Goal: Contribute content: Contribute content

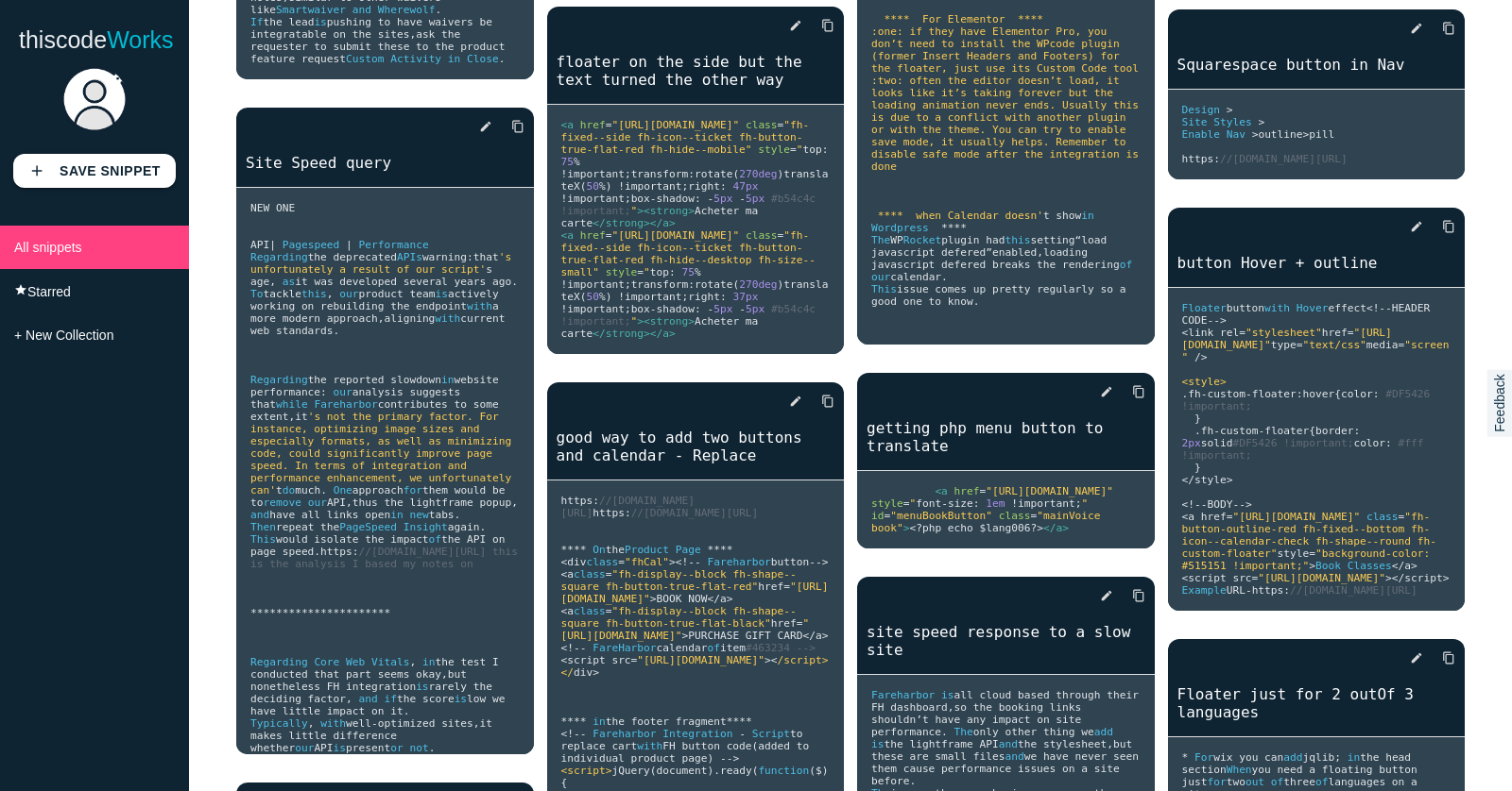
scroll to position [12068, 0]
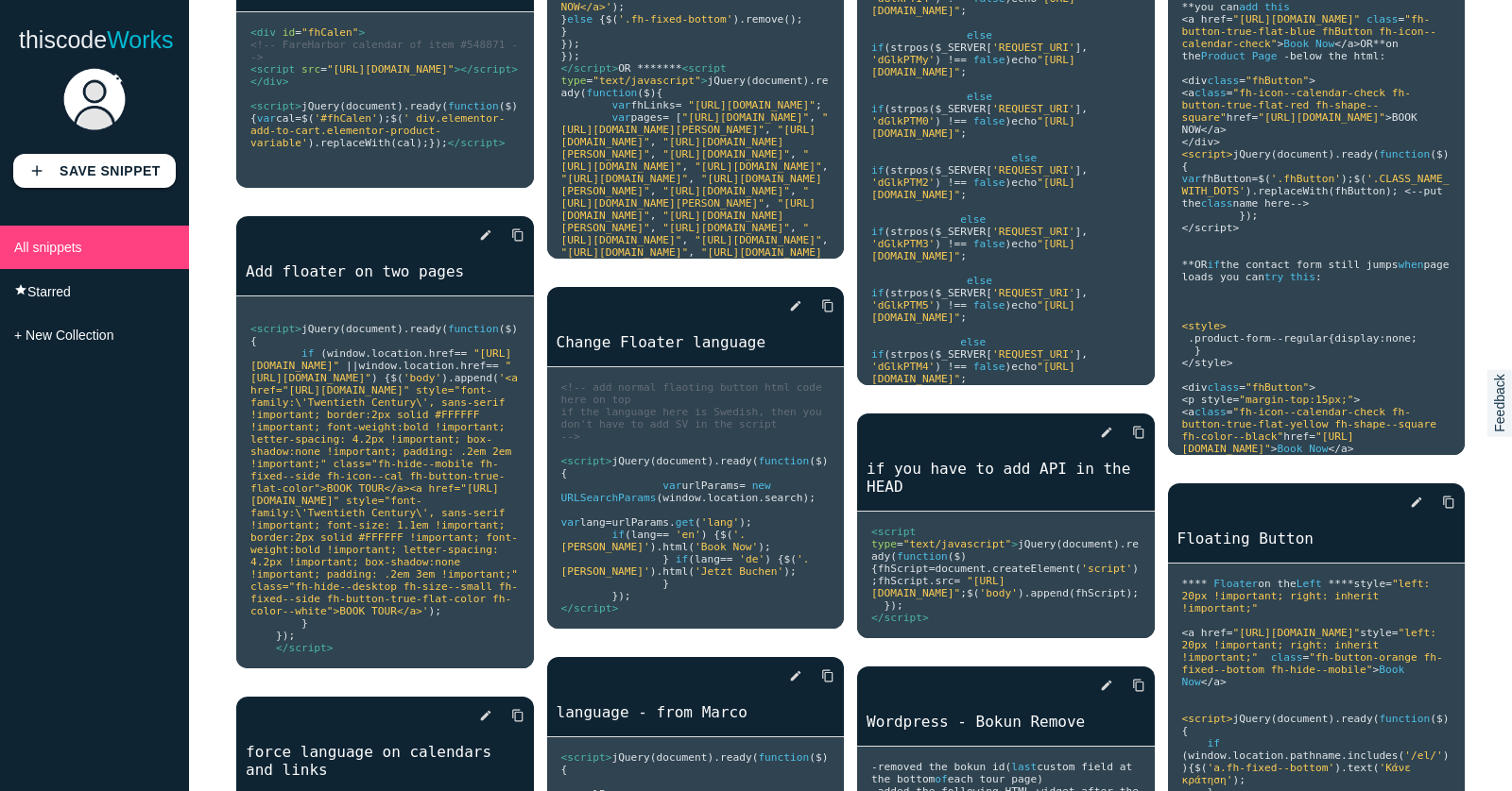
scroll to position [10178, 0]
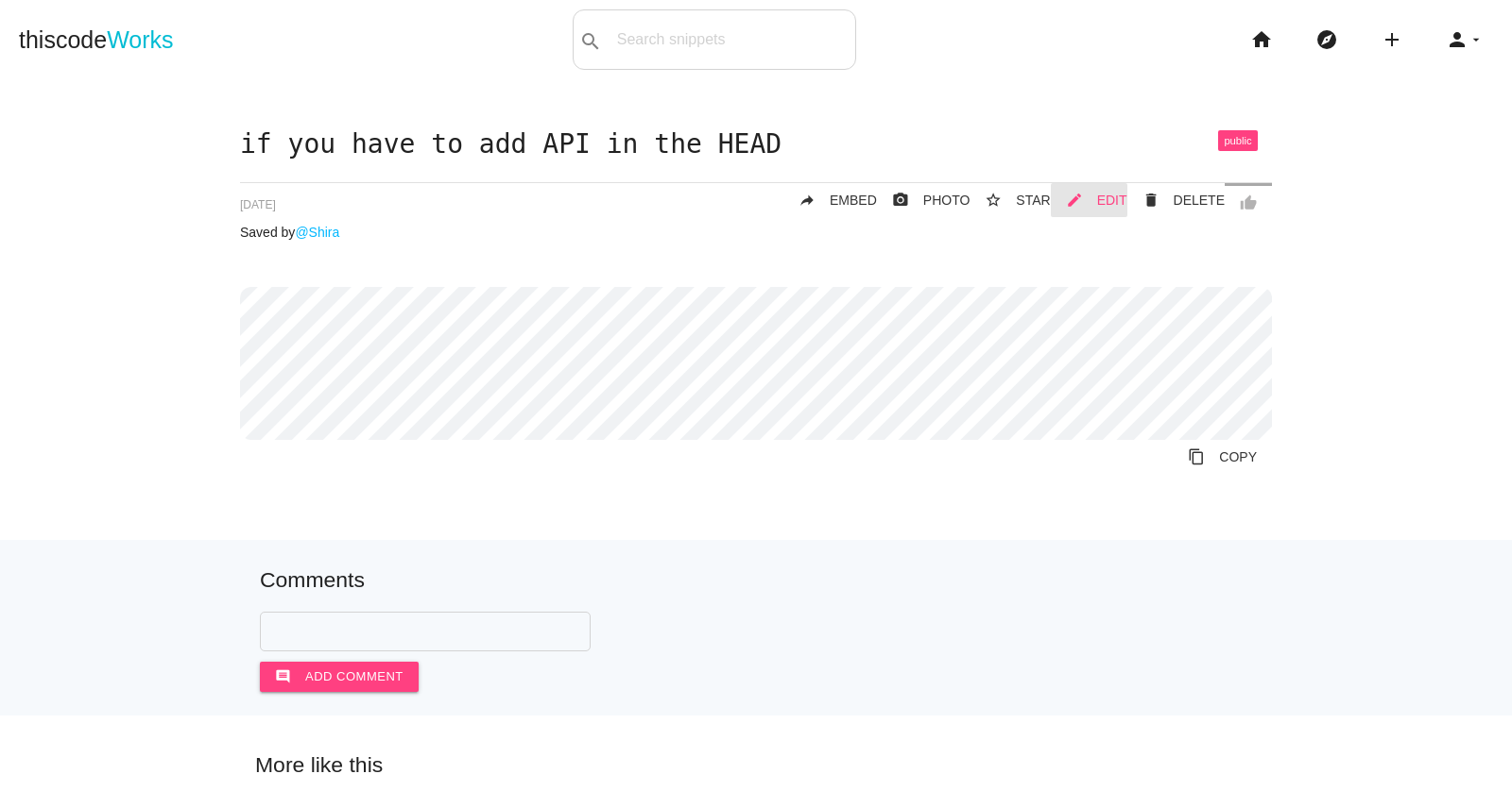
click at [1111, 199] on span "EDIT" at bounding box center [1111, 201] width 30 height 16
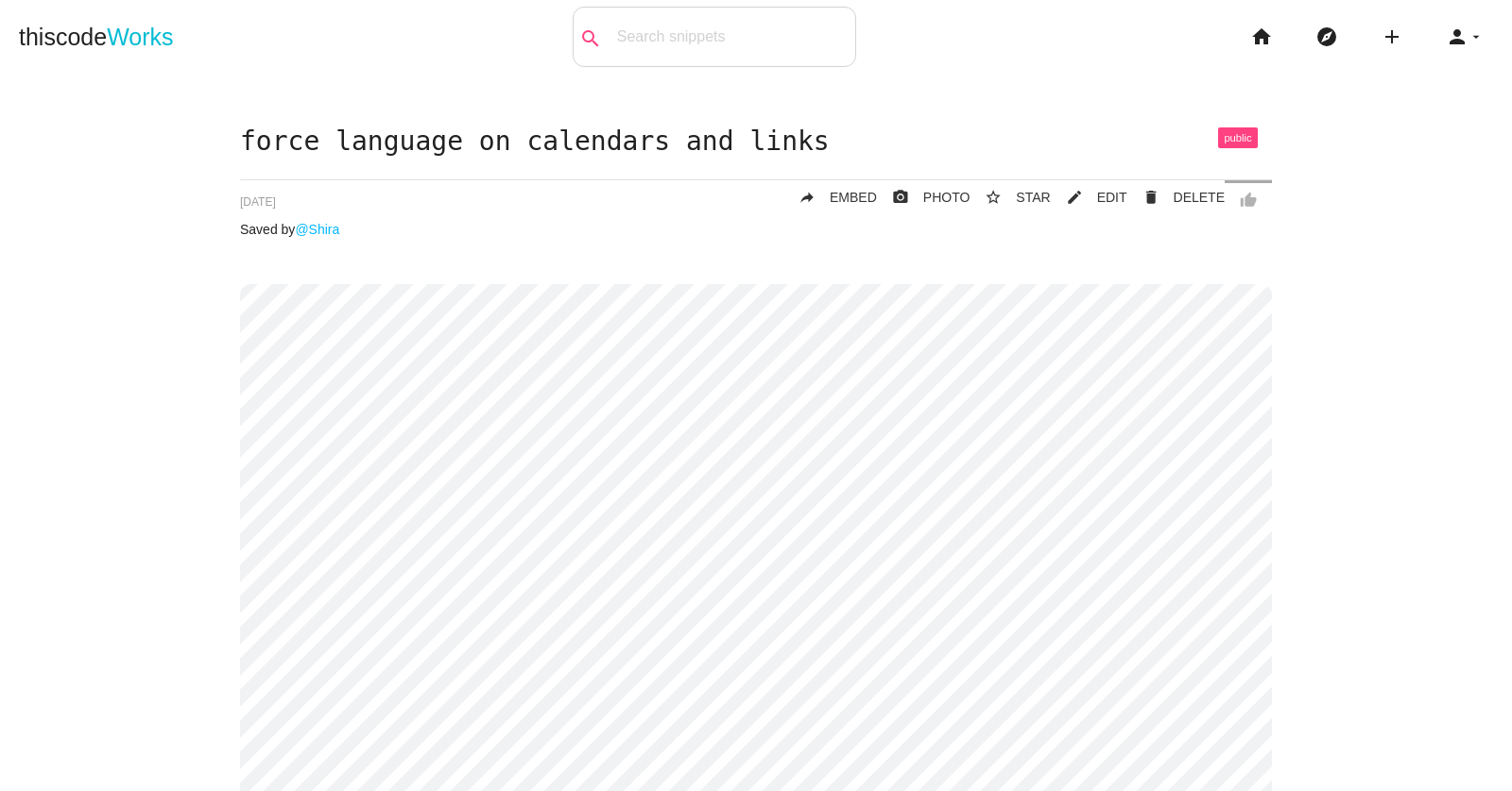
scroll to position [4, 0]
click at [1110, 195] on span "EDIT" at bounding box center [1111, 197] width 30 height 16
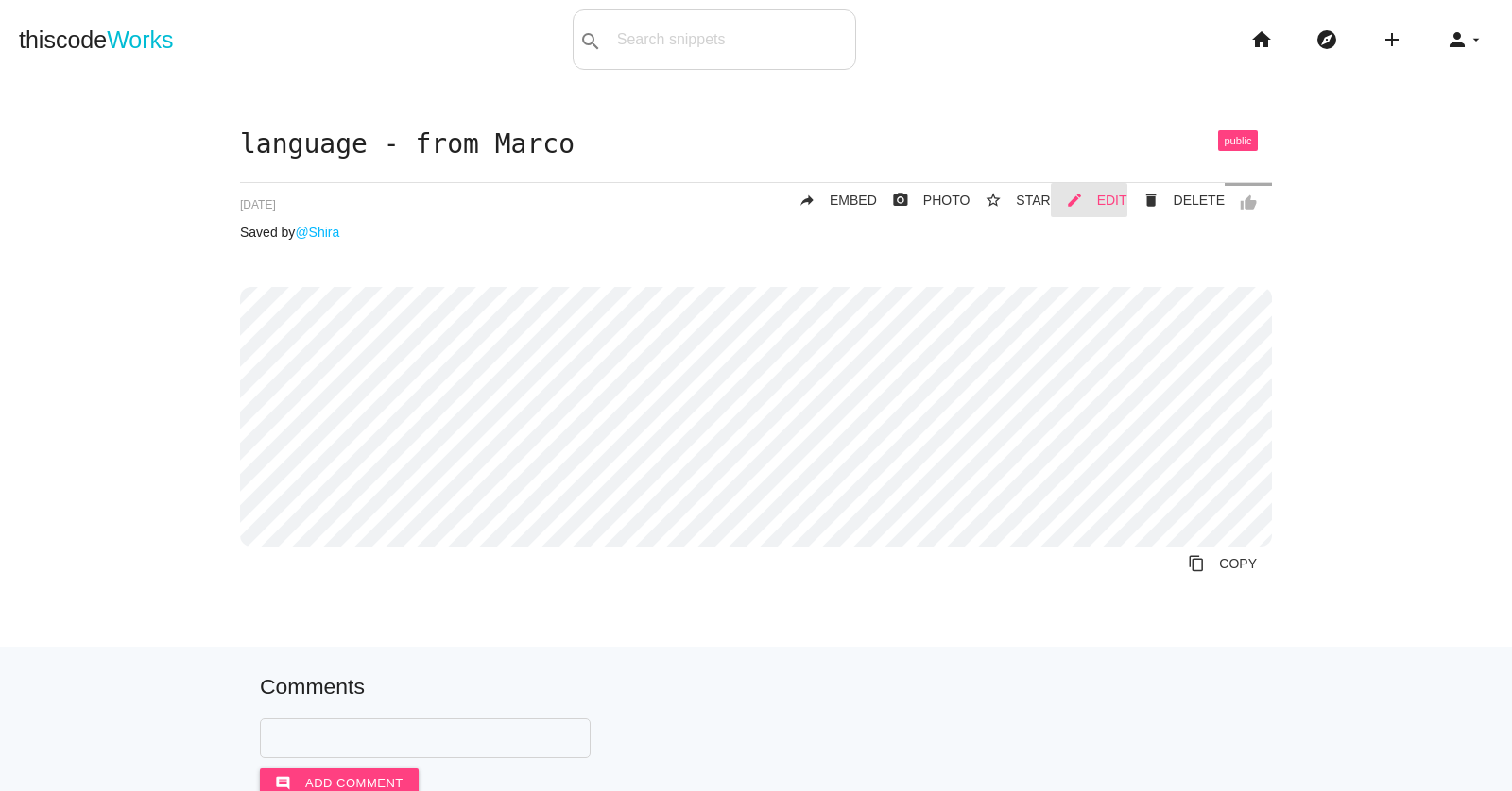
click at [1099, 202] on link "mode_edit EDIT" at bounding box center [1088, 200] width 77 height 34
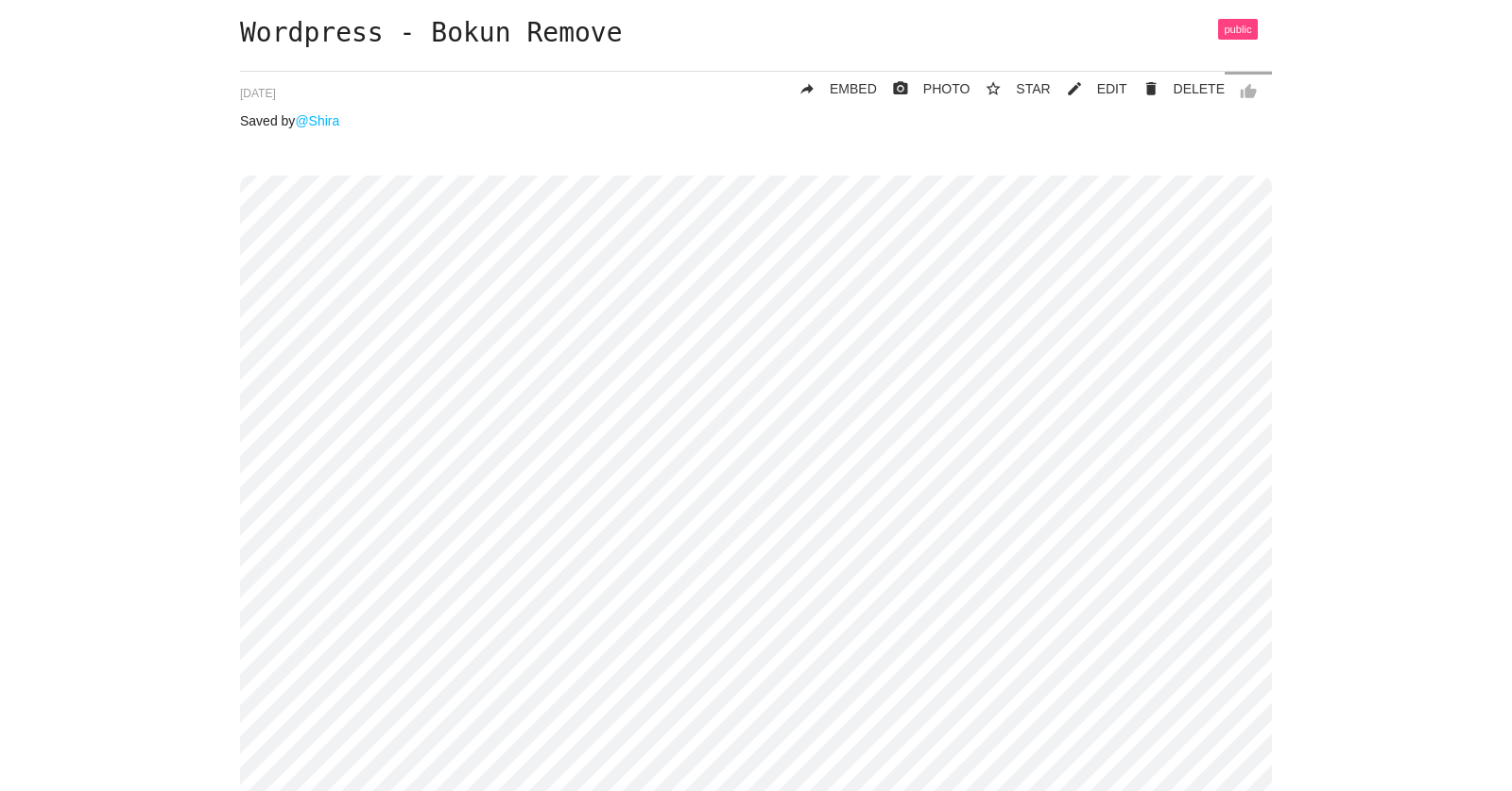
scroll to position [2, 0]
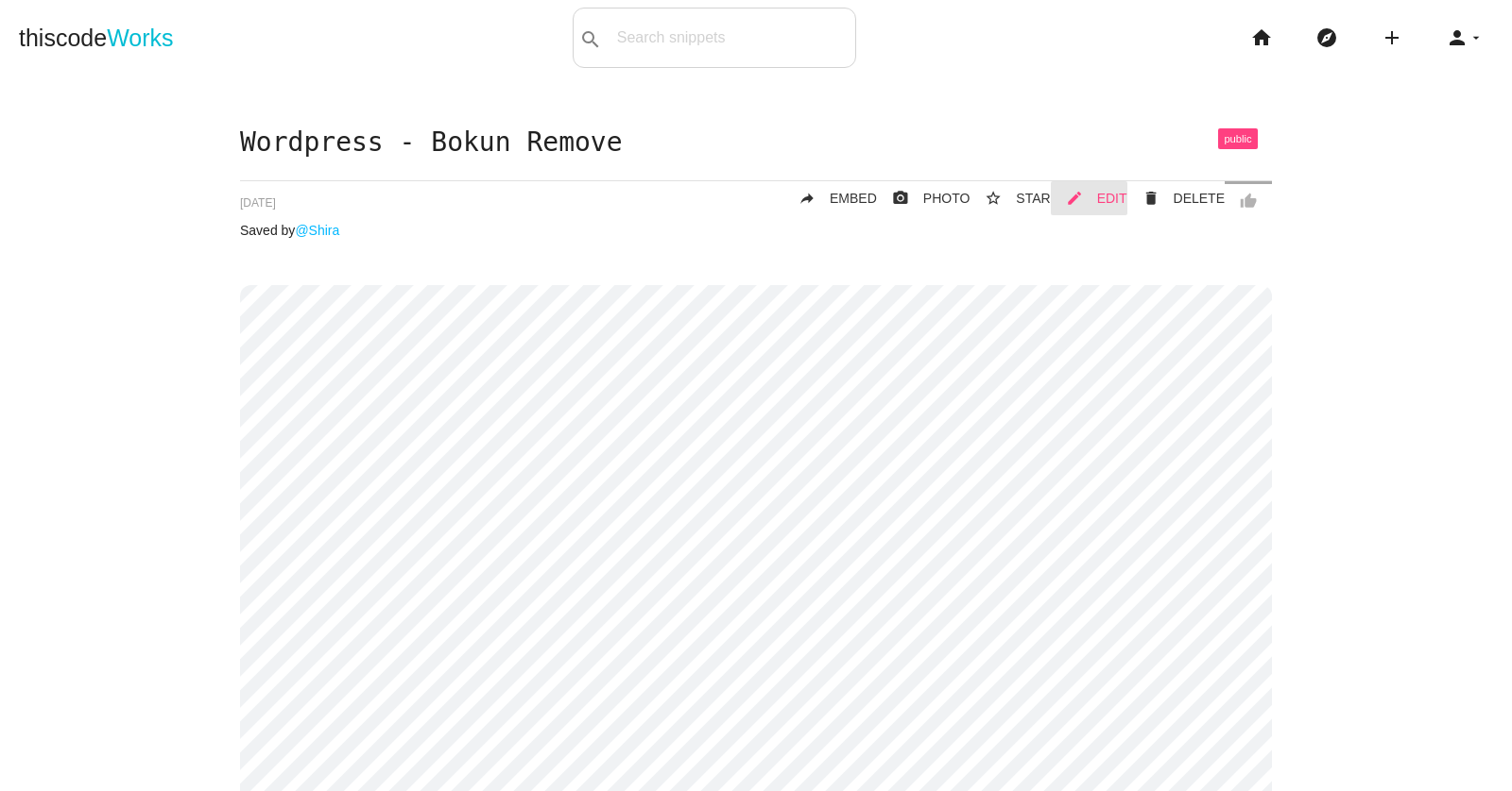
click at [1111, 200] on span "EDIT" at bounding box center [1111, 199] width 30 height 16
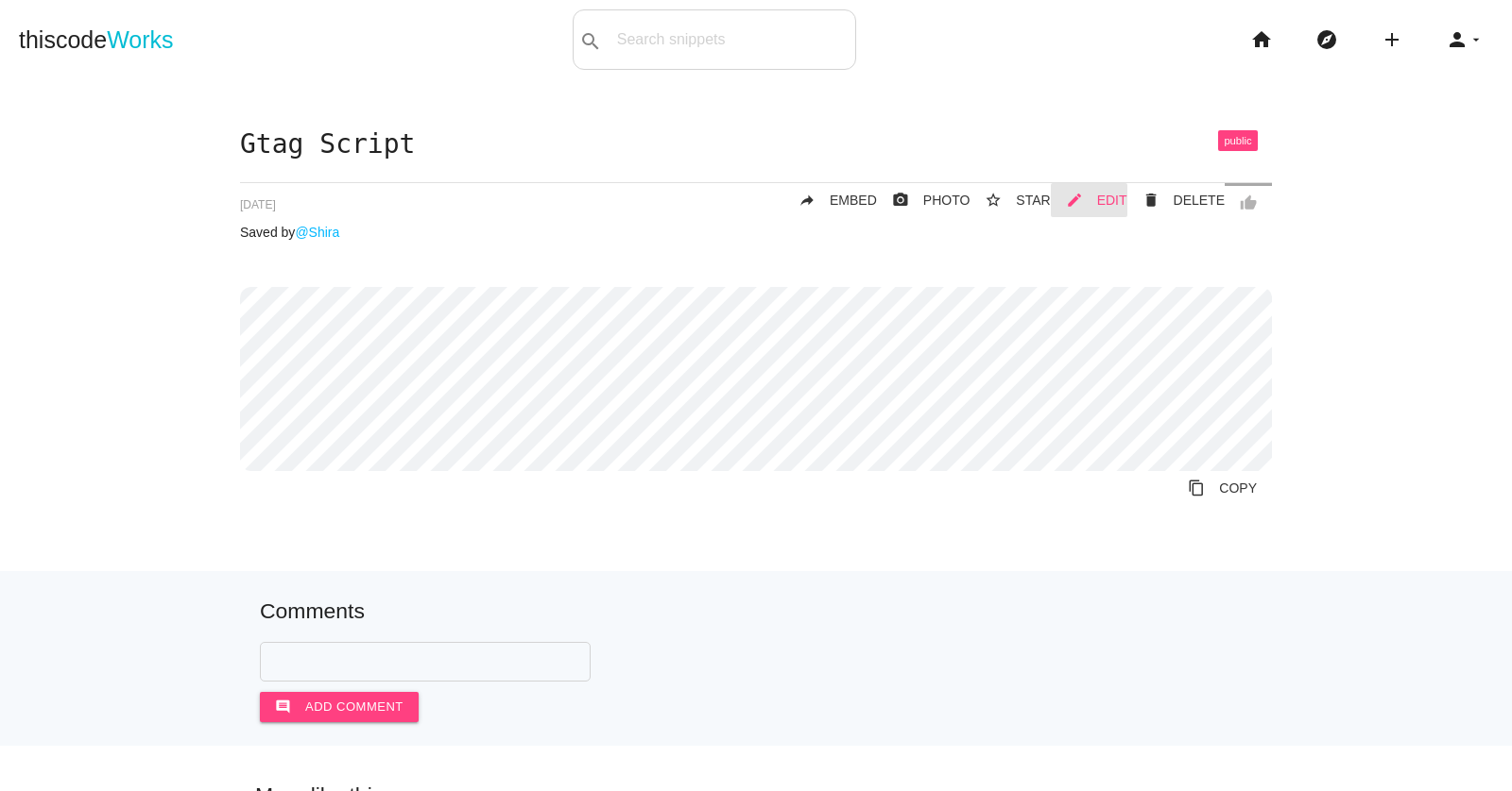
click at [1103, 200] on span "EDIT" at bounding box center [1111, 201] width 30 height 16
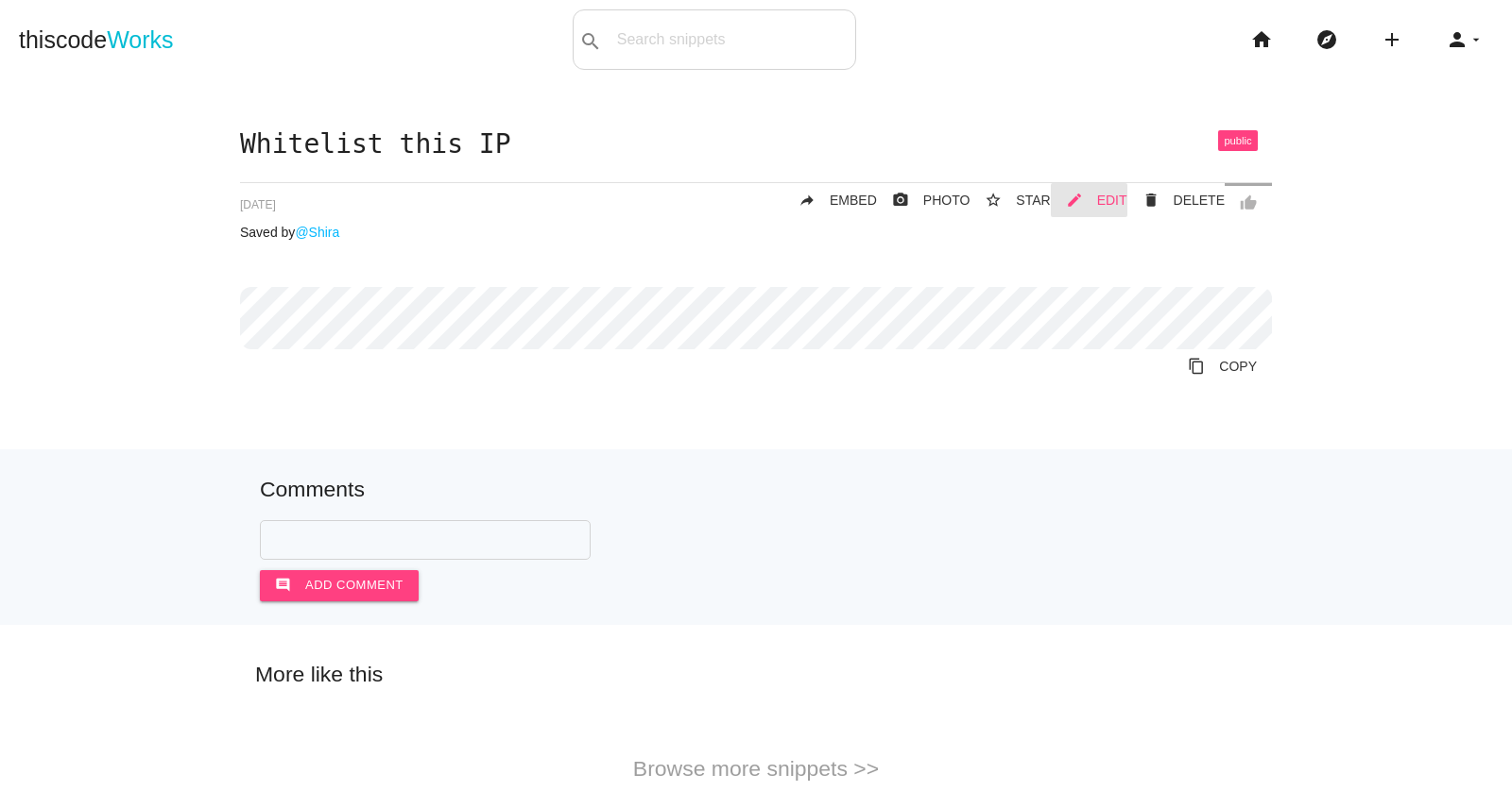
click at [1110, 199] on span "EDIT" at bounding box center [1111, 201] width 30 height 16
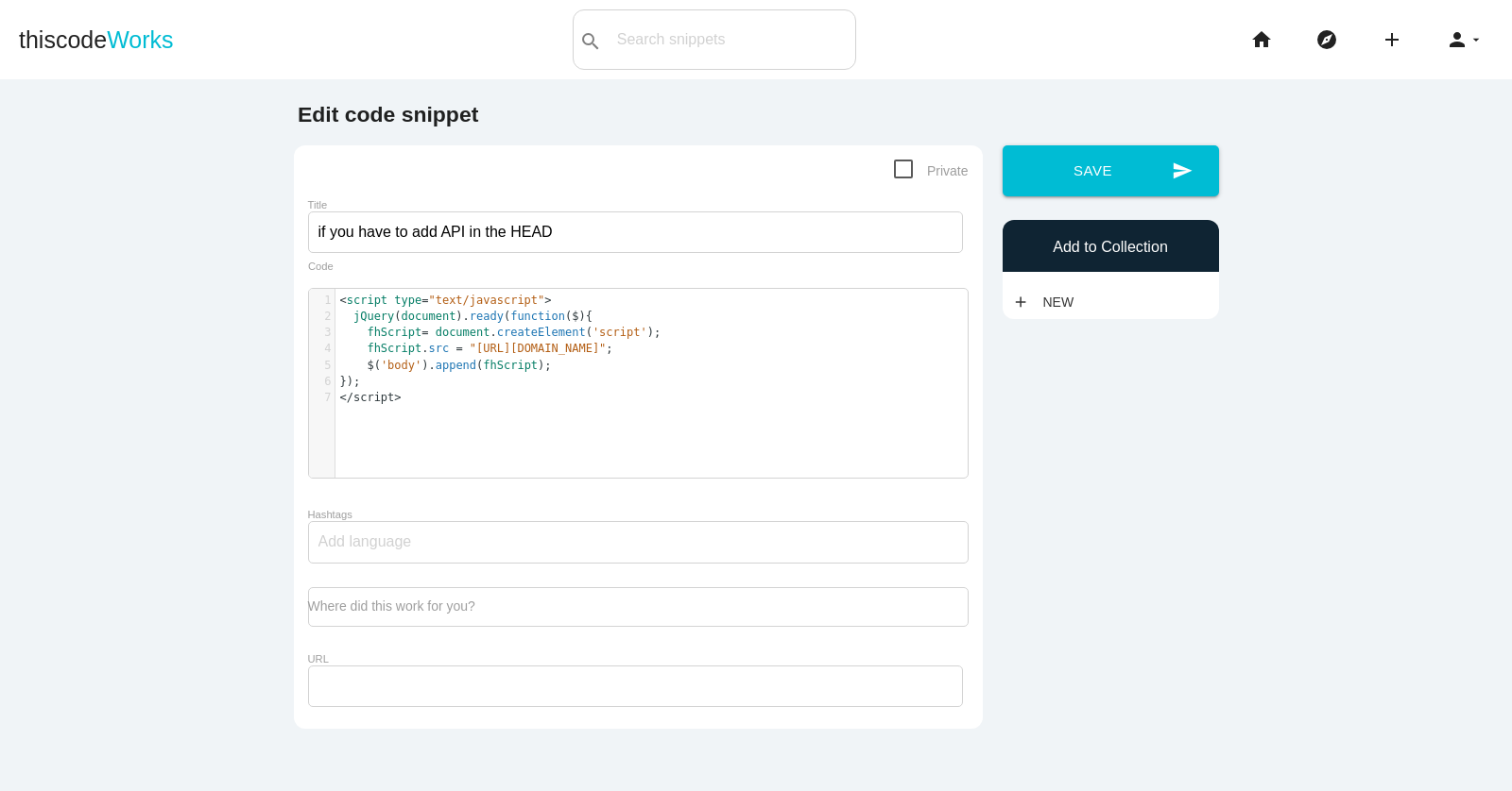
scroll to position [6, 0]
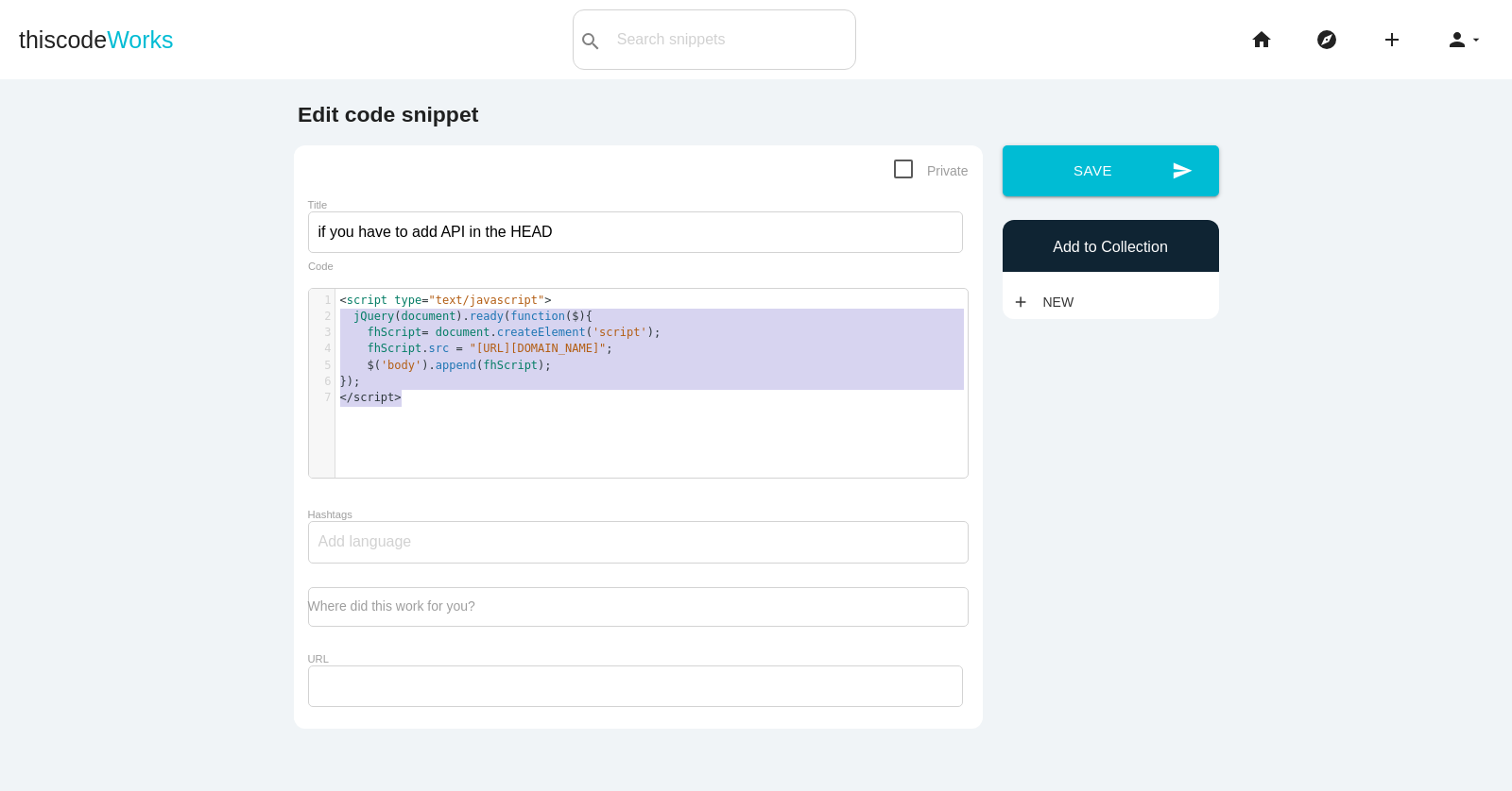
type textarea "<script type="text/javascript"> jQuery(document).ready(function($){ fhScript= d…"
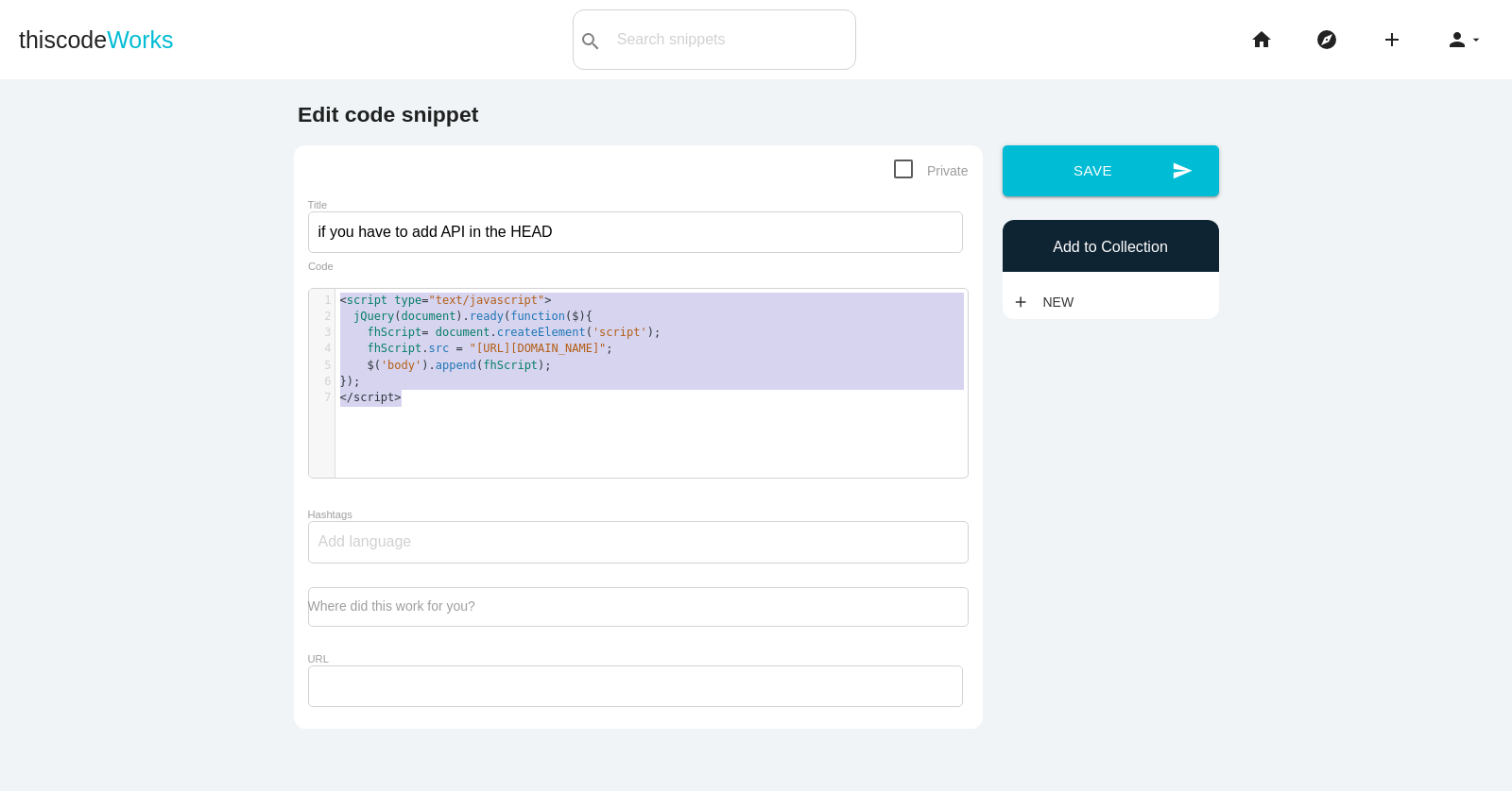
drag, startPoint x: 386, startPoint y: 390, endPoint x: 329, endPoint y: 301, distance: 105.7
click at [329, 301] on div "x 1 < script type = "text/javascript" > 2 jQuery ( document ). ready ( function…" at bounding box center [653, 397] width 687 height 217
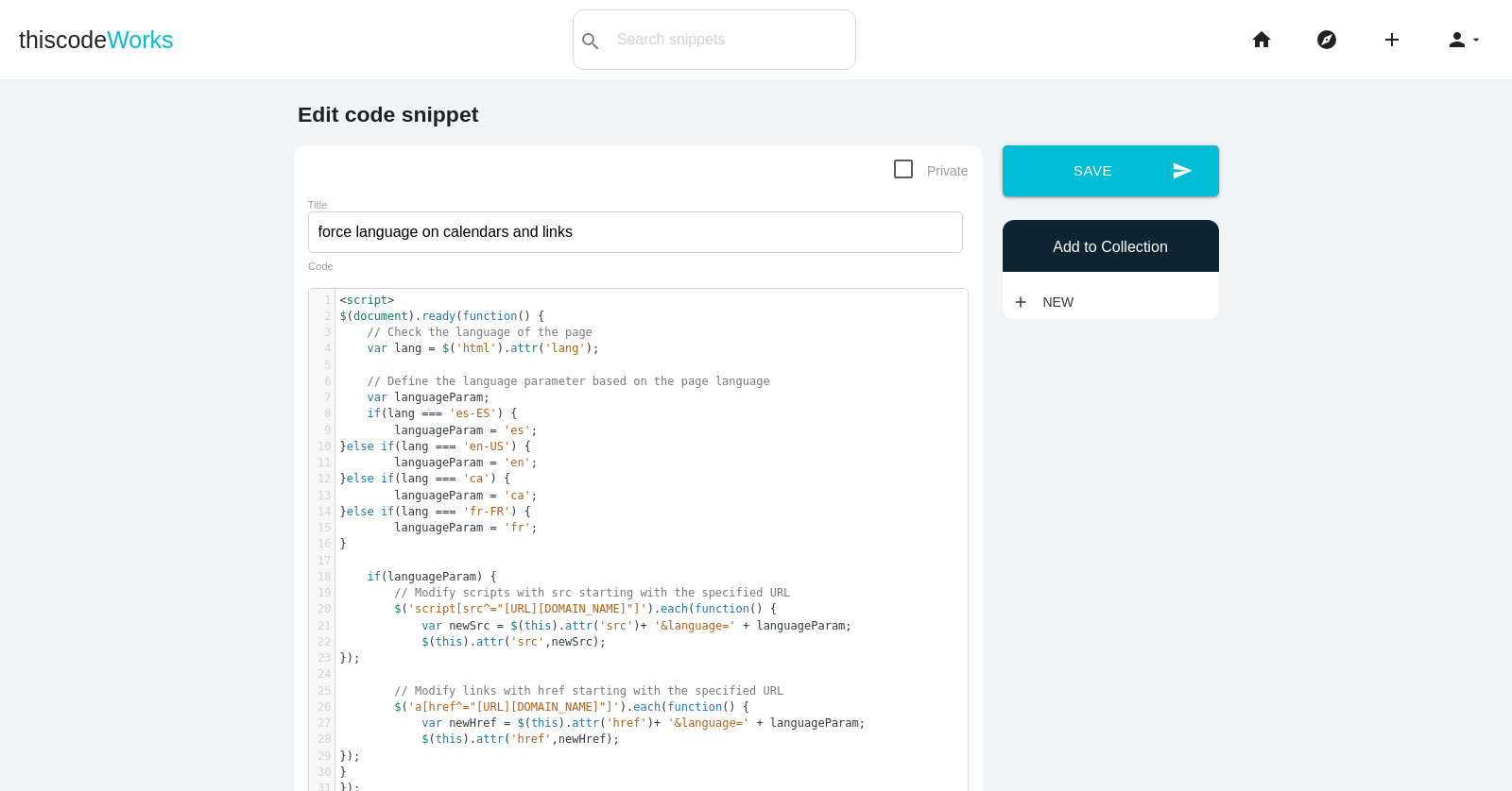
click at [711, 341] on pre "var lang = $ ( 'html' ). attr ( 'lang' );" at bounding box center [652, 349] width 632 height 16
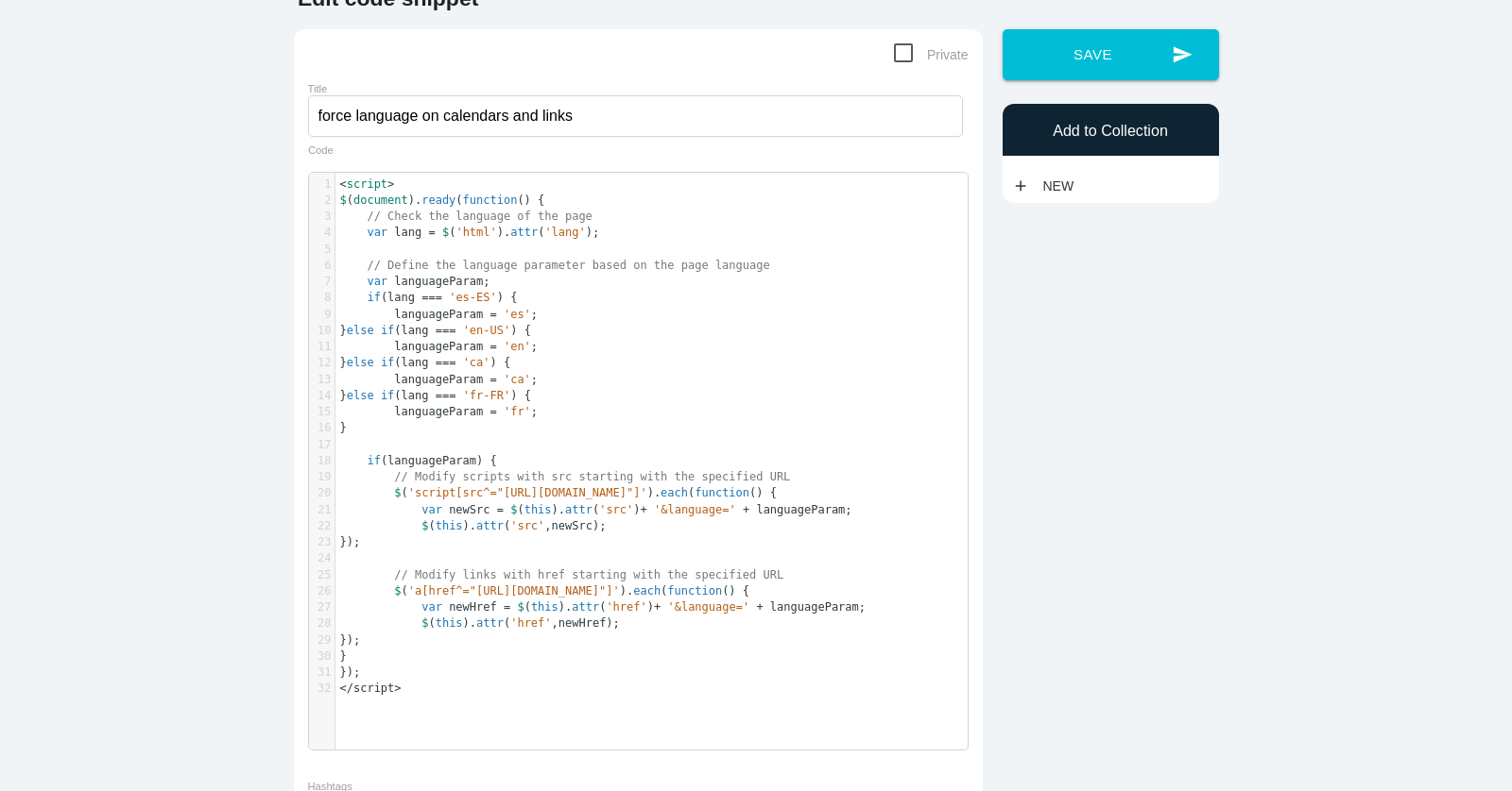
scroll to position [204, 0]
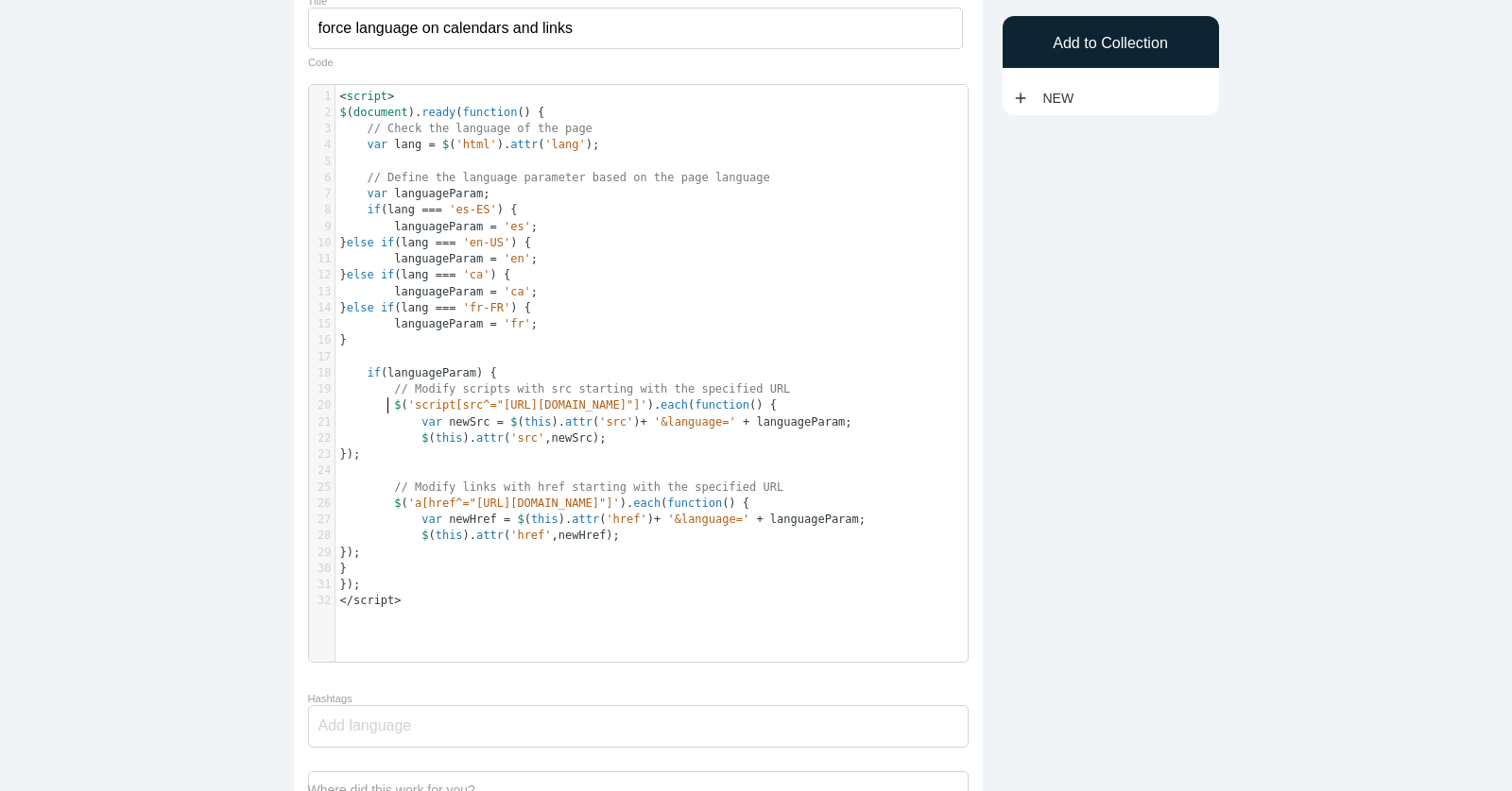
click at [674, 404] on pre "$ ( 'script[src^="https://fareharbor.com/embeds/script/calendar/bellesguardgaud…" at bounding box center [652, 405] width 632 height 16
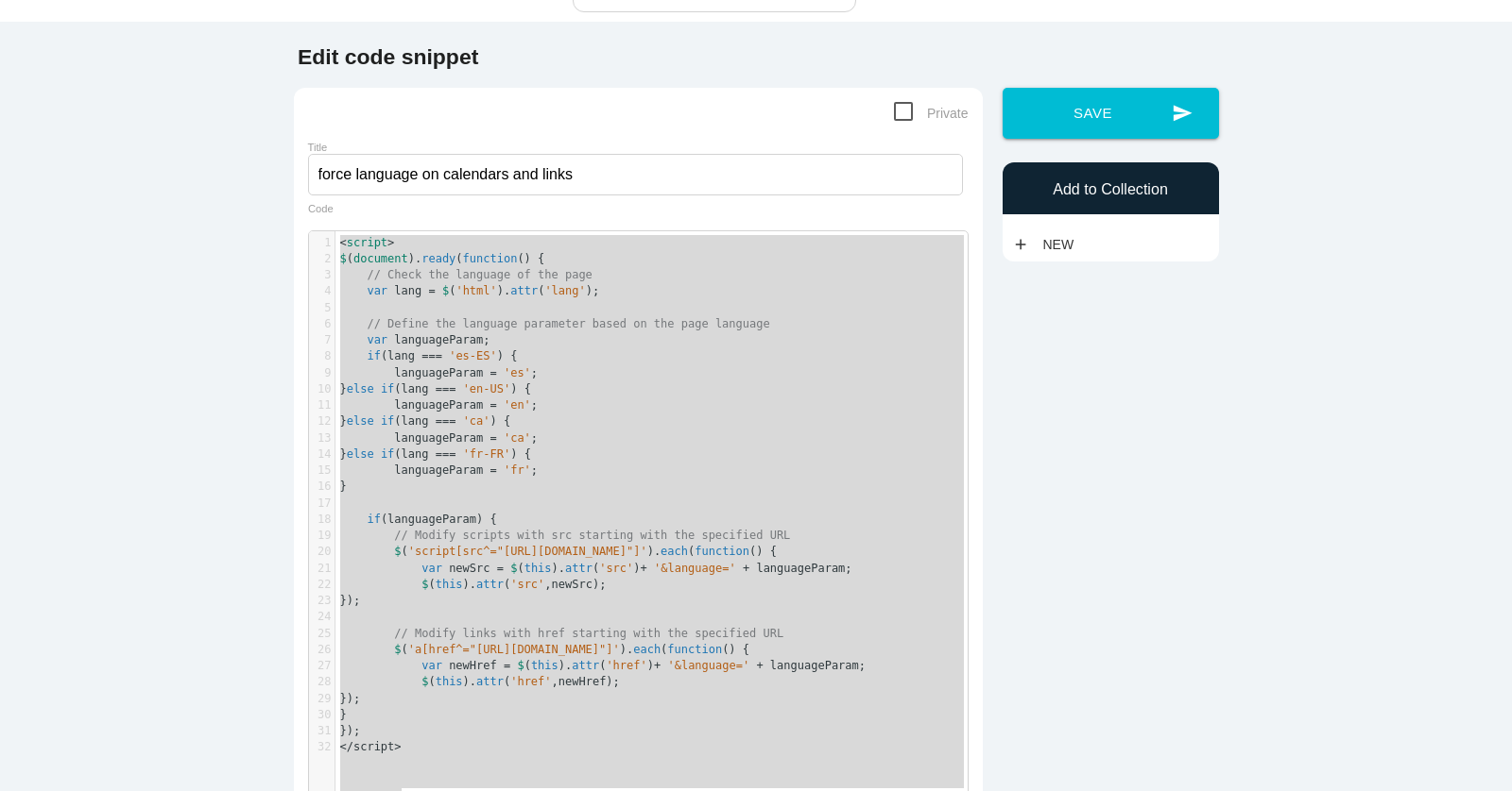
scroll to position [77, 0]
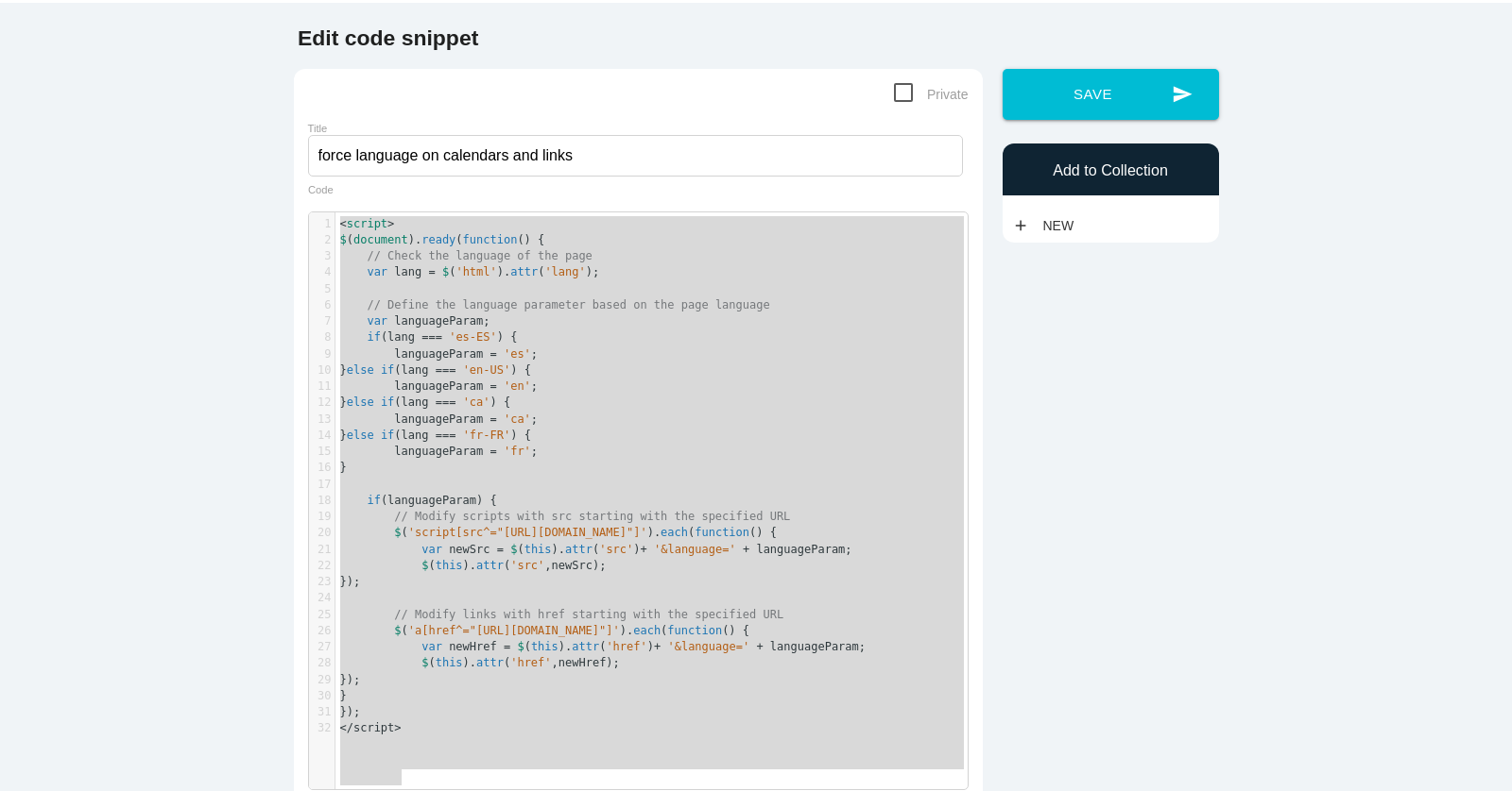
type textarea "<script> $(document).ready(function() { // Check the language of the page var l…"
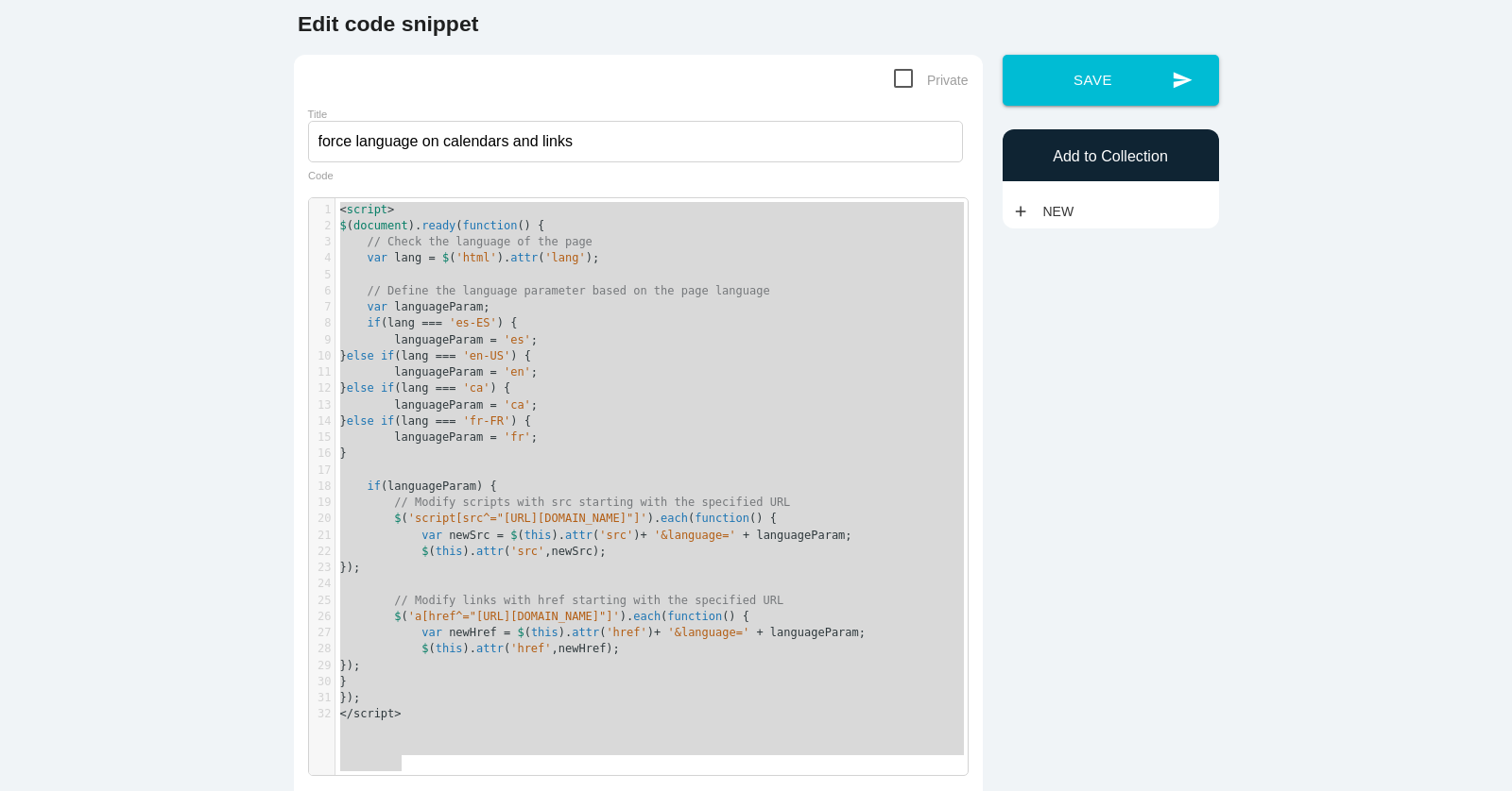
scroll to position [92, 0]
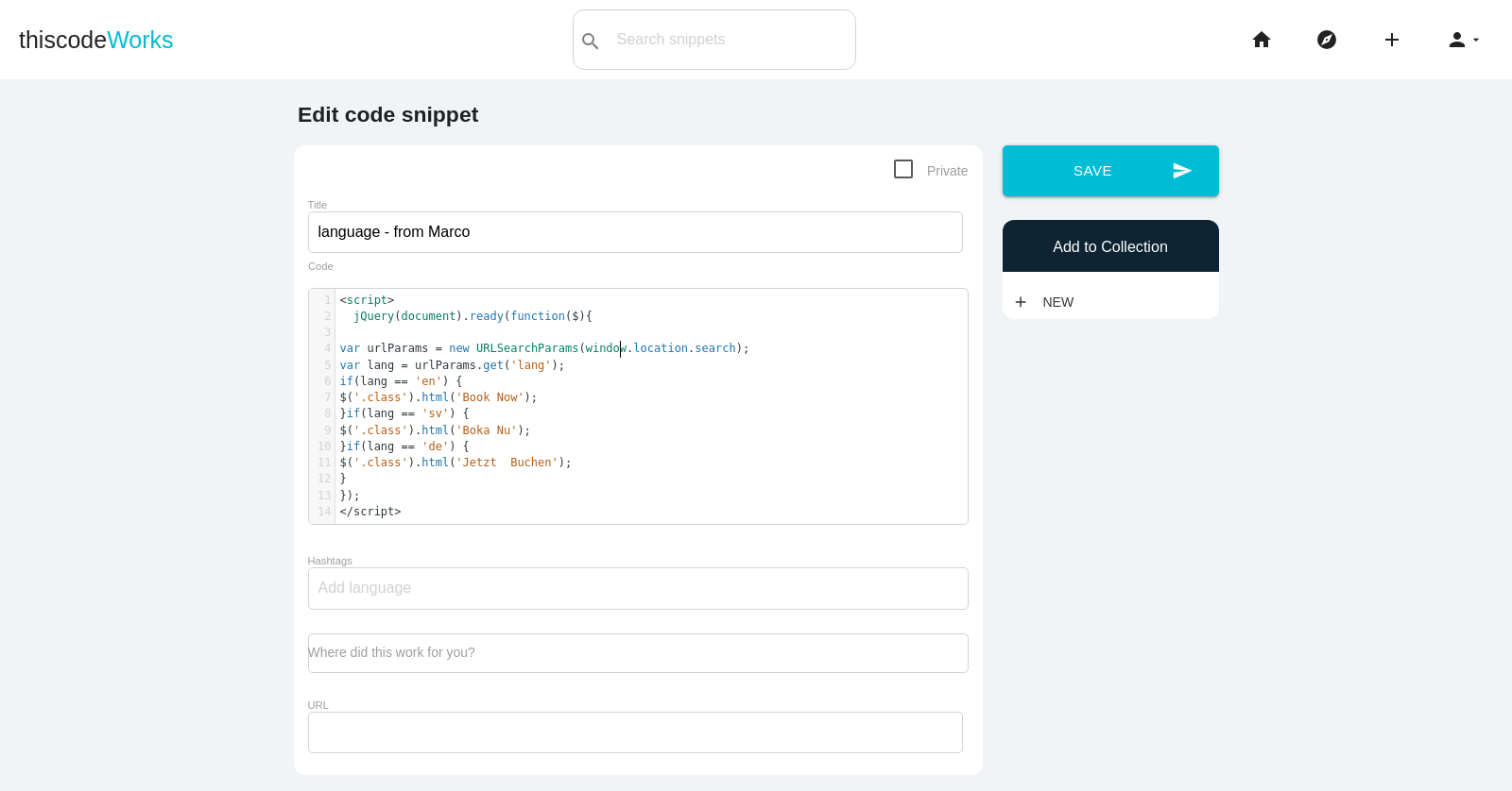
click at [618, 354] on span "window" at bounding box center [606, 349] width 41 height 14
type textarea "<script> jQuery(document).ready(function($){ var urlParams = new URLSearchParam…"
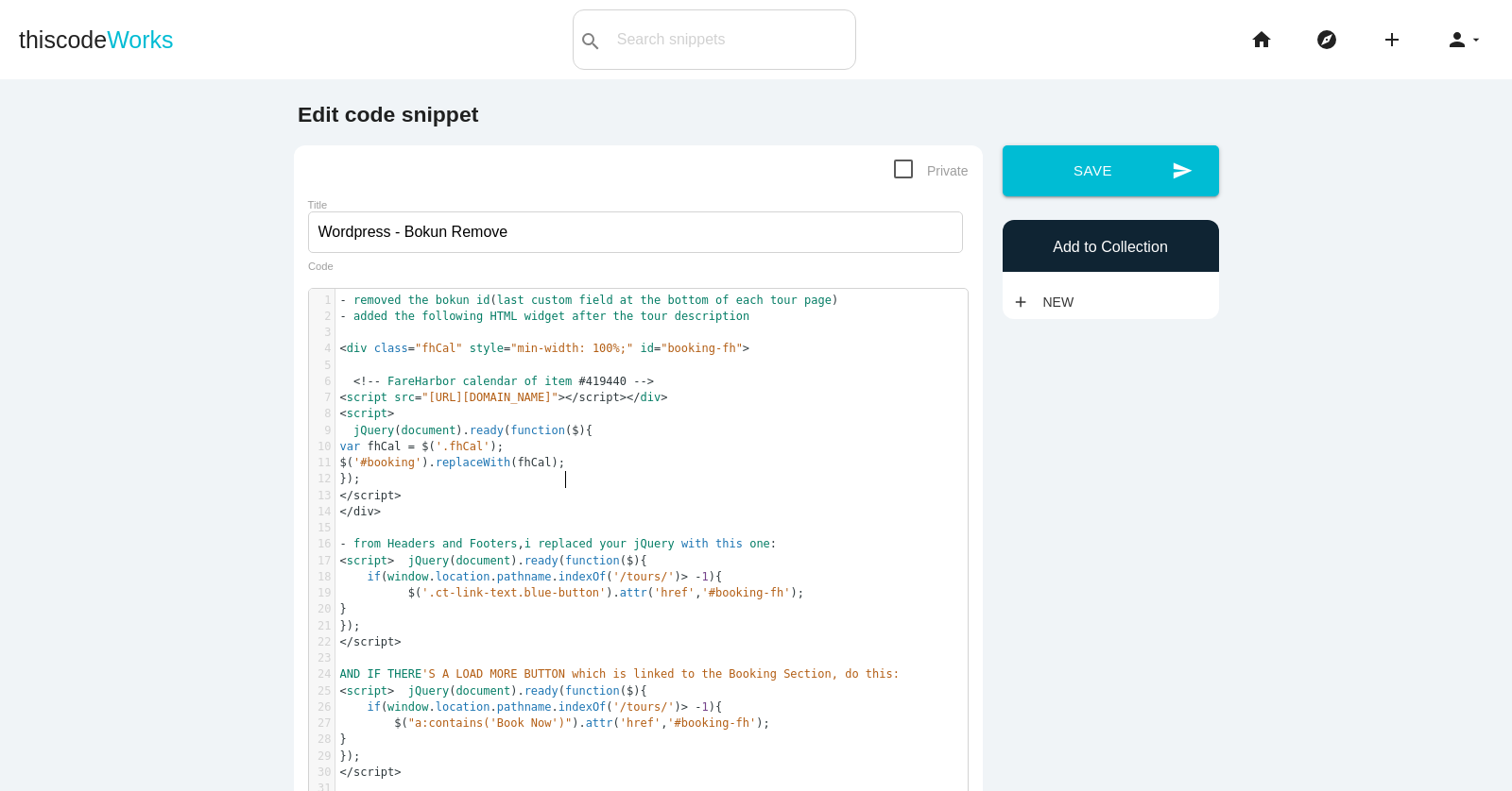
type textarea "- removed the bokun id (last custom field at the bottom of each tour page) - ad…"
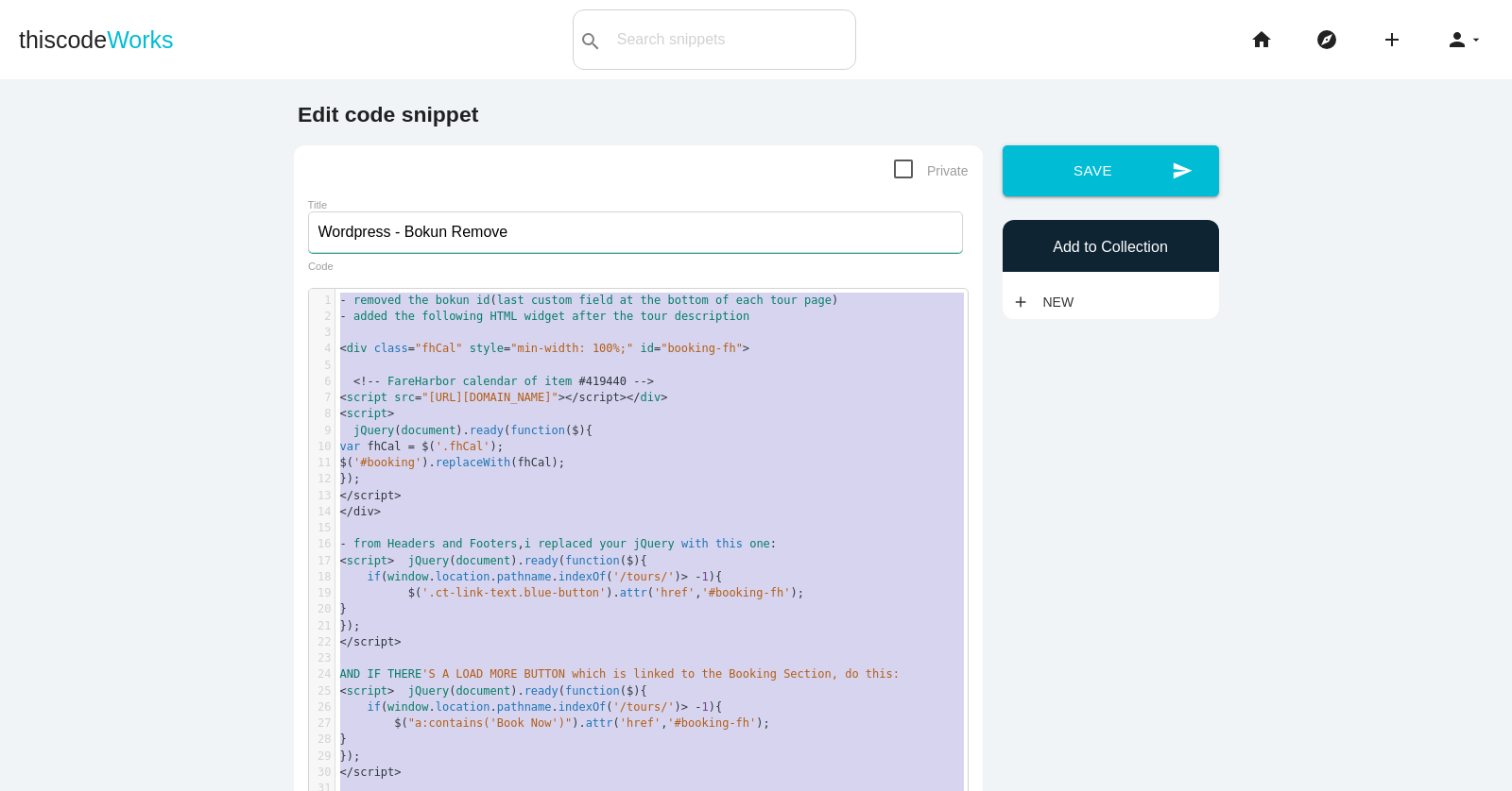
click at [505, 228] on input "Wordpress - Bokun Remove" at bounding box center [635, 232] width 655 height 42
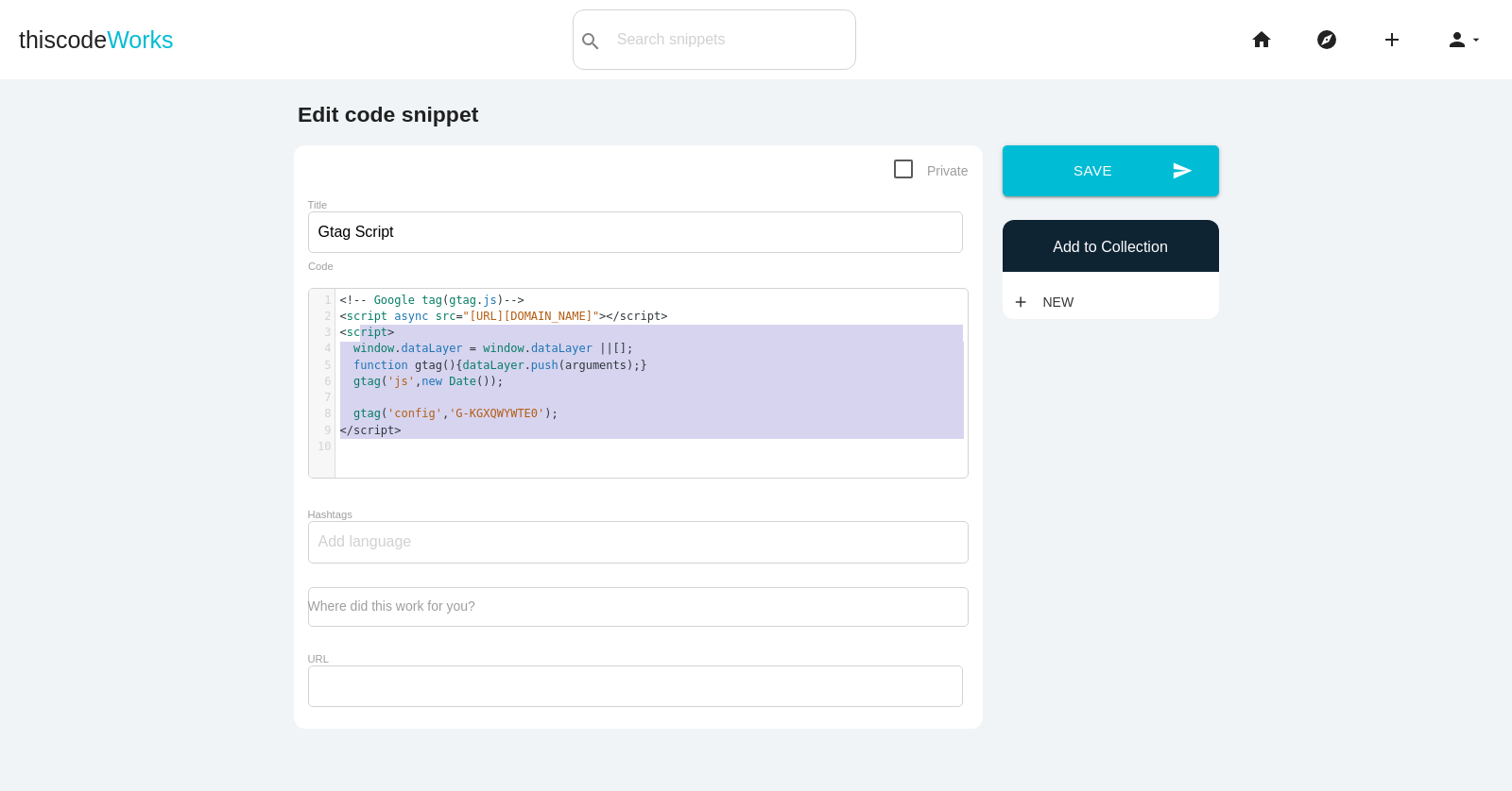
scroll to position [6, 0]
type textarea "<!-- Google tag (gtag.js) --> <script async src="[URL][DOMAIN_NAME]"></script> …"
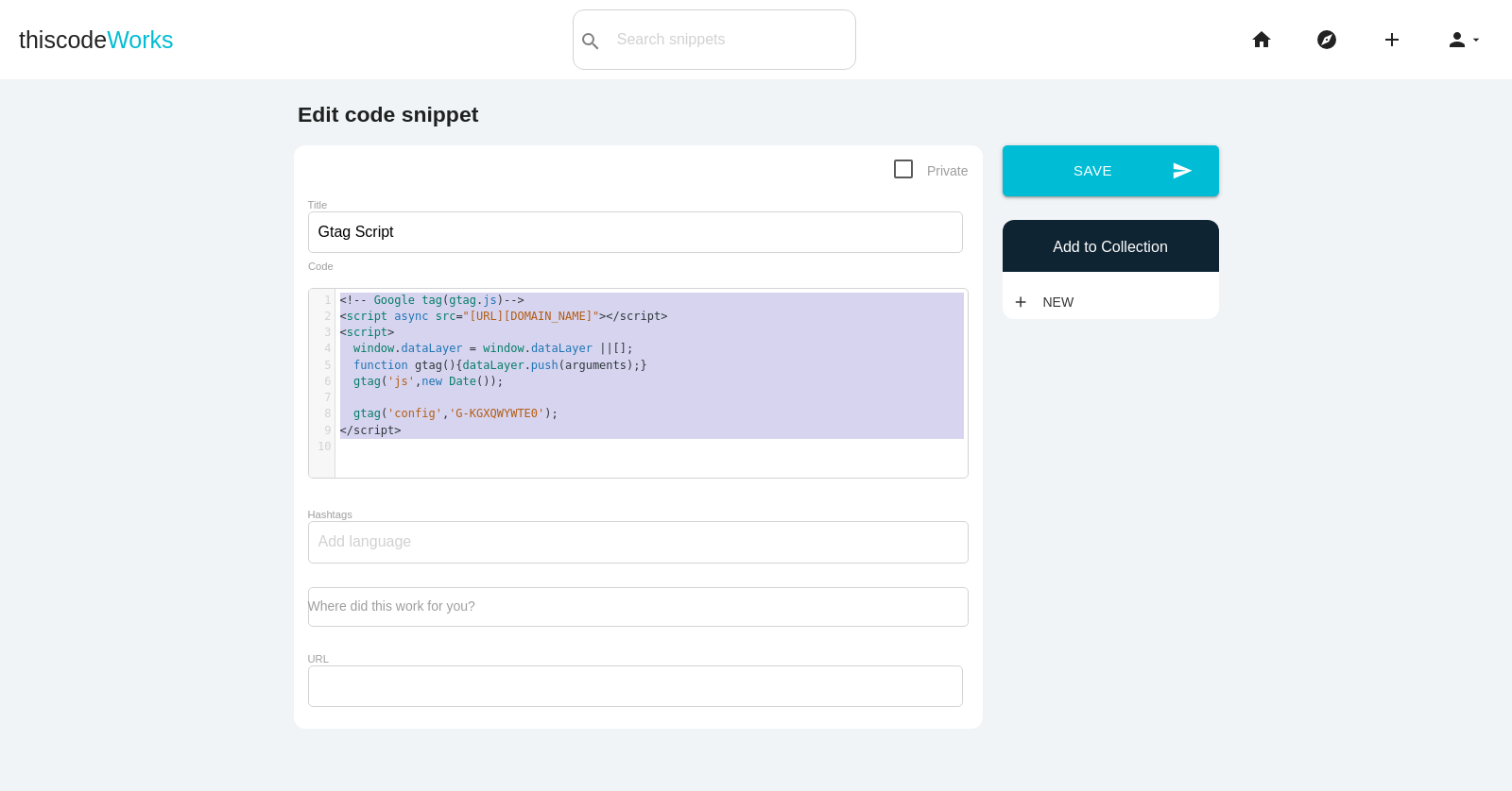
drag, startPoint x: 359, startPoint y: 337, endPoint x: 311, endPoint y: 289, distance: 67.9
click at [311, 289] on div "x 1 <!-- Google tag ( gtag . js ) --> 2 < script async src = "[URL][DOMAIN_NAME…" at bounding box center [653, 397] width 687 height 217
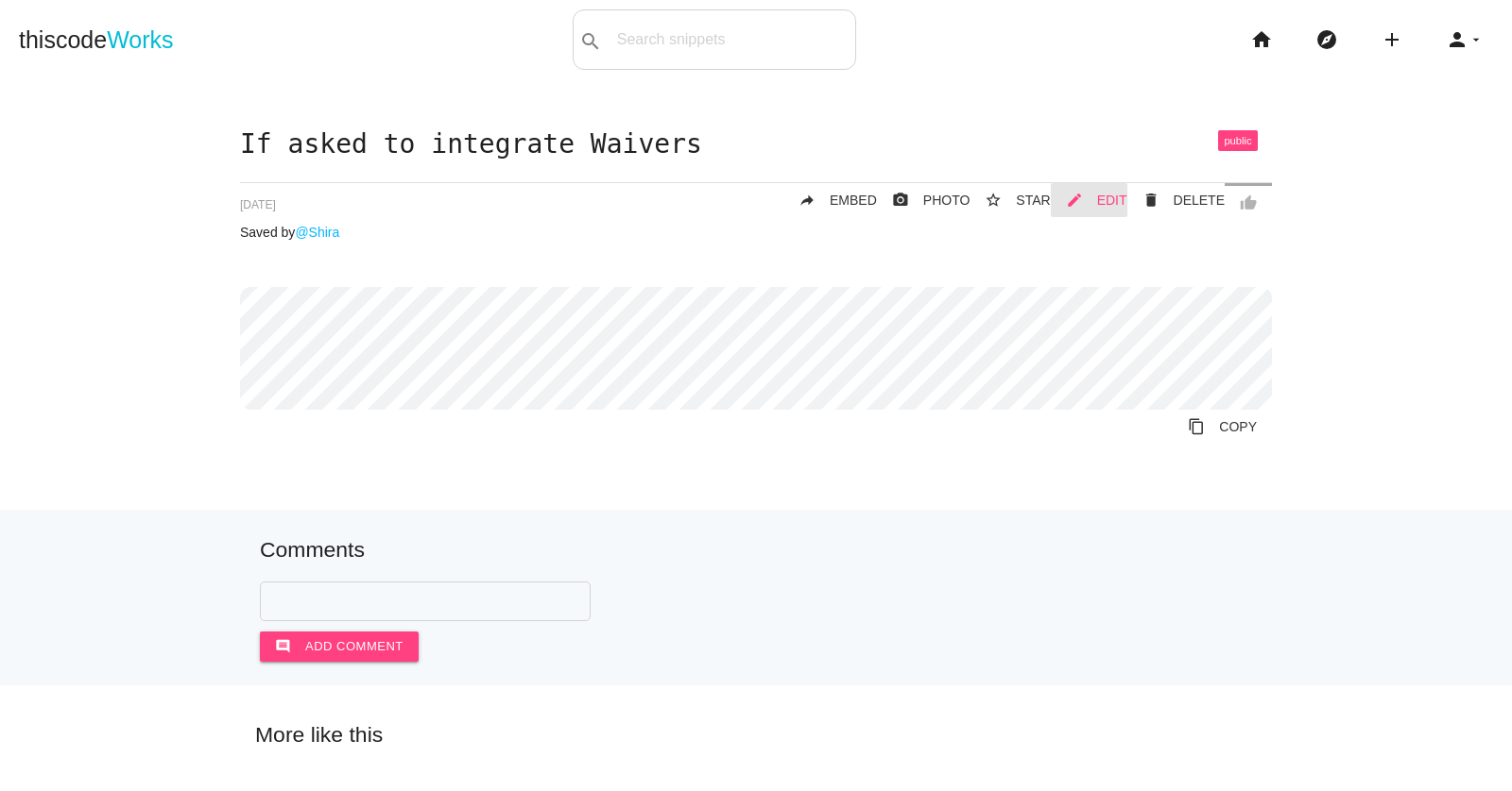
click at [1112, 196] on span "EDIT" at bounding box center [1111, 201] width 30 height 16
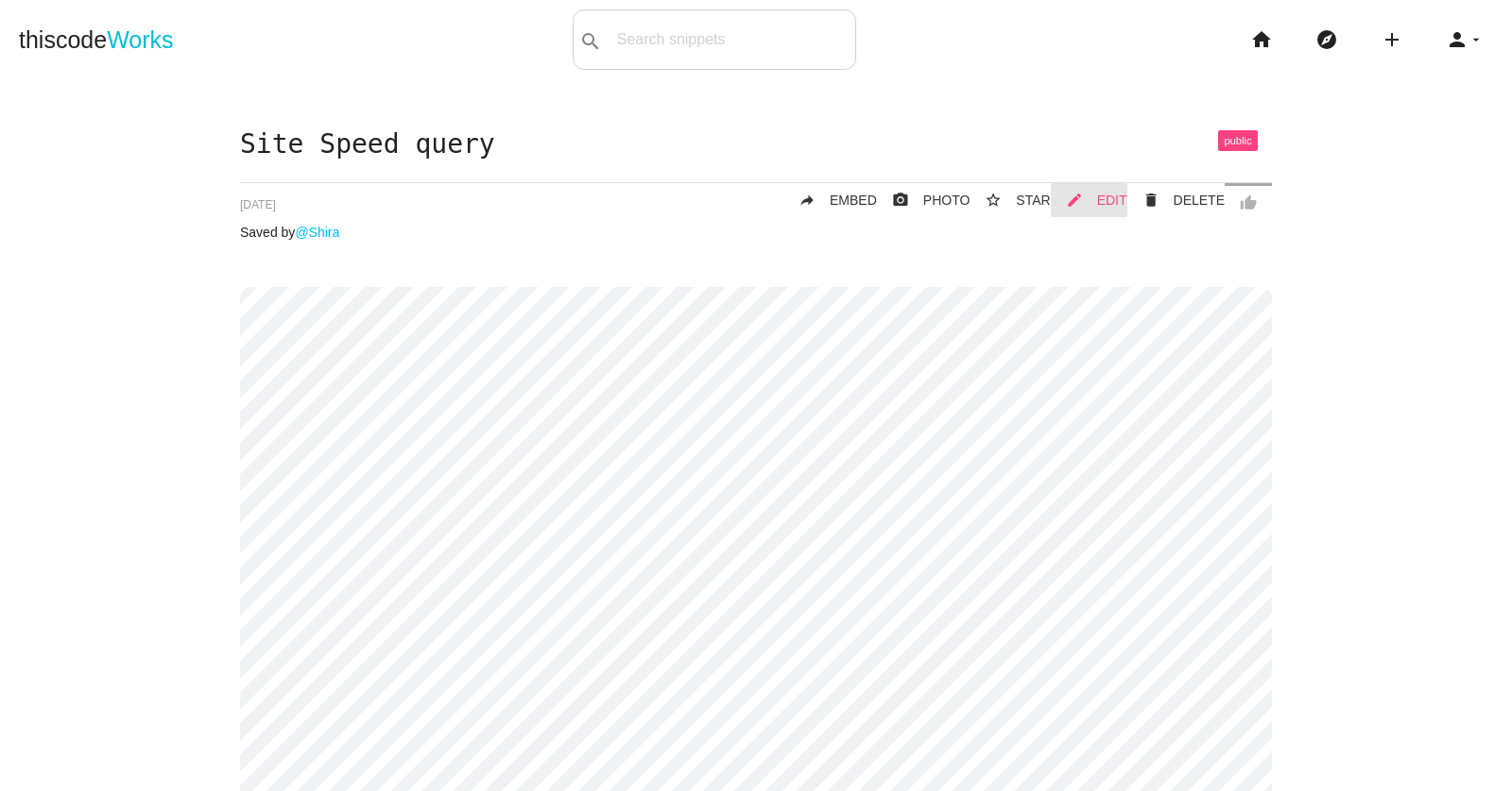
click at [1098, 196] on link "mode_edit EDIT" at bounding box center [1088, 200] width 77 height 34
click at [1111, 199] on span "EDIT" at bounding box center [1111, 201] width 30 height 16
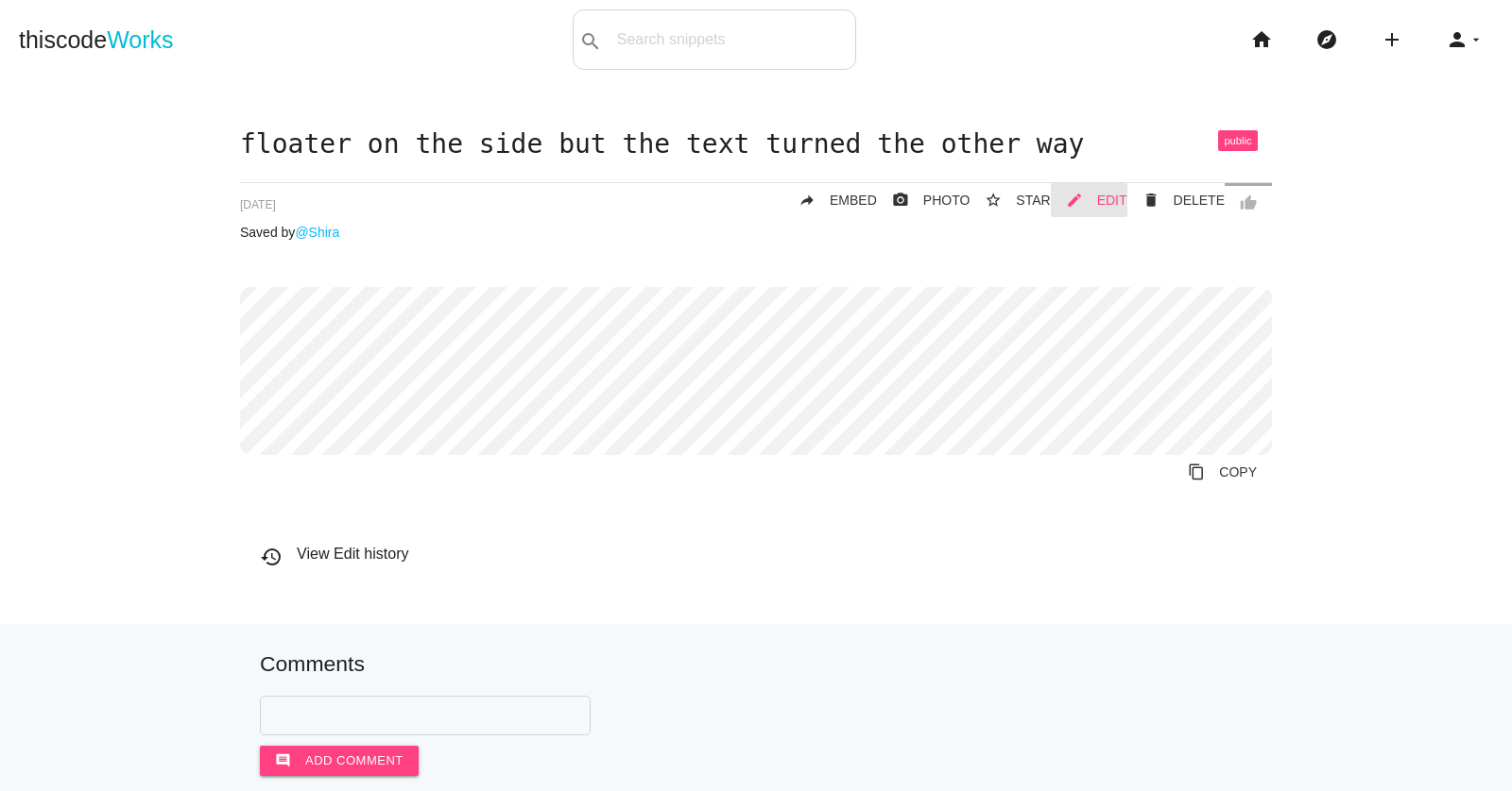
click at [1110, 194] on span "EDIT" at bounding box center [1111, 201] width 30 height 16
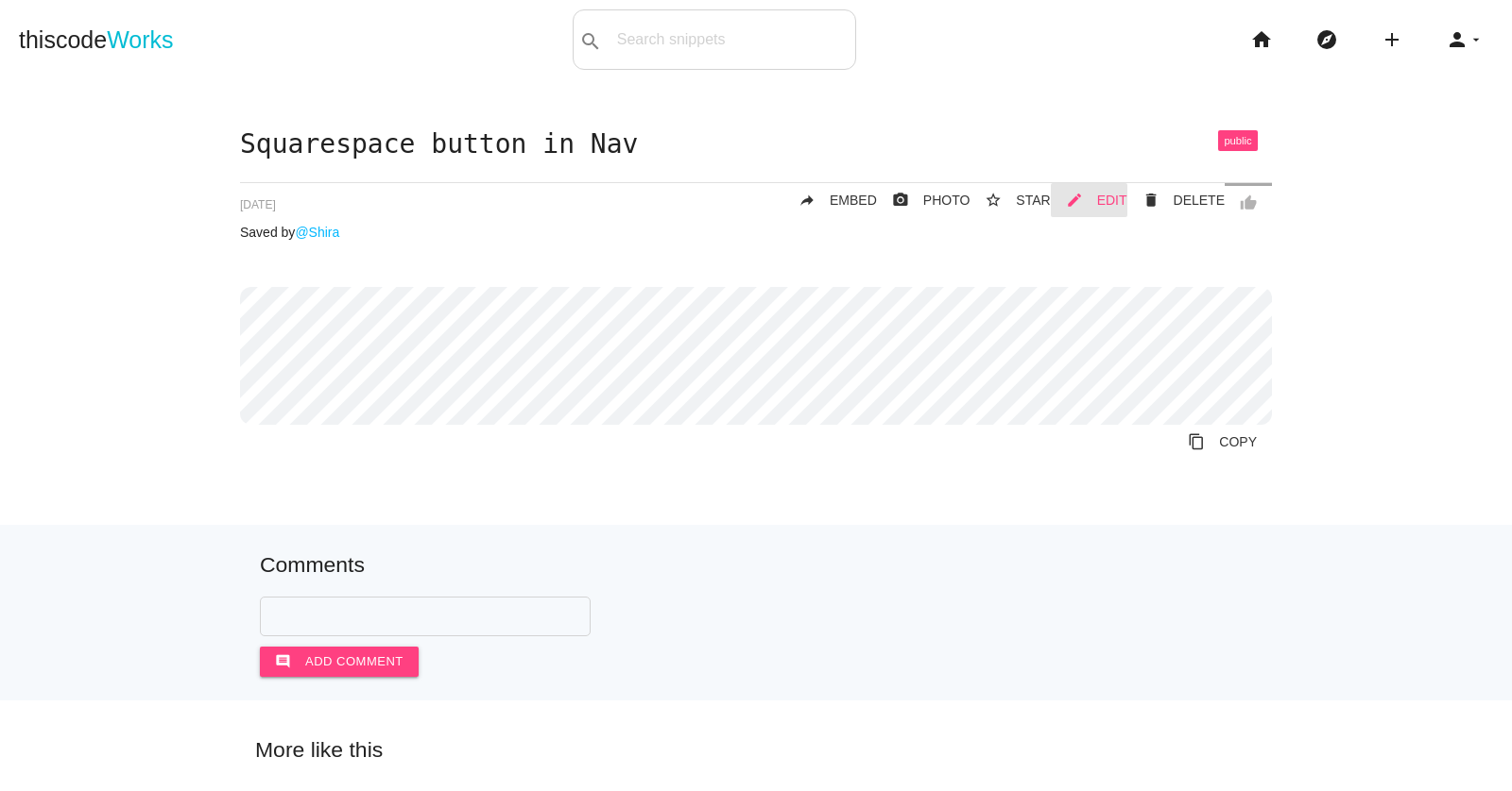
click at [1118, 195] on span "EDIT" at bounding box center [1111, 201] width 30 height 16
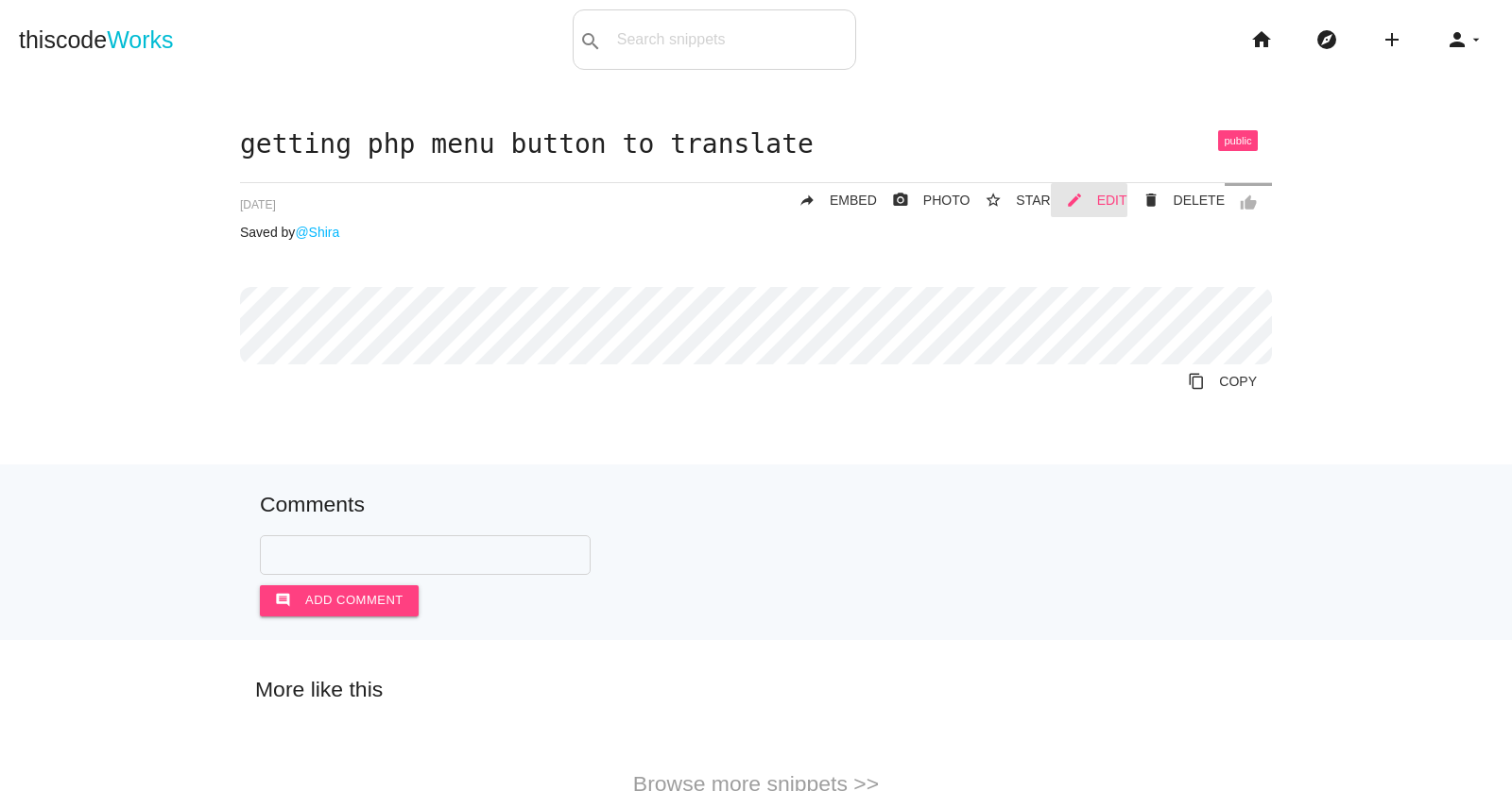
click at [1102, 197] on span "EDIT" at bounding box center [1111, 201] width 30 height 16
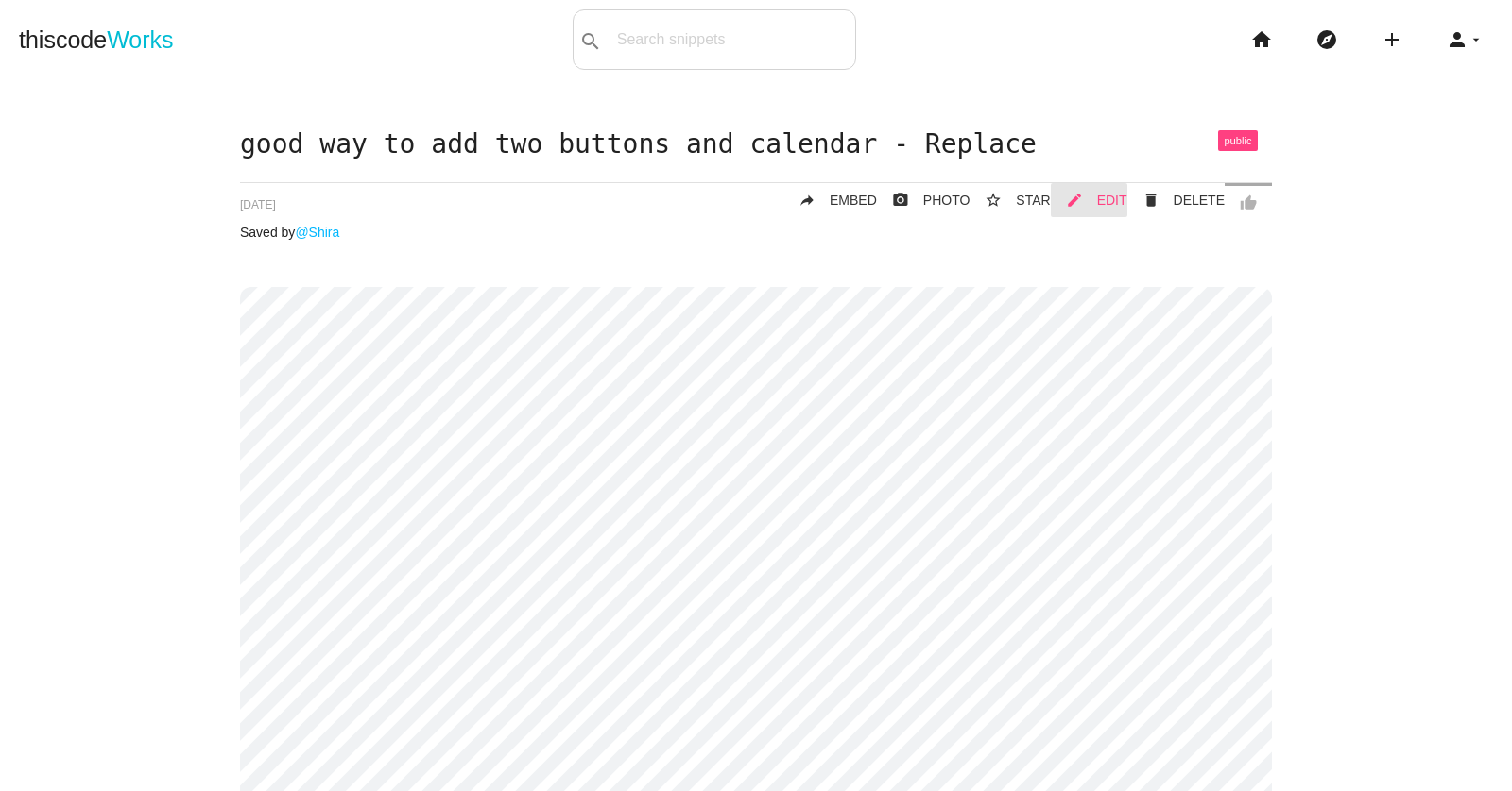
click at [1111, 199] on span "EDIT" at bounding box center [1111, 201] width 30 height 16
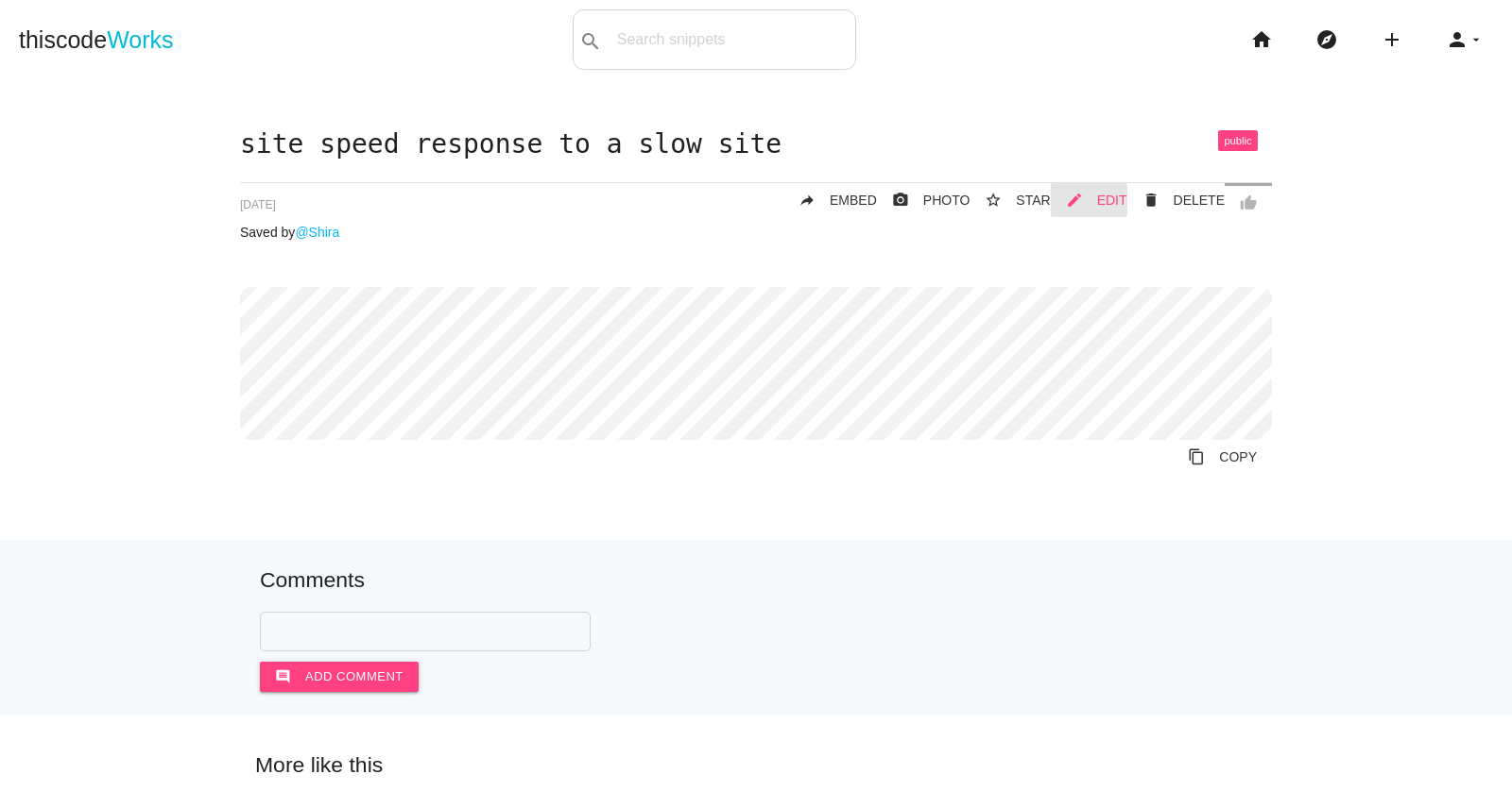
click at [1110, 195] on span "EDIT" at bounding box center [1111, 201] width 30 height 16
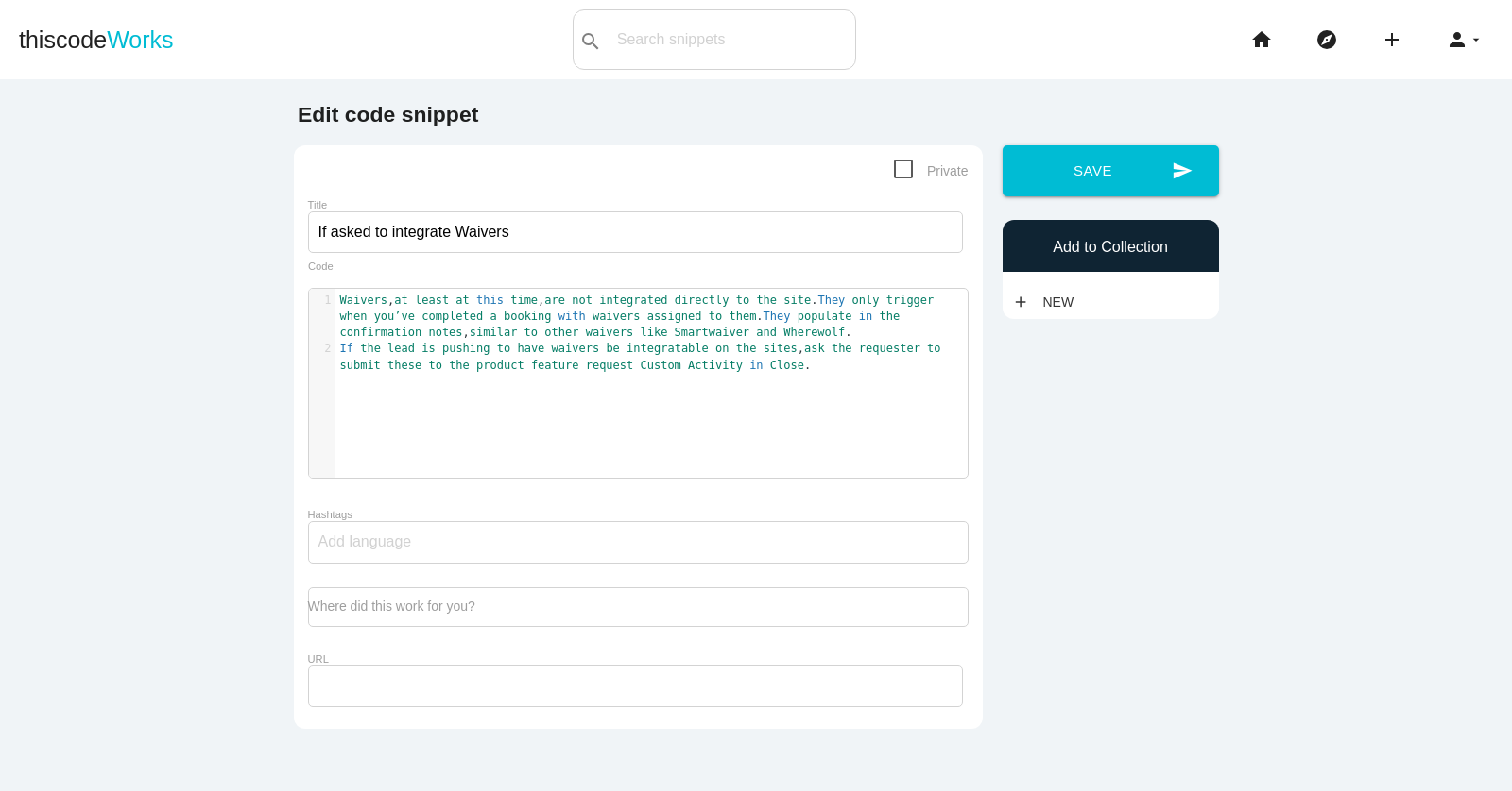
scroll to position [6, 0]
click at [769, 324] on pre "Waivers , at least at this time , are not integrated directly to the site . The…" at bounding box center [652, 317] width 632 height 49
type textarea "Waivers, at least at this time, are not integrated directly to the site. They o…"
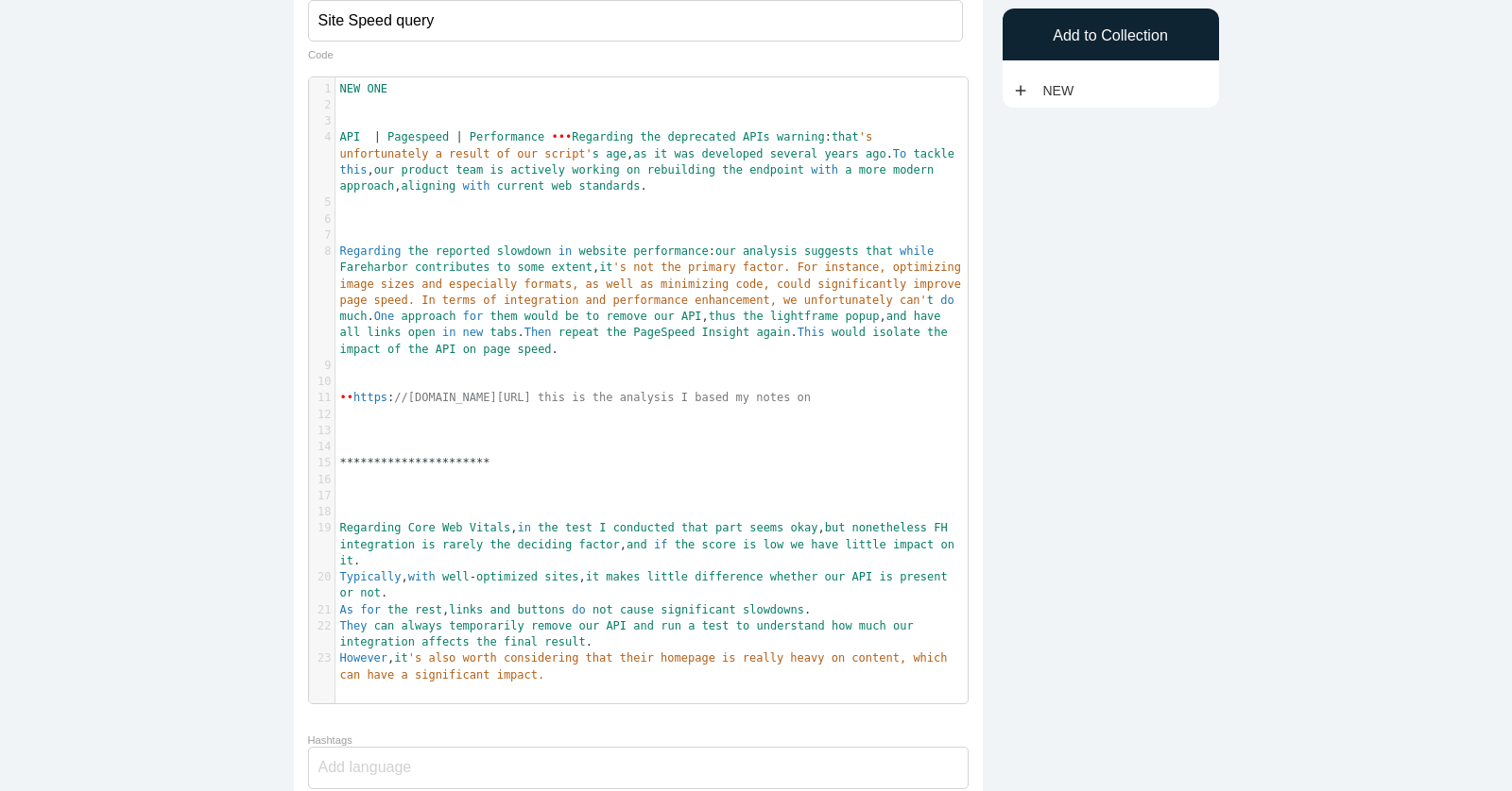
scroll to position [6, 0]
click at [774, 423] on pre "​" at bounding box center [652, 415] width 632 height 16
type textarea "NEW ONE API | Pagespeed | Performance    Regarding the deprecated APIs warning:…"
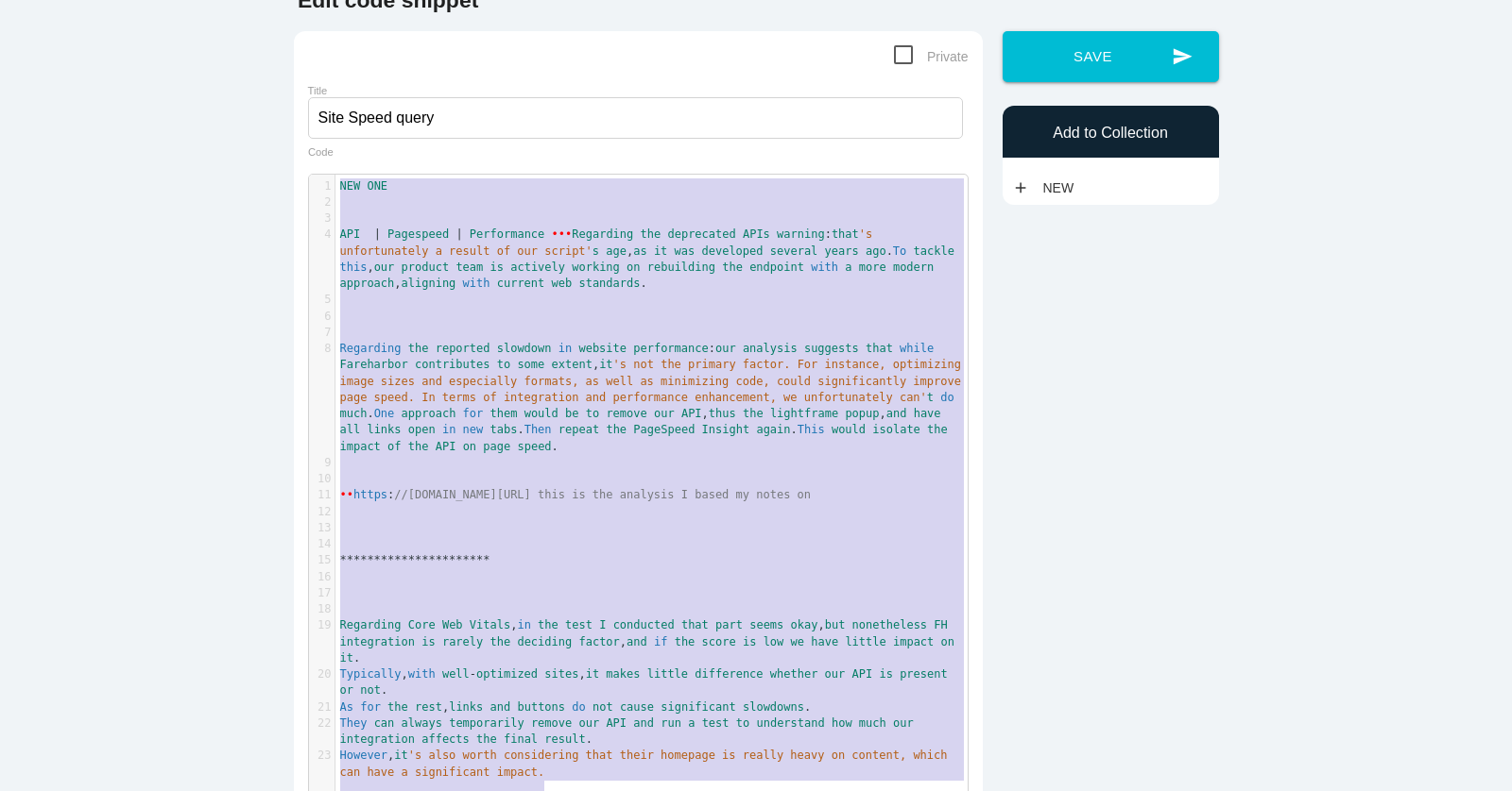
scroll to position [0, 0]
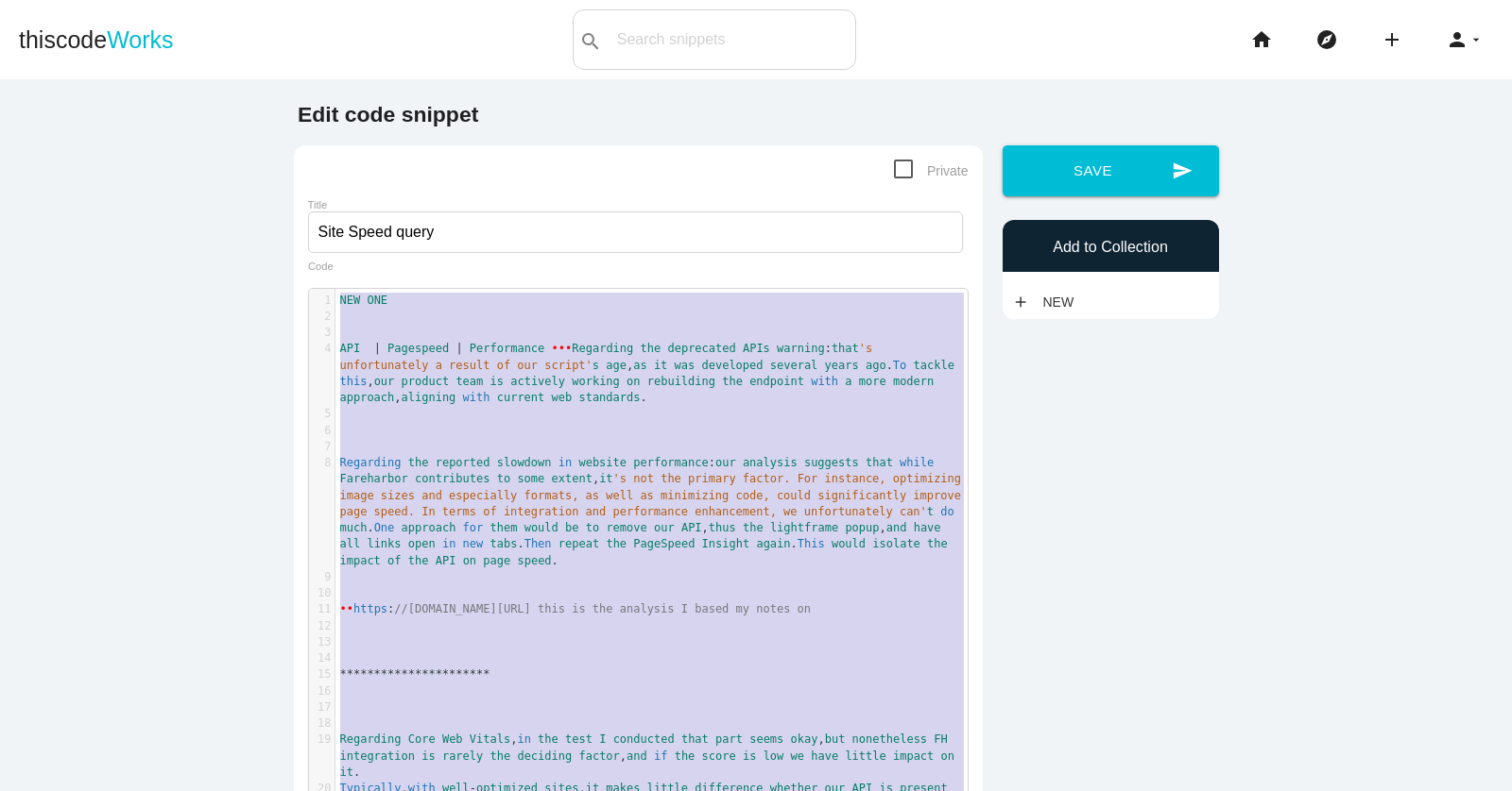
click at [352, 37] on div "thiscode Works search All: All: Code: Title: Tag: All: Code: Title: Tag: search…" at bounding box center [756, 40] width 1512 height 60
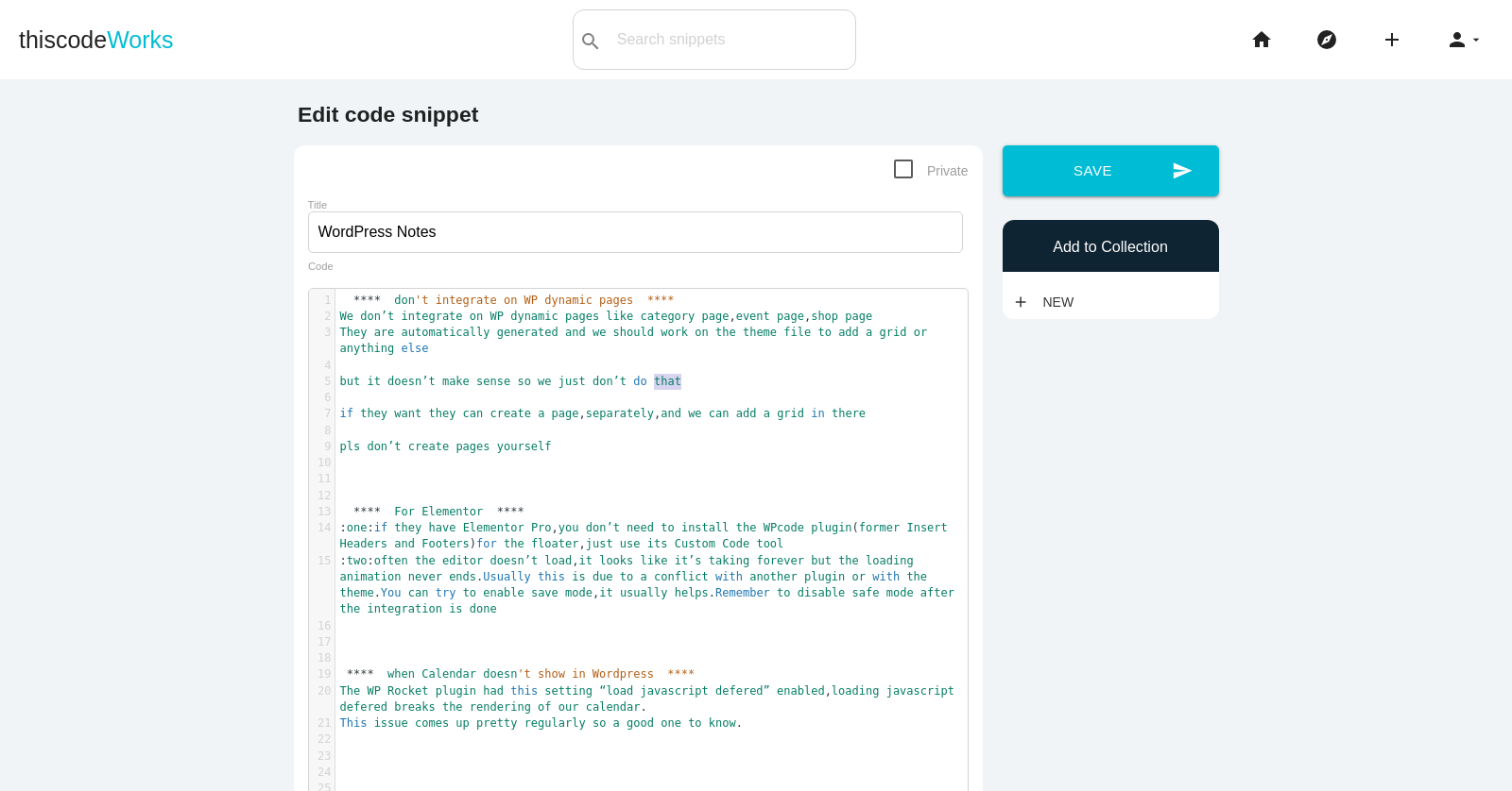
click at [787, 385] on pre "but it doesn’t make sense so we just don’t do that" at bounding box center [652, 382] width 632 height 16
type textarea "**** lor'i dolorsita co AD elitsed doeiu **** Te inc’u laboreetd ma AL enimadm …"
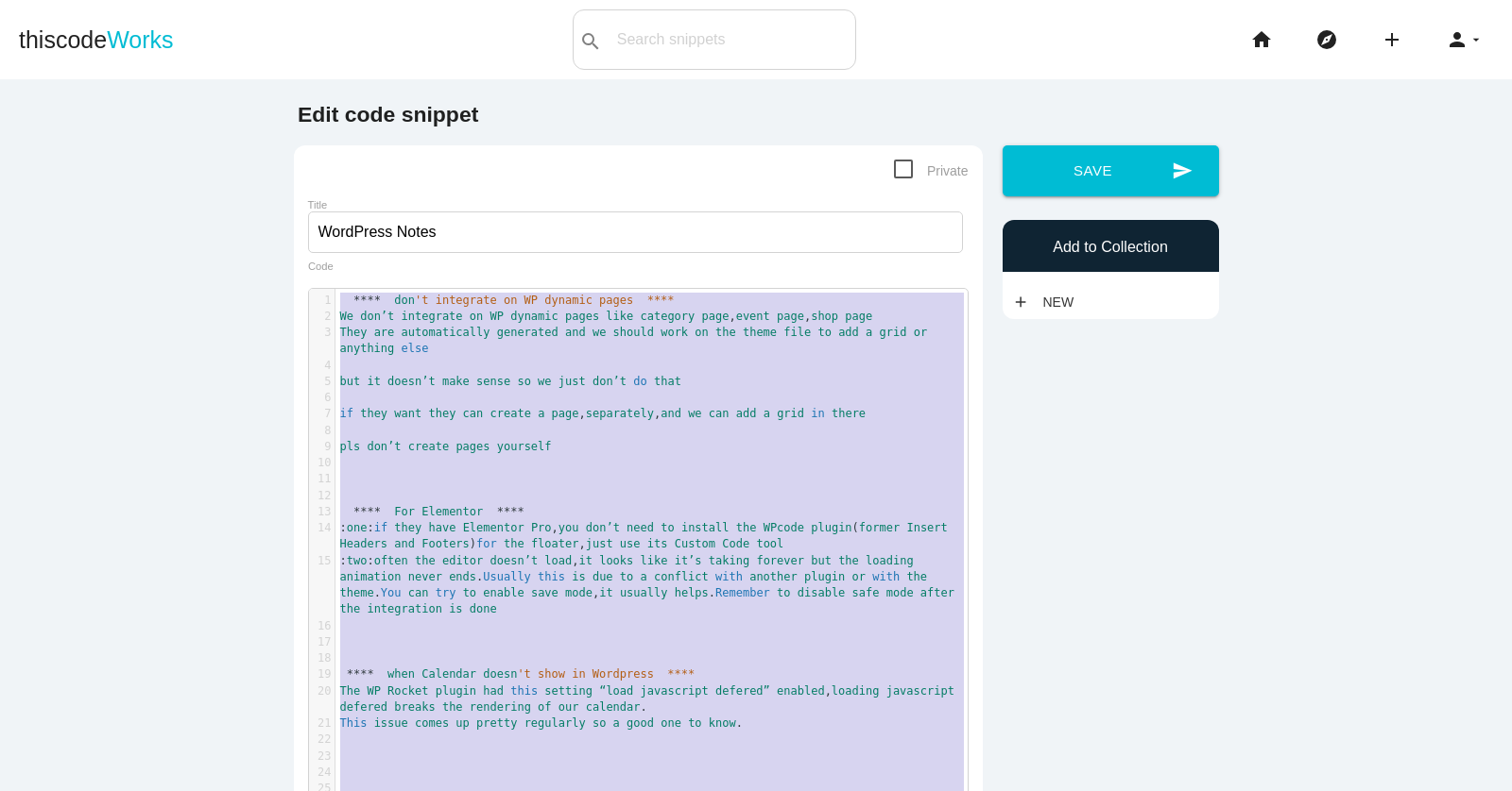
click at [787, 385] on pre "but it doesn’t make sense so we just don’t do that" at bounding box center [652, 382] width 632 height 16
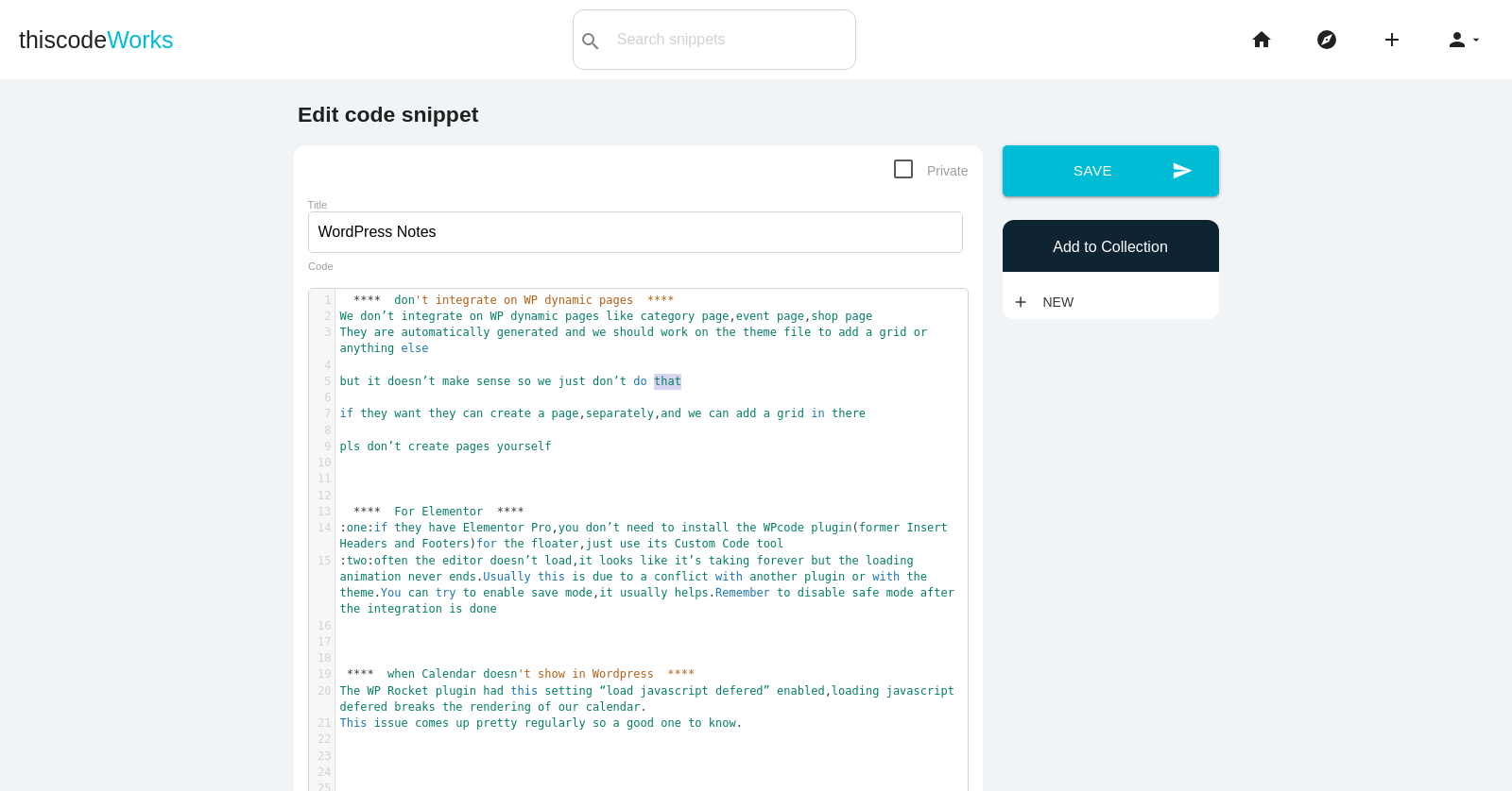
type textarea "**** don't integrate on WP dynamic pages **** We don’t integrate on WP dynamic …"
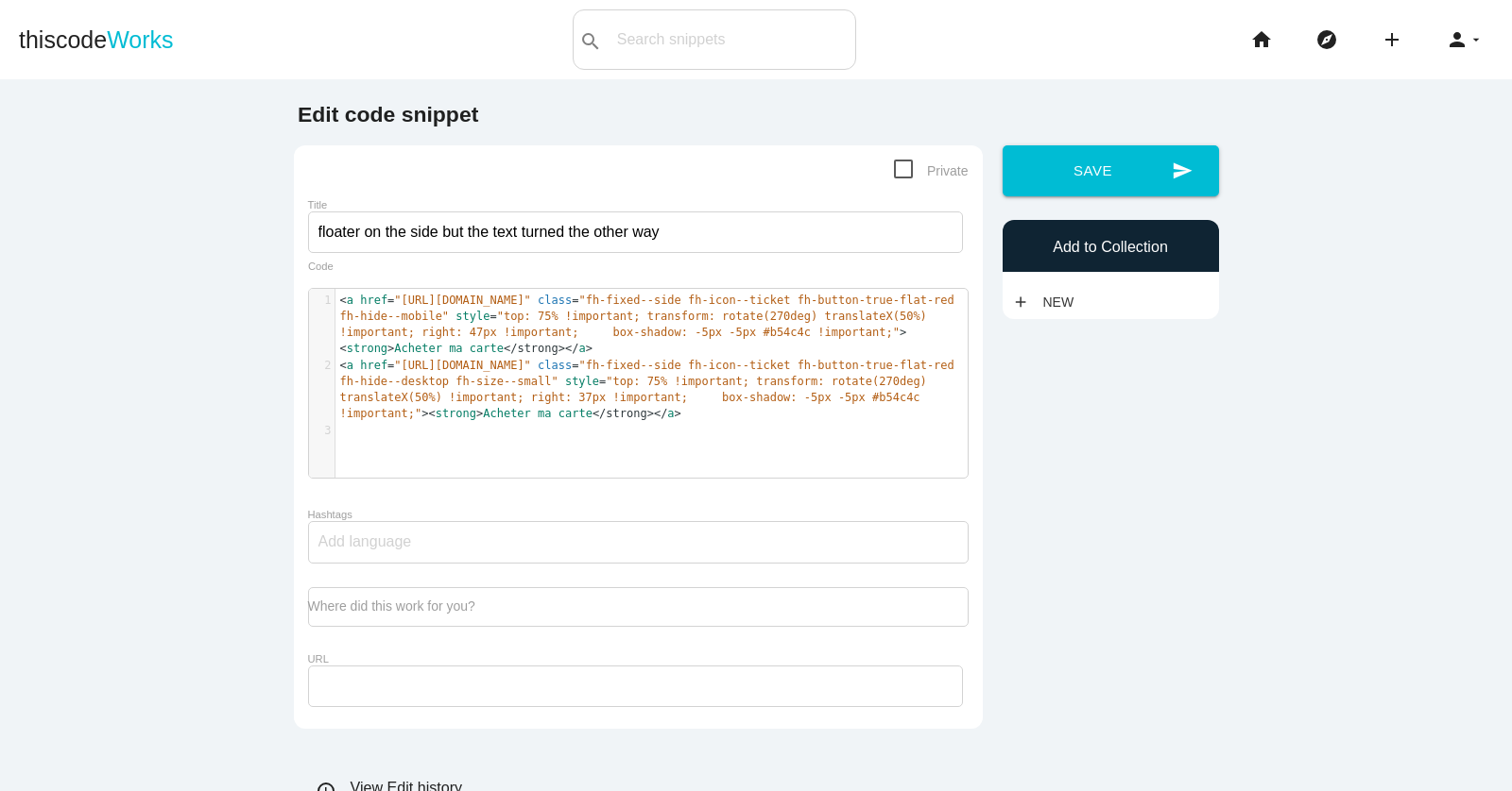
click at [685, 418] on span ""top: 75% !important; transform: rotate(270deg) translateX(50%) !important; rig…" at bounding box center [637, 398] width 595 height 47
type textarea "<a href="https://fareharbor.com/embeds/book/antibesland/items/462556/?full-item…"
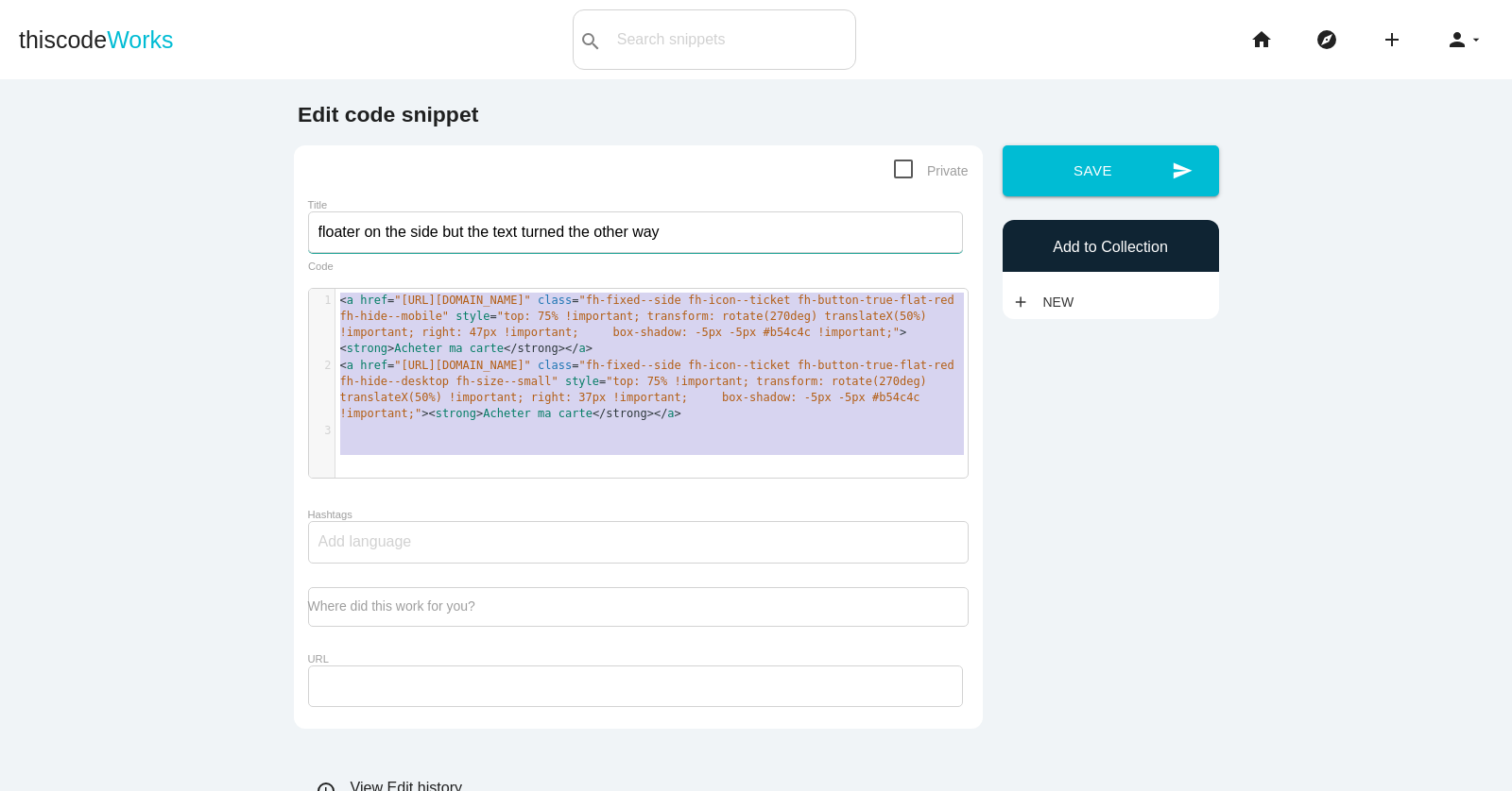
click at [553, 238] on input "floater on the side but the text turned the other way" at bounding box center [635, 232] width 655 height 42
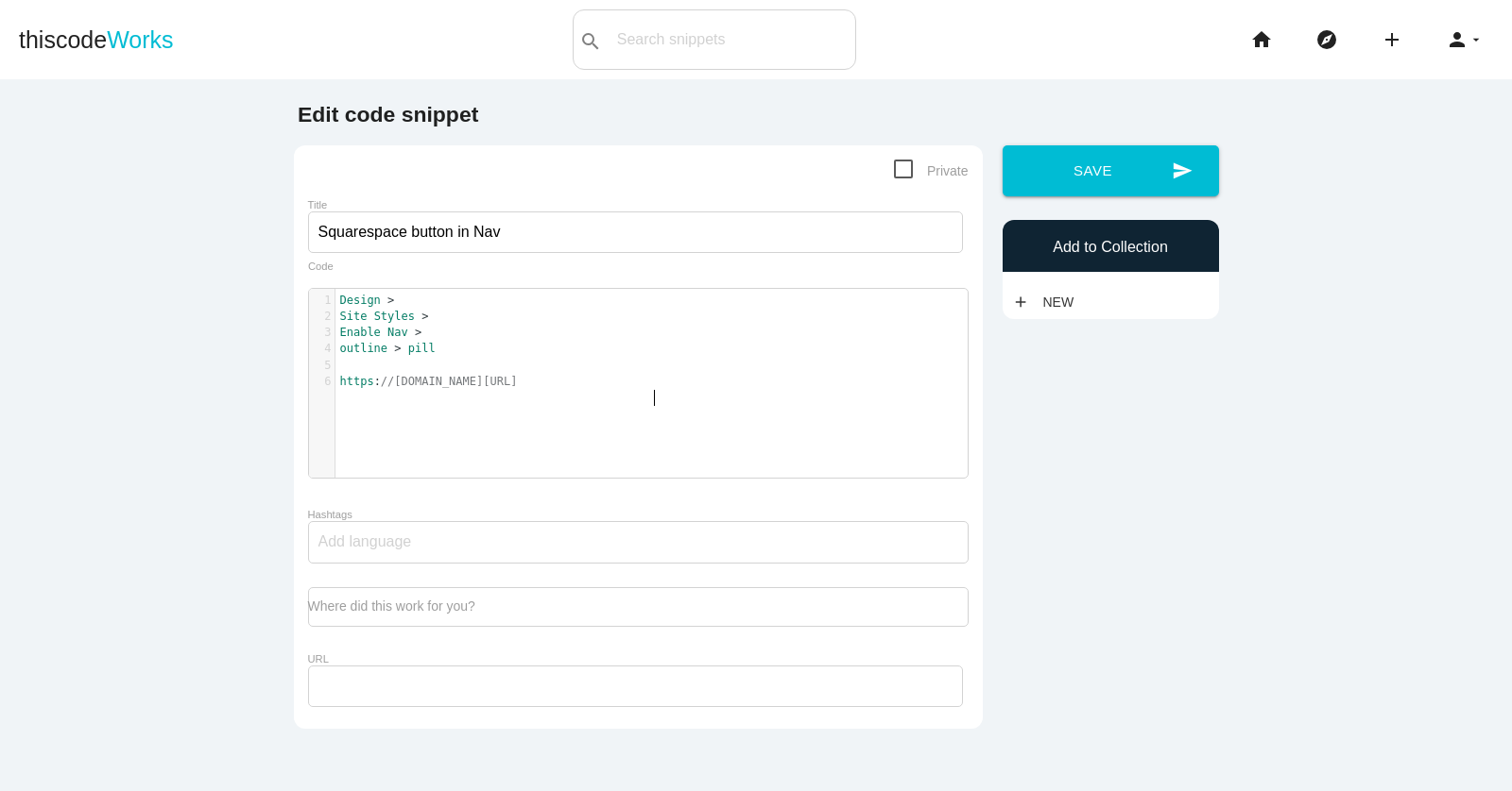
scroll to position [6, 0]
click at [711, 395] on div "​ x 1 Design > 2 Site Styles > 3 Enable Nav > 4 outline > pill 5 ​ 6 https : //…" at bounding box center [652, 341] width 632 height 106
type textarea "Design > Site Styles > Enable Nav > outline > pill [URL][DOMAIN_NAME]"
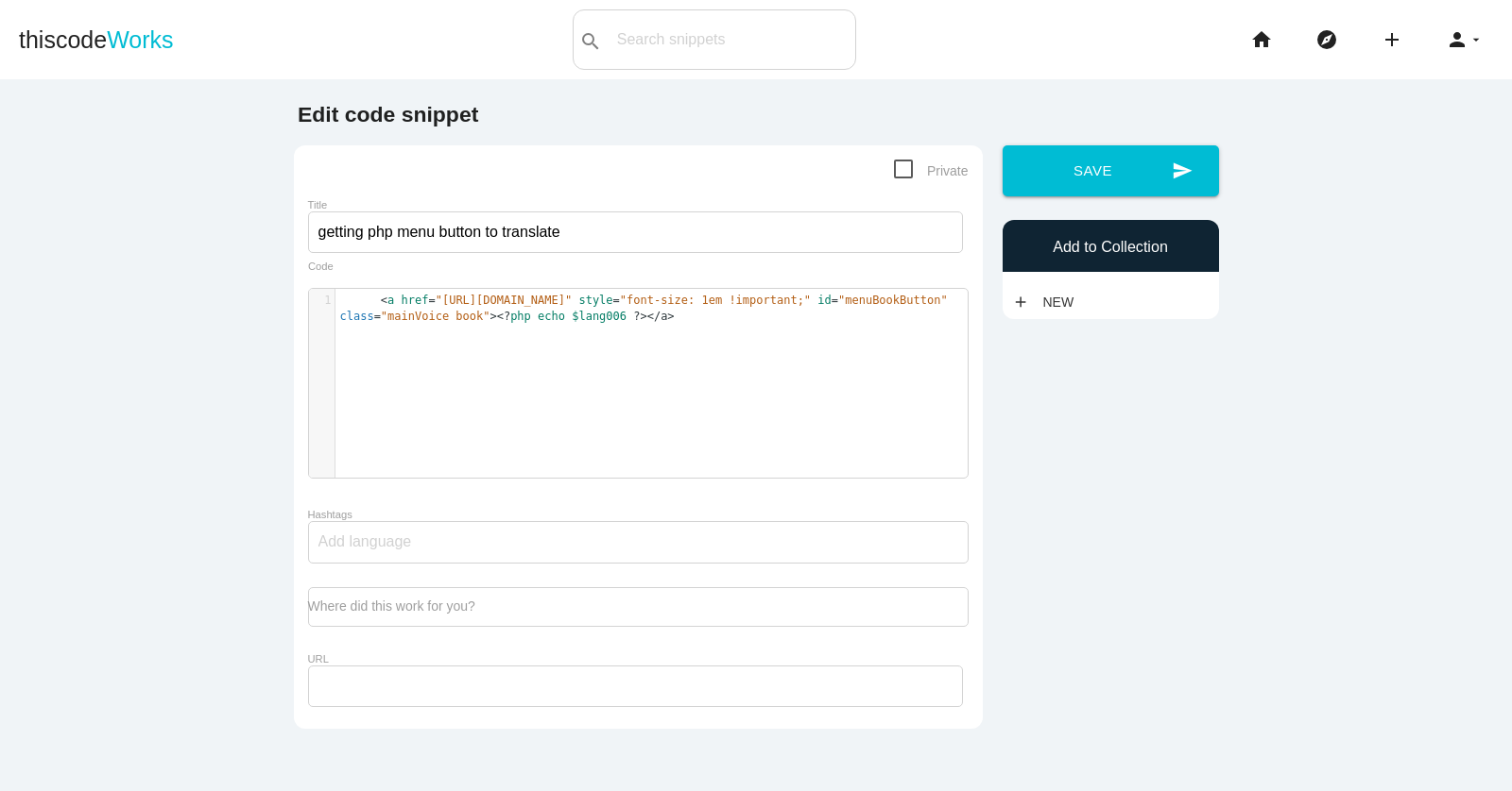
scroll to position [6, 0]
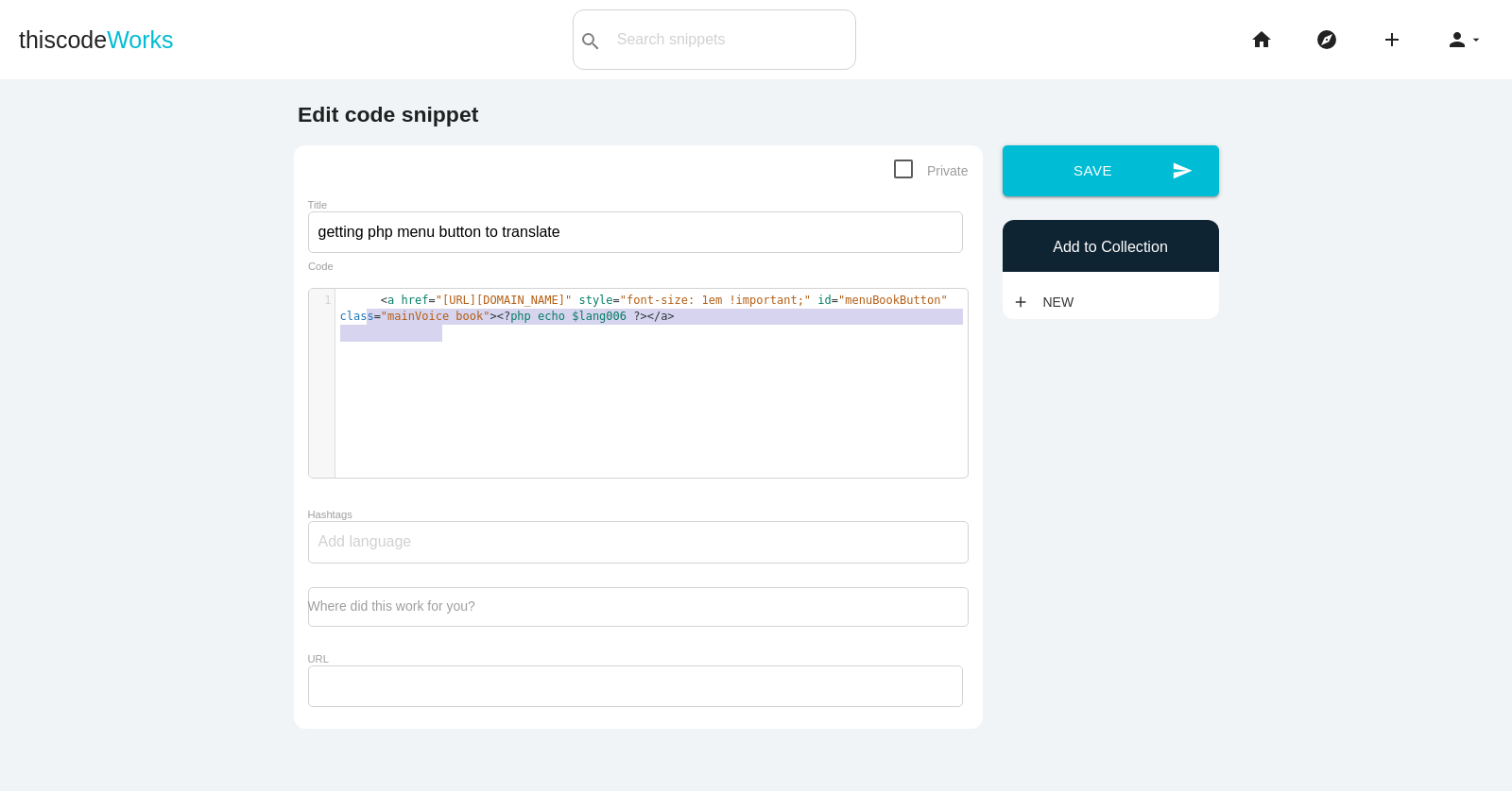
type textarea "<a href="https://fareharbor.com/embeds/book/sailefun/?full-items=yes&flow=86094…"
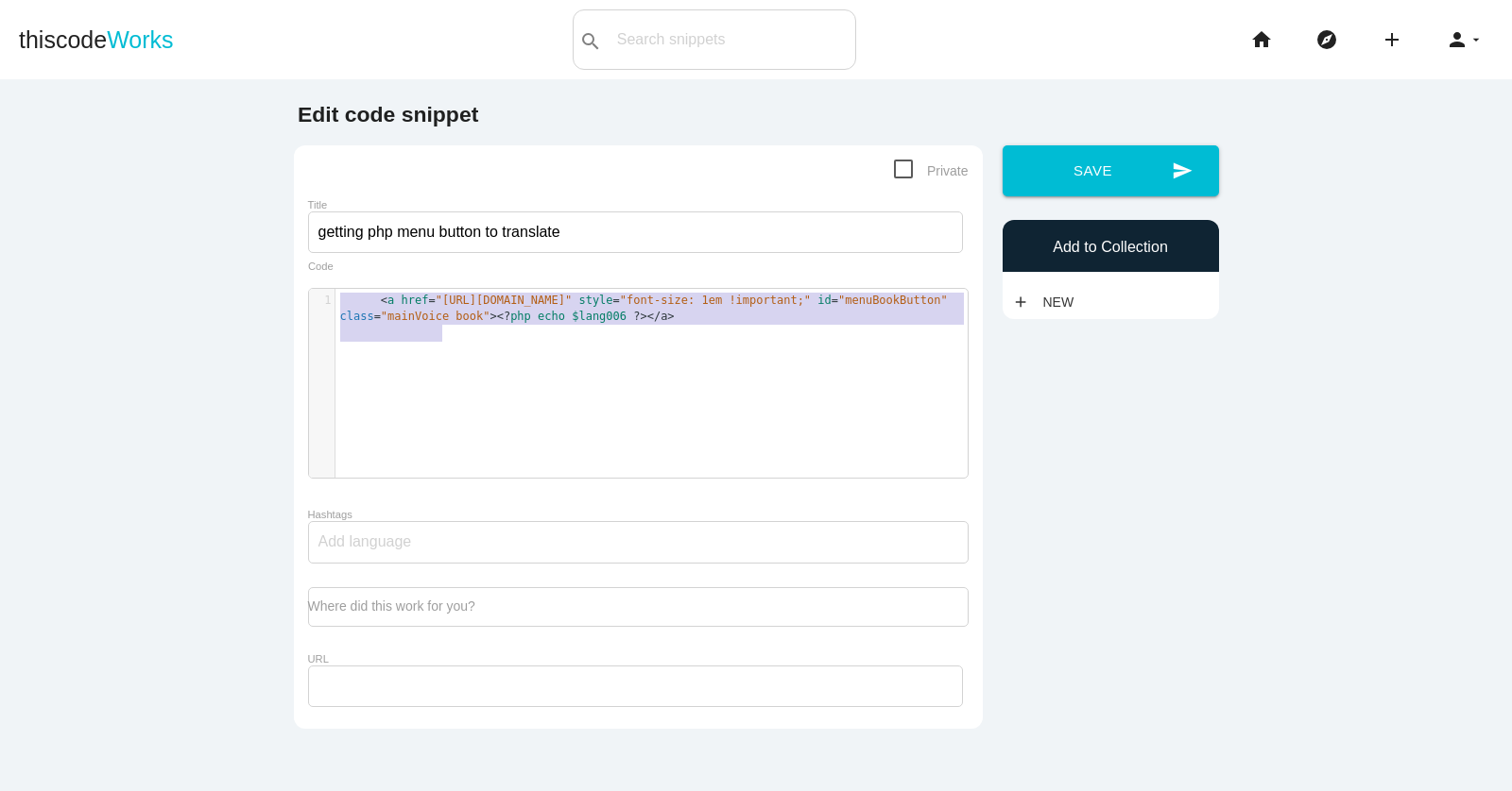
drag, startPoint x: 472, startPoint y: 338, endPoint x: 336, endPoint y: 297, distance: 142.0
click at [336, 297] on pre "< a href = "https://fareharbor.com/embeds/book/sailefun/?full-items=yes&flow=86…" at bounding box center [652, 309] width 632 height 33
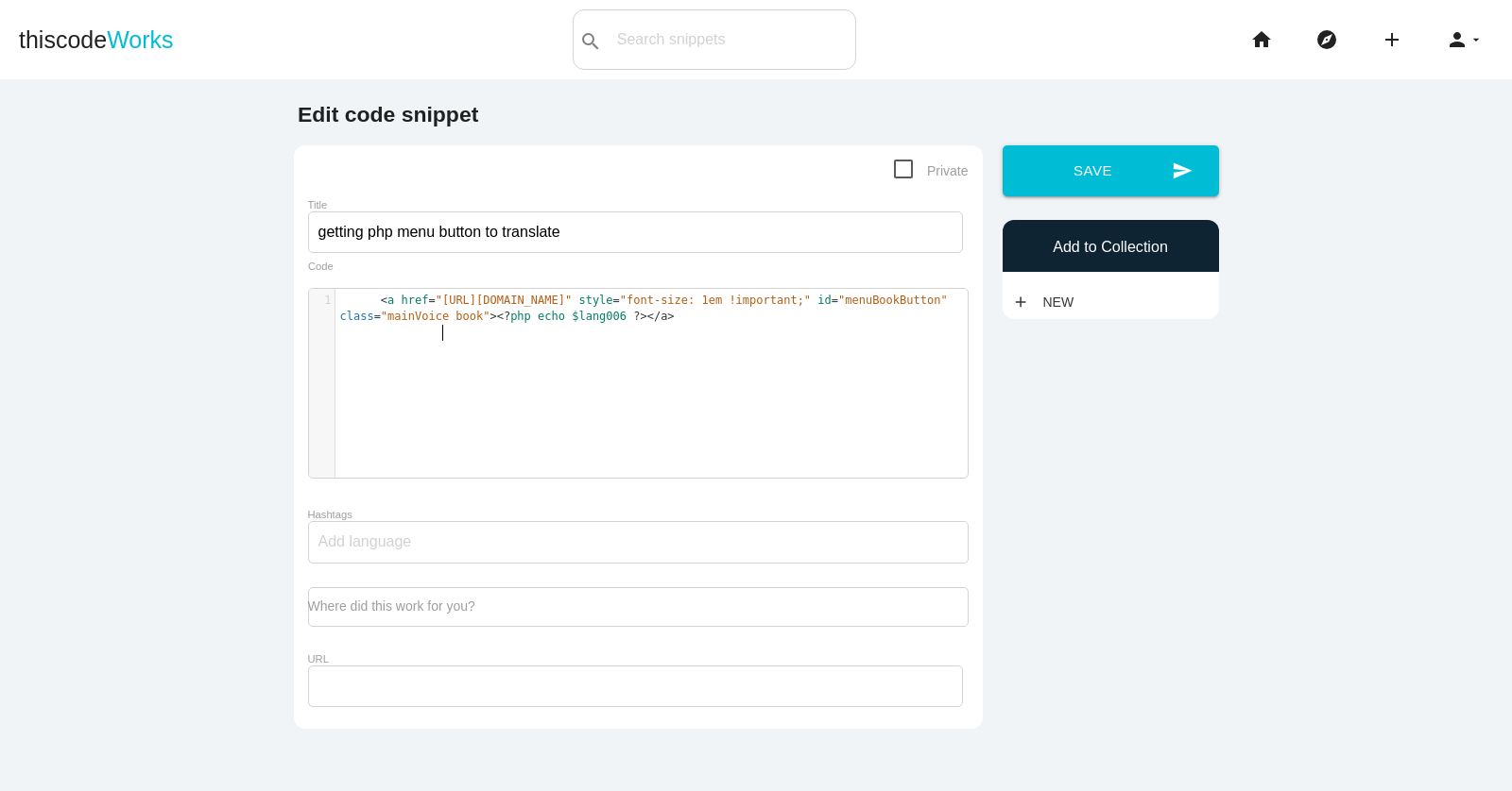
click at [554, 330] on div "x 1 < a href = "https://fareharbor.com/embeds/book/sailefun/?full-items=yes&flo…" at bounding box center [652, 309] width 632 height 41
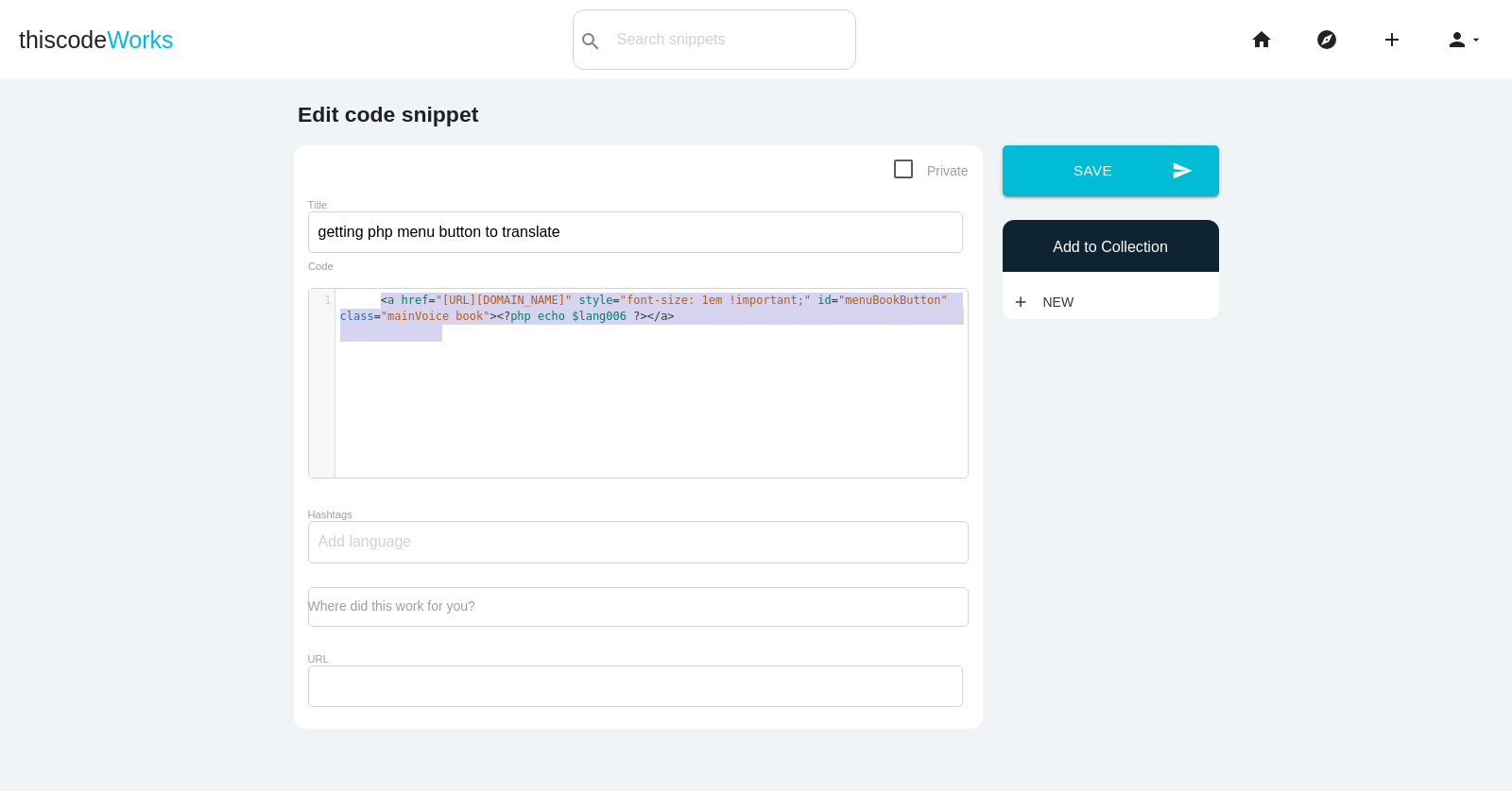
type textarea "<a href="https://fareharbor.com/embeds/book/sailefun/?full-items=yes&flow=86094…"
drag, startPoint x: 554, startPoint y: 343, endPoint x: 351, endPoint y: 298, distance: 207.9
click at [351, 298] on div "x 1 < a href = "https://fareharbor.com/embeds/book/sailefun/?full-items=yes&flo…" at bounding box center [652, 309] width 632 height 41
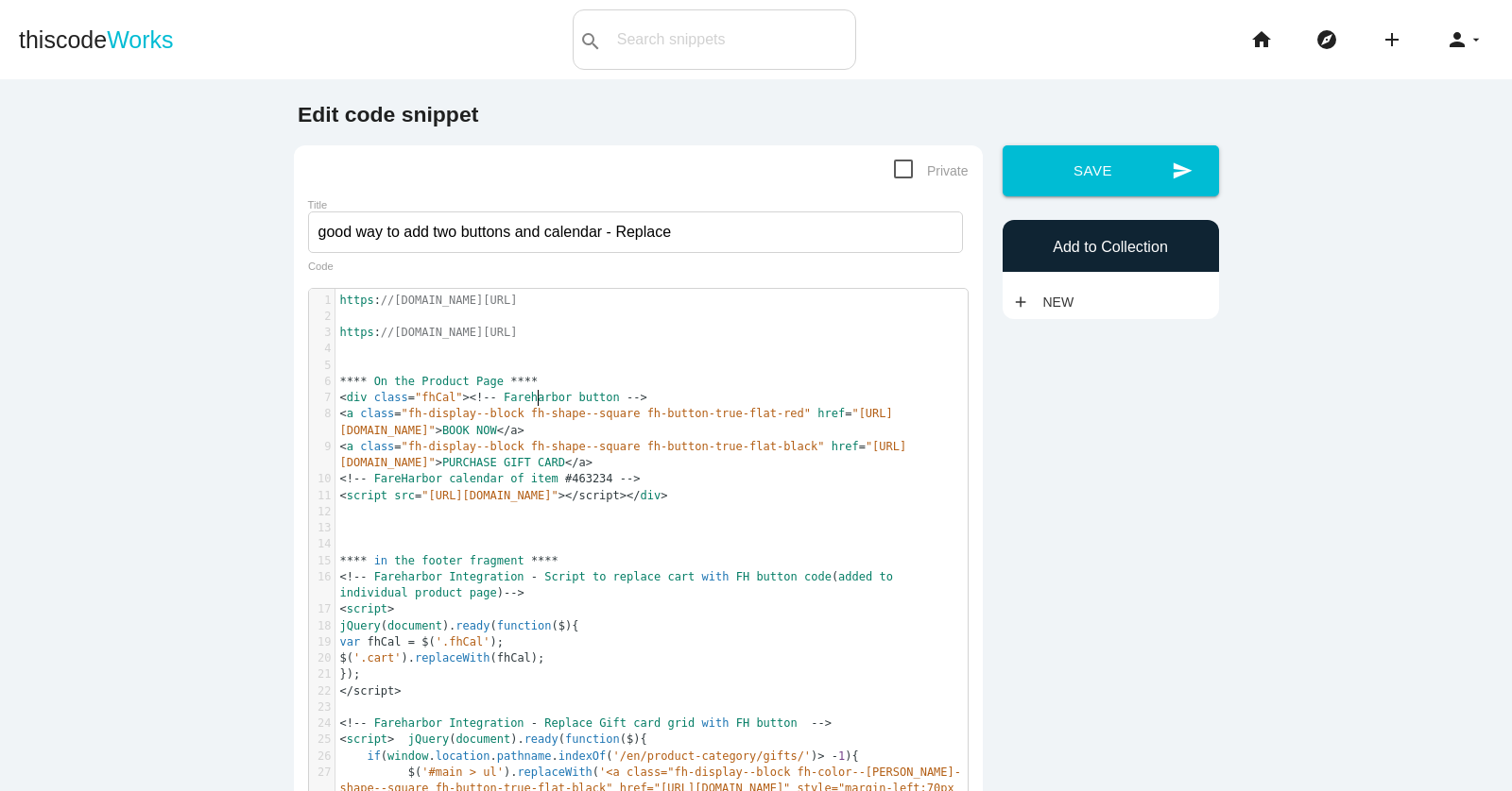
click at [613, 390] on pre "**** On the Product Page ****" at bounding box center [652, 382] width 632 height 16
type textarea "https://airtable.com/app9VtXS1vJyLgLgK/tblrQEtFswTE5Od7S/viwNX8o2jXNl9ebkg/recN…"
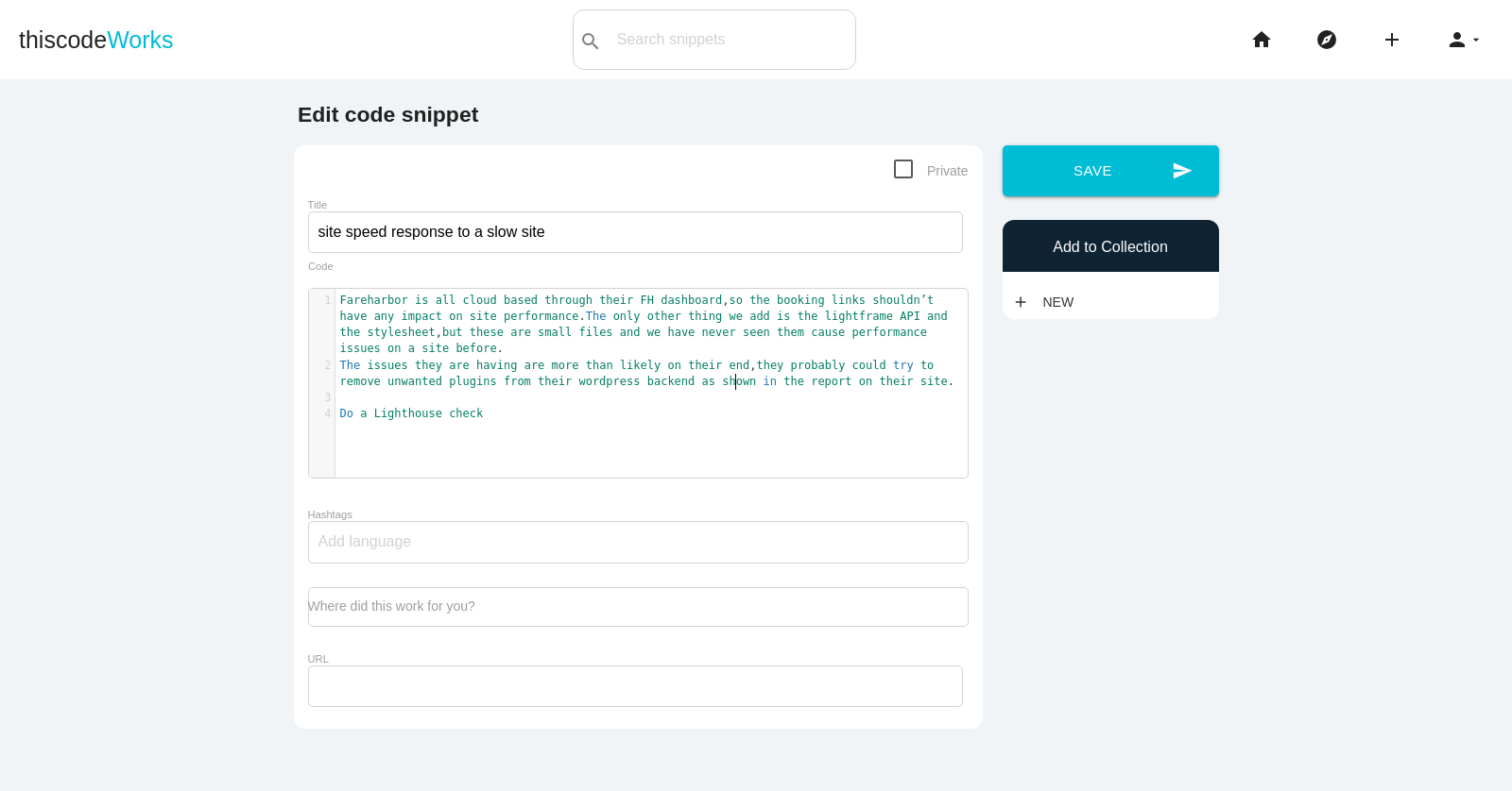
click at [736, 382] on span "shown" at bounding box center [738, 382] width 34 height 14
type textarea "Fareharbor is all cloud based through their FH dashboard, so the booking links …"
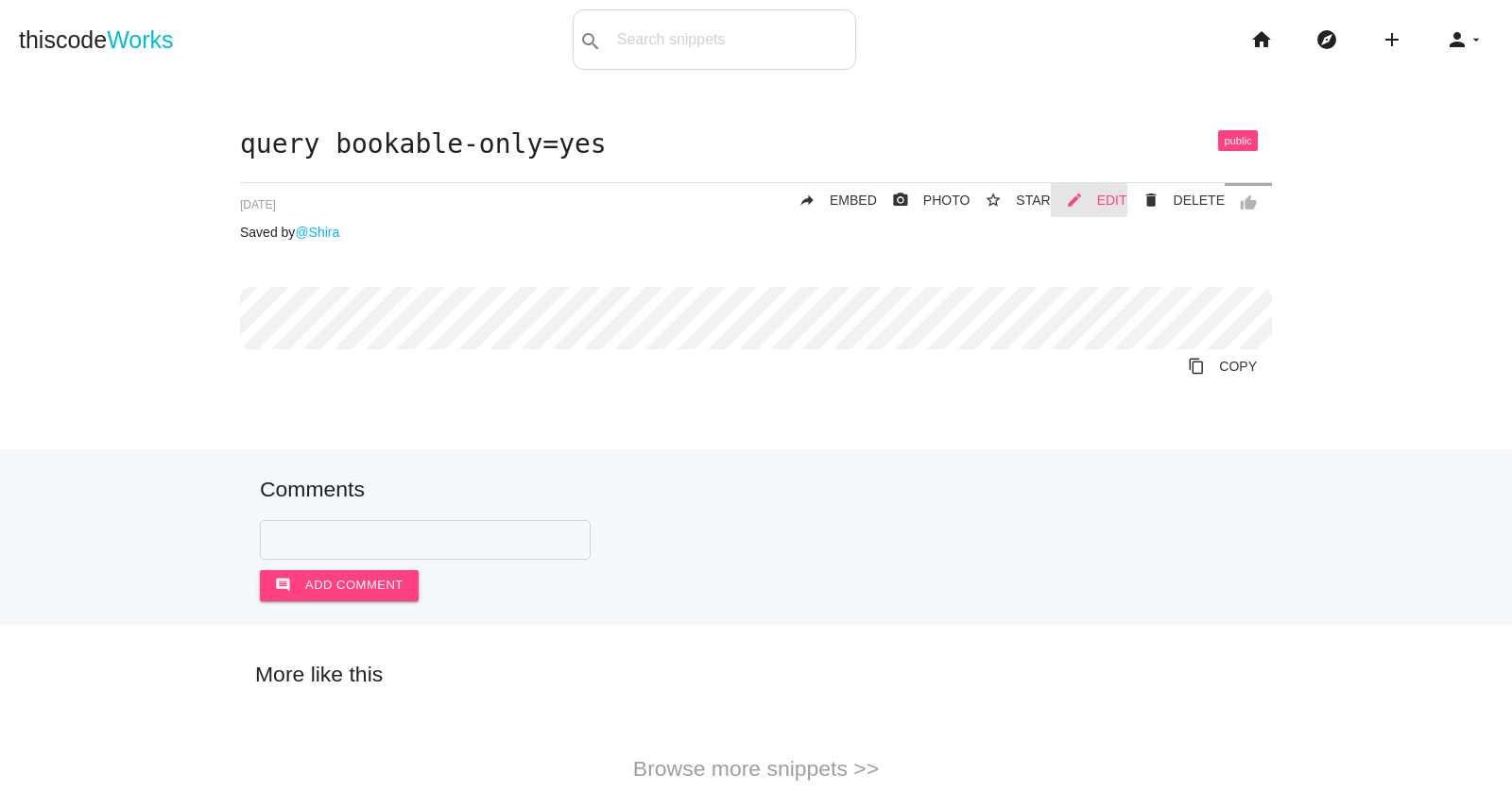
click at [1103, 205] on span "EDIT" at bounding box center [1111, 201] width 30 height 16
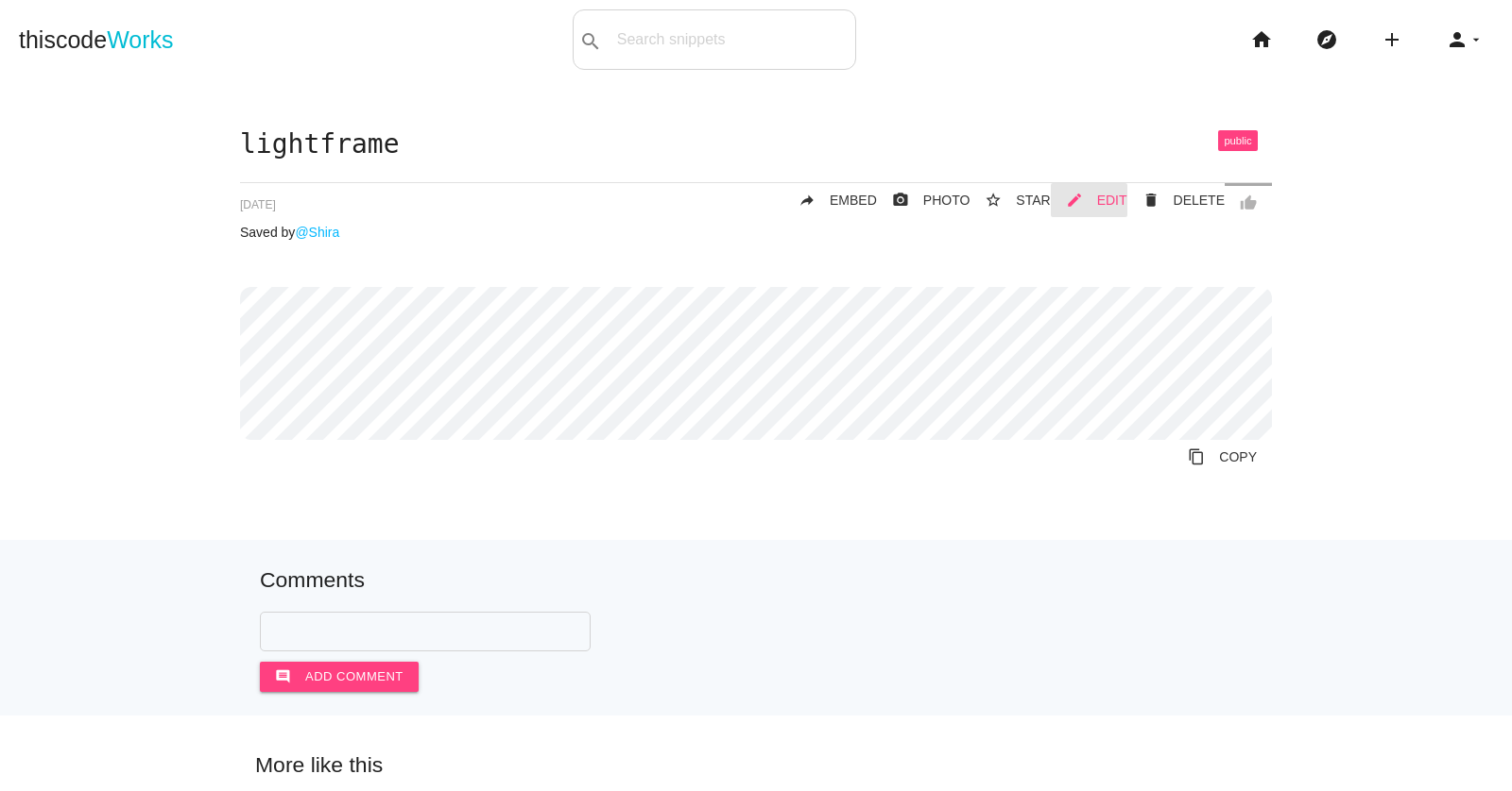
click at [1109, 200] on span "EDIT" at bounding box center [1111, 201] width 30 height 16
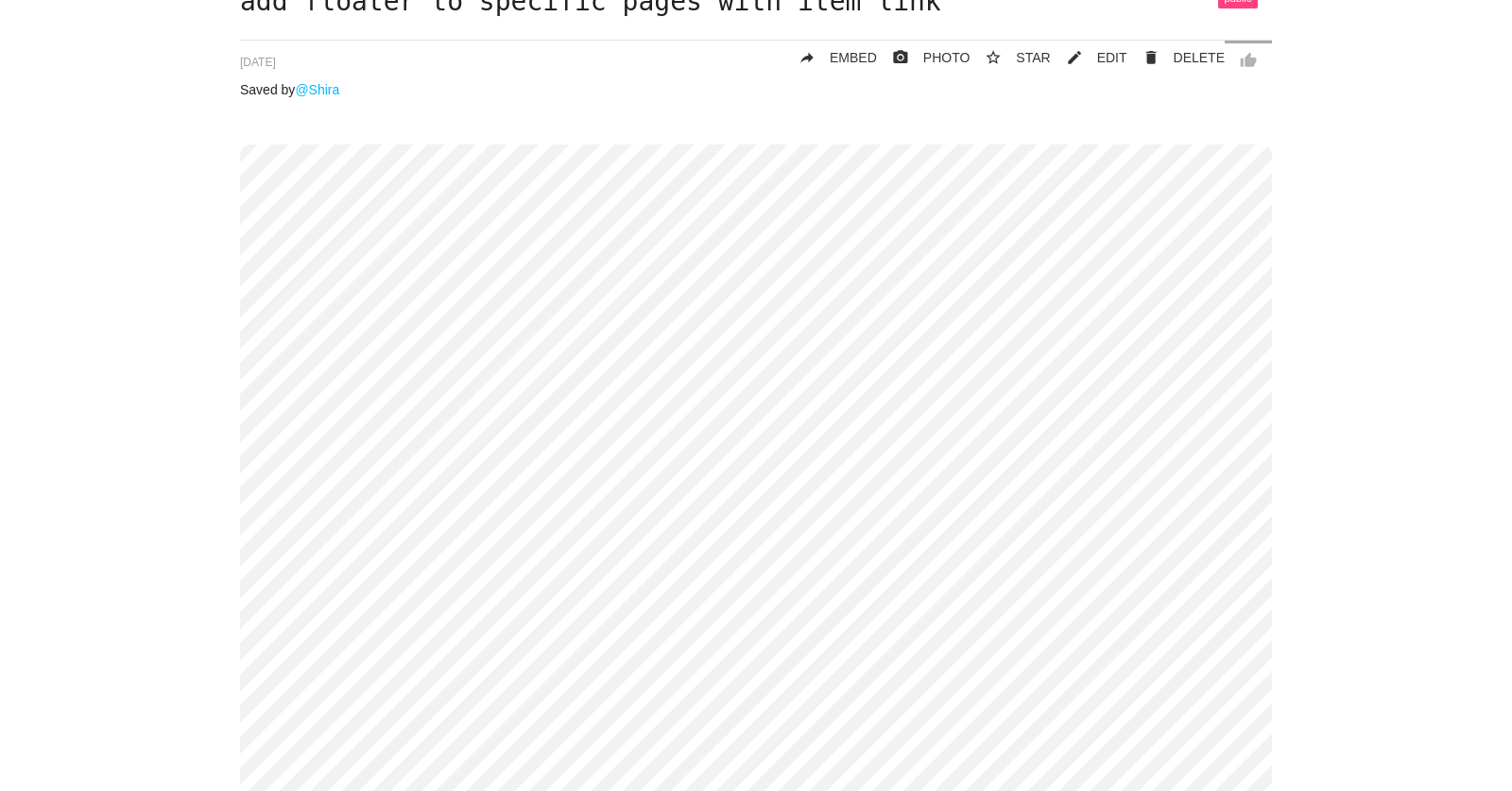
scroll to position [26, 0]
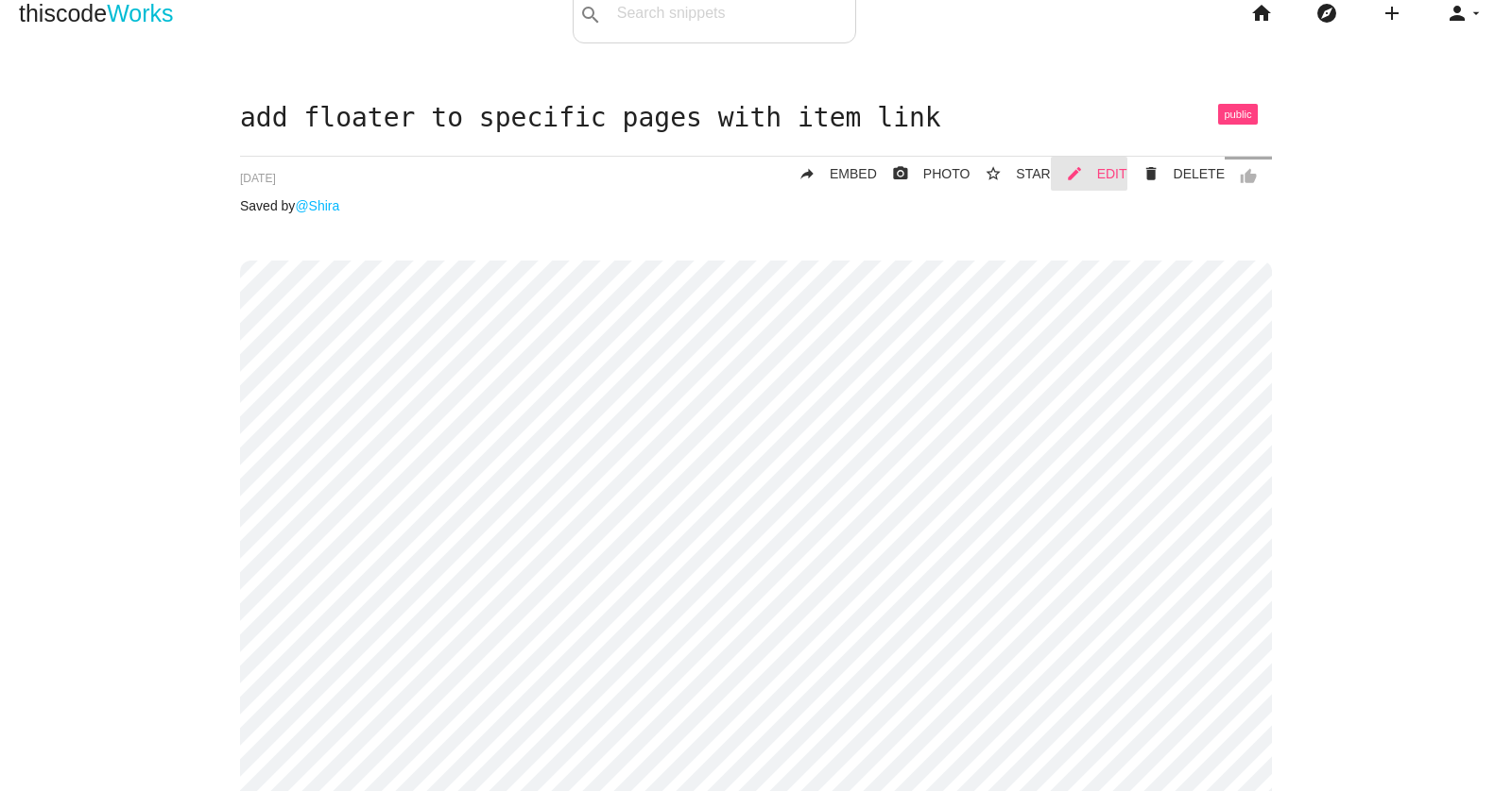
click at [1116, 170] on span "EDIT" at bounding box center [1111, 174] width 30 height 16
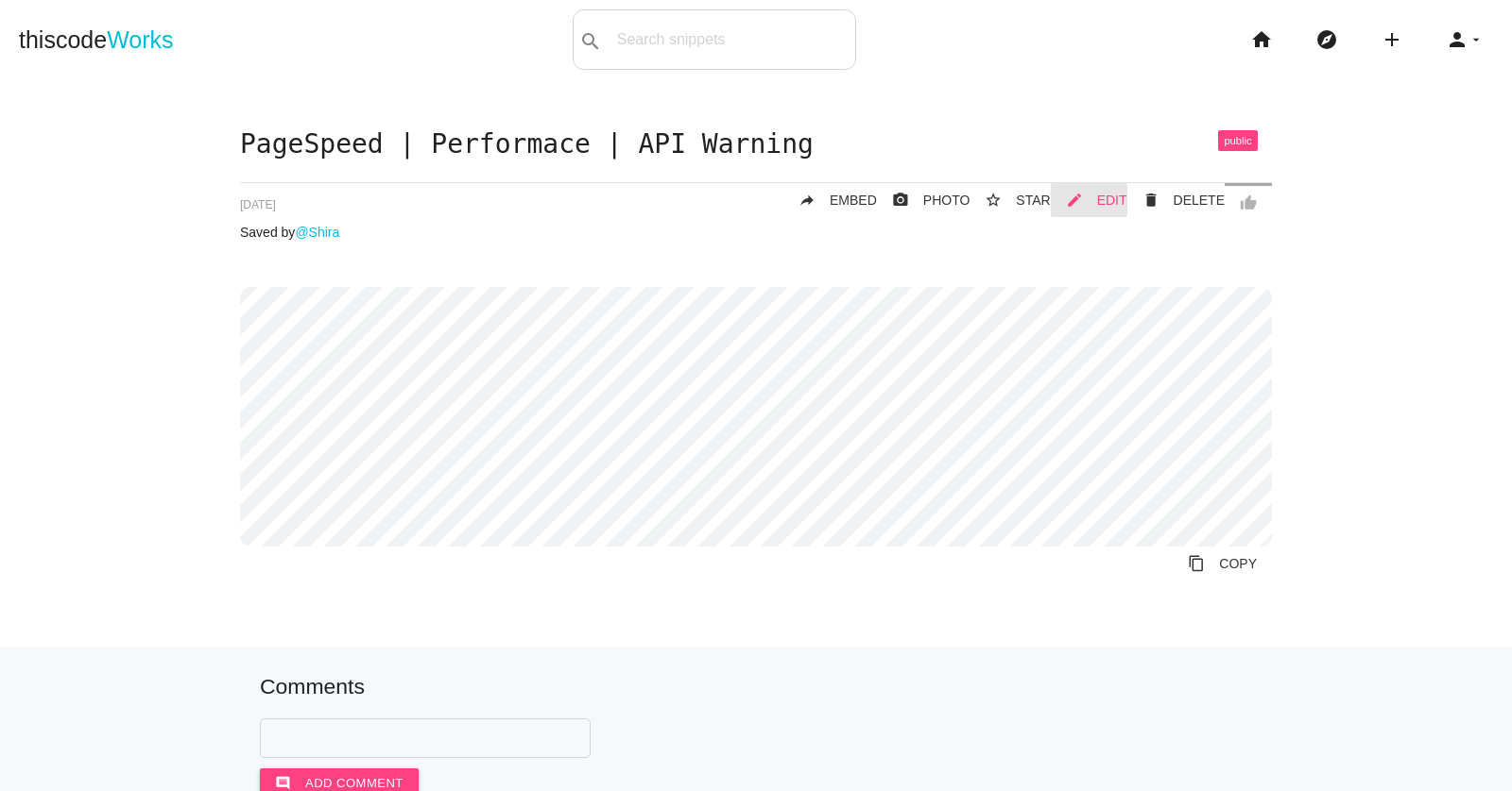
click at [1114, 201] on span "EDIT" at bounding box center [1111, 201] width 30 height 16
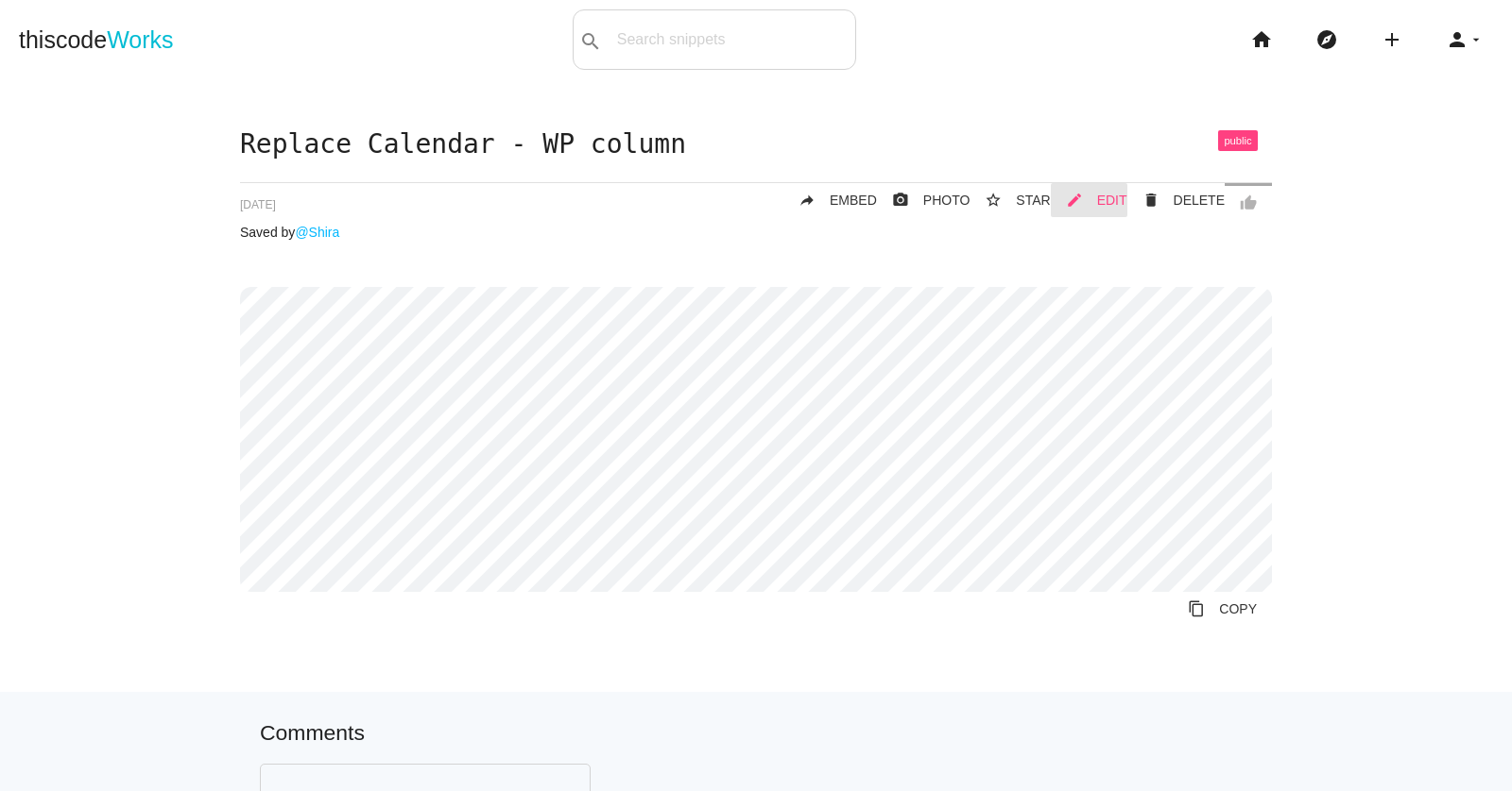
click at [1107, 193] on span "EDIT" at bounding box center [1111, 201] width 30 height 16
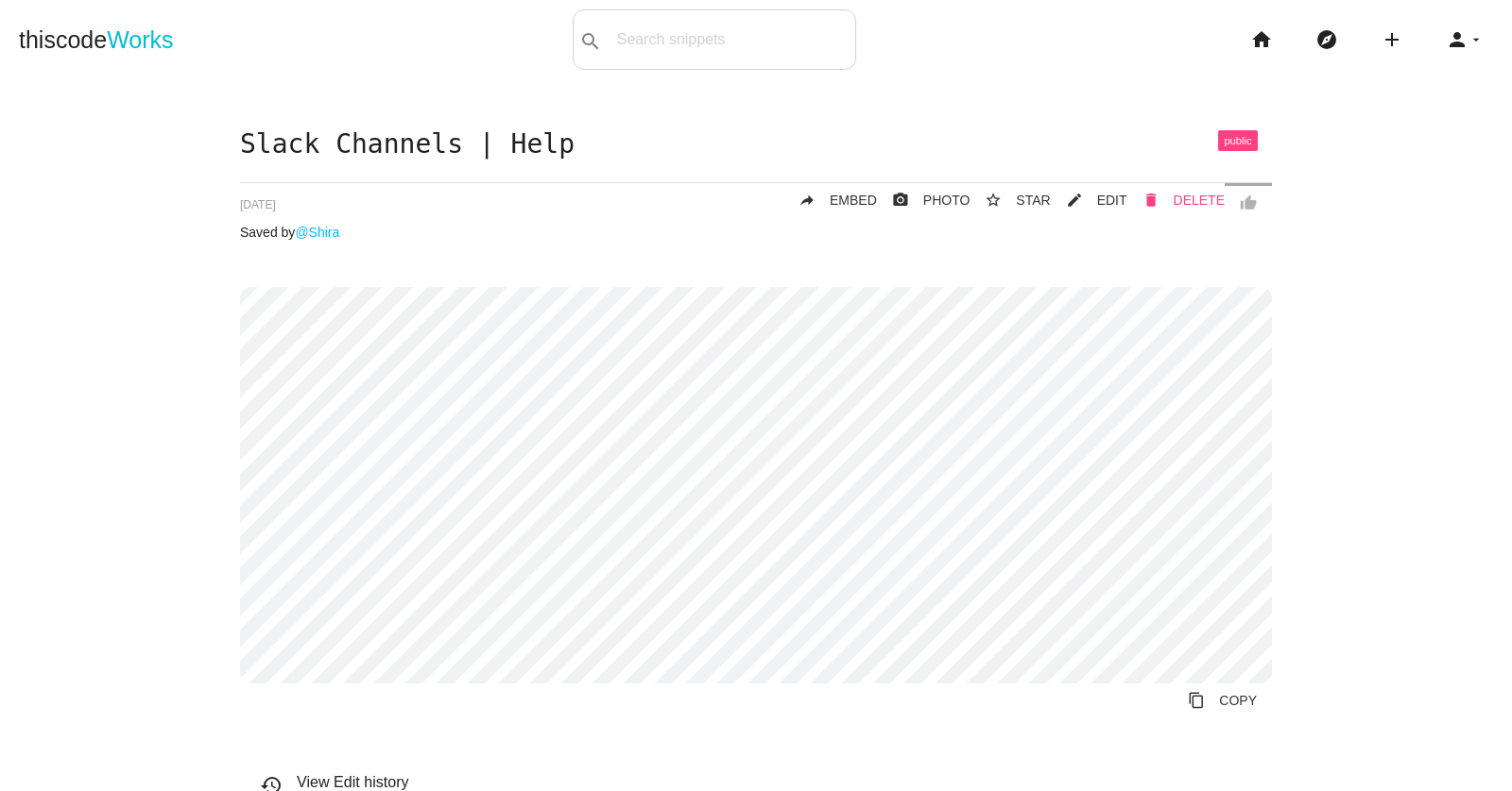
click at [1193, 193] on span "DELETE" at bounding box center [1199, 201] width 51 height 16
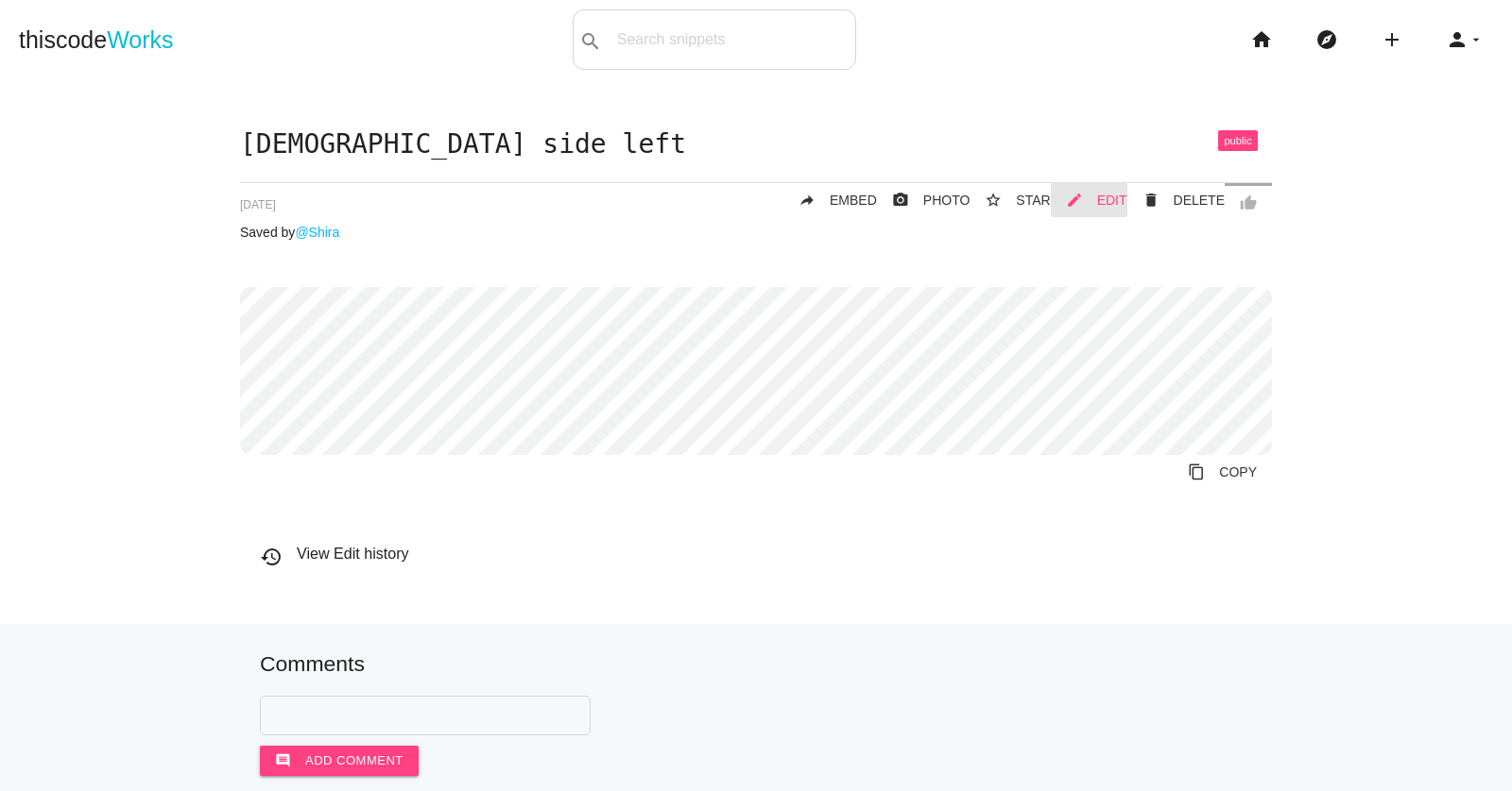
click at [1114, 200] on span "EDIT" at bounding box center [1111, 201] width 30 height 16
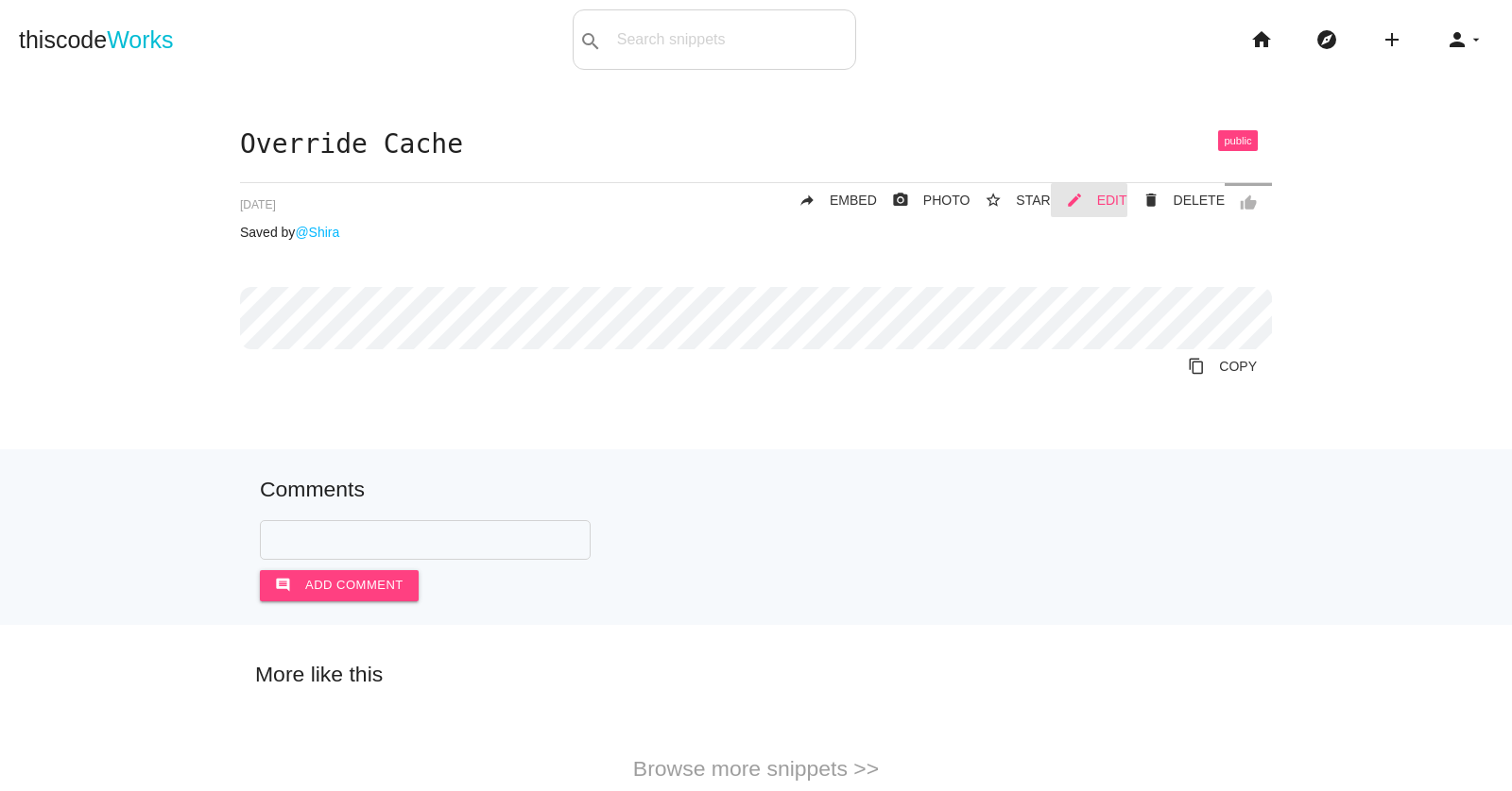
click at [1117, 195] on span "EDIT" at bounding box center [1111, 201] width 30 height 16
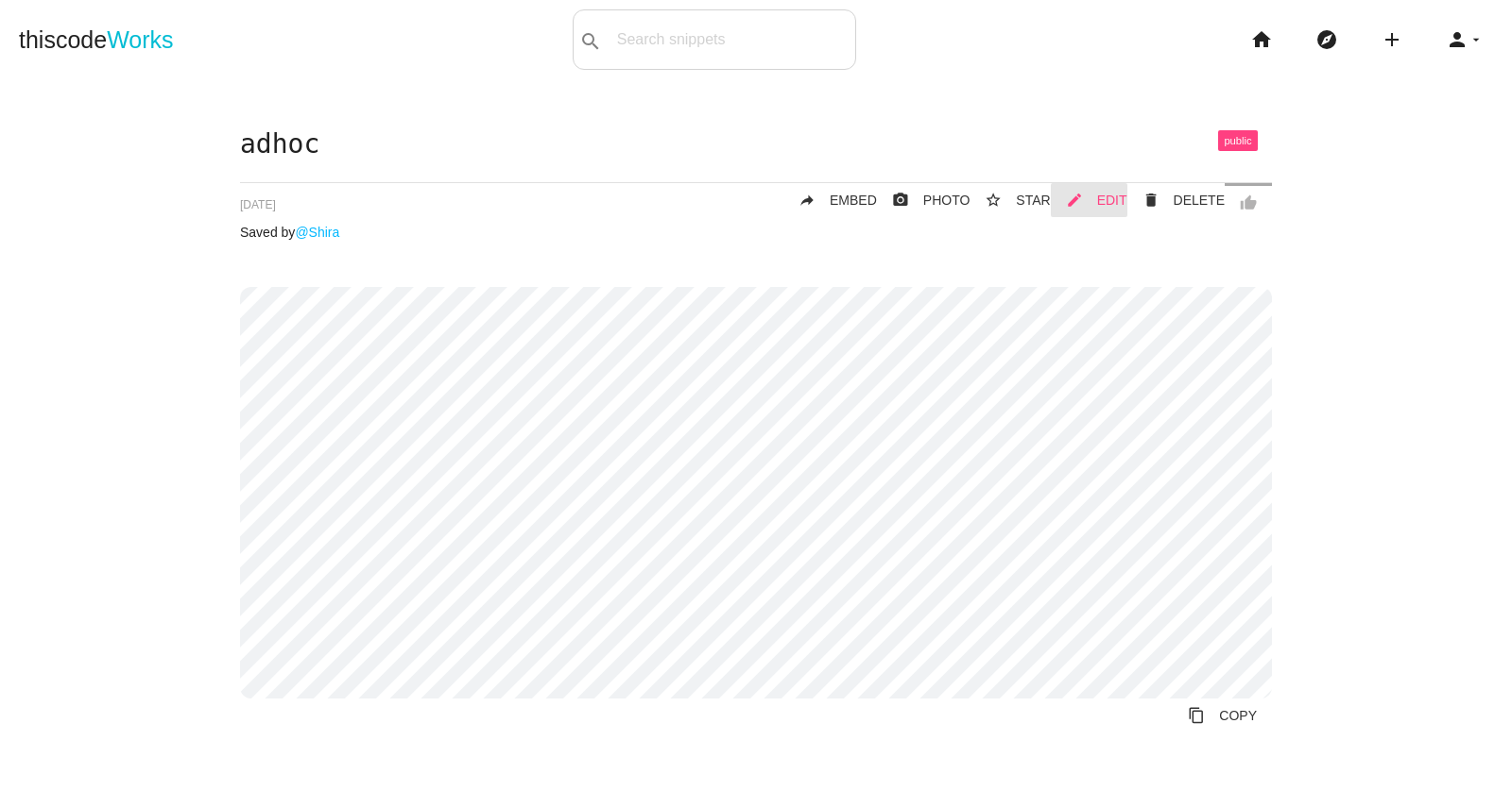
click at [1119, 202] on span "EDIT" at bounding box center [1111, 201] width 30 height 16
click at [1177, 200] on span "DELETE" at bounding box center [1199, 201] width 51 height 16
click at [1189, 198] on span "DELETE" at bounding box center [1199, 201] width 51 height 16
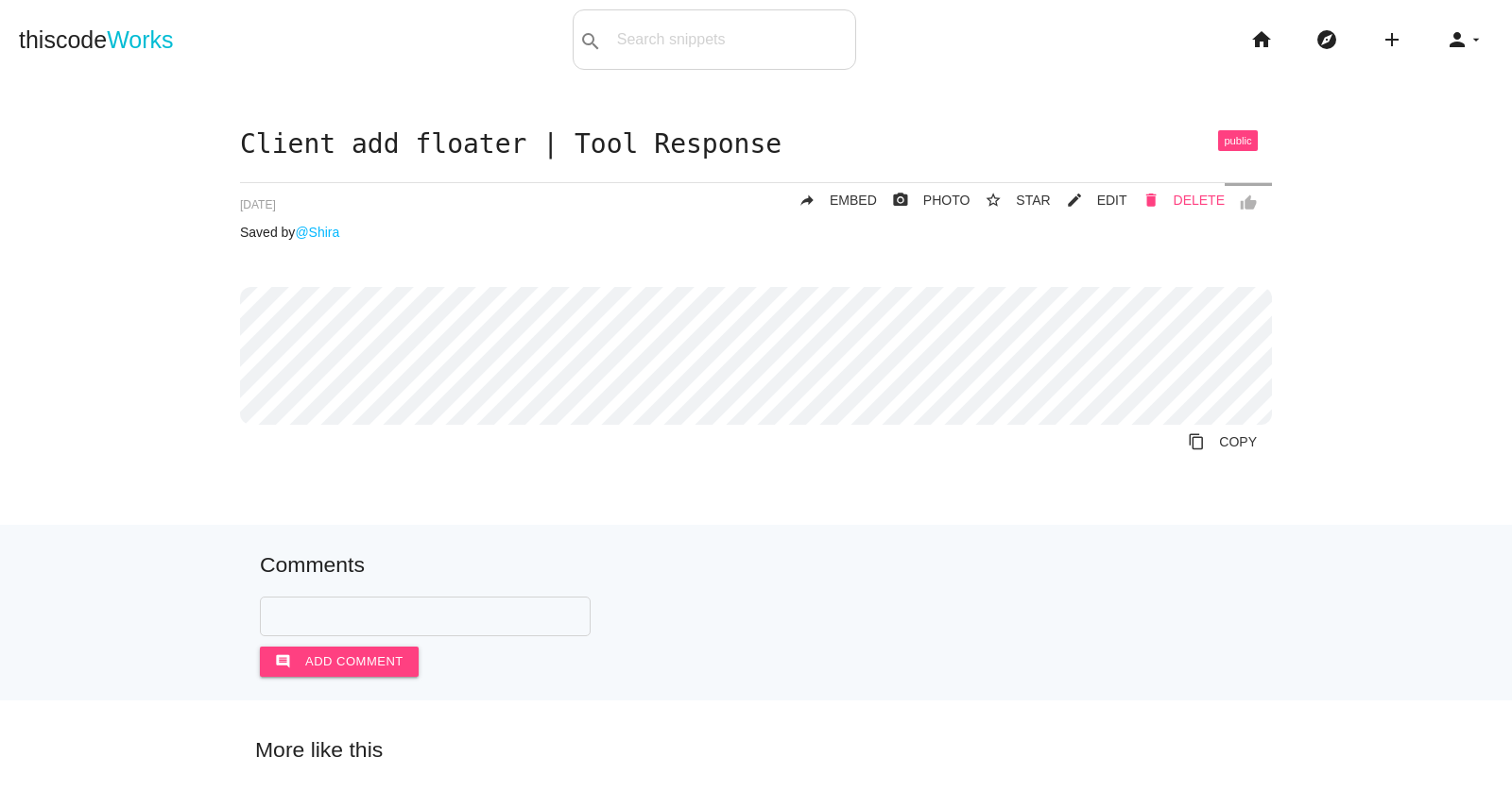
click at [1198, 207] on link "delete DELETE" at bounding box center [1175, 200] width 97 height 34
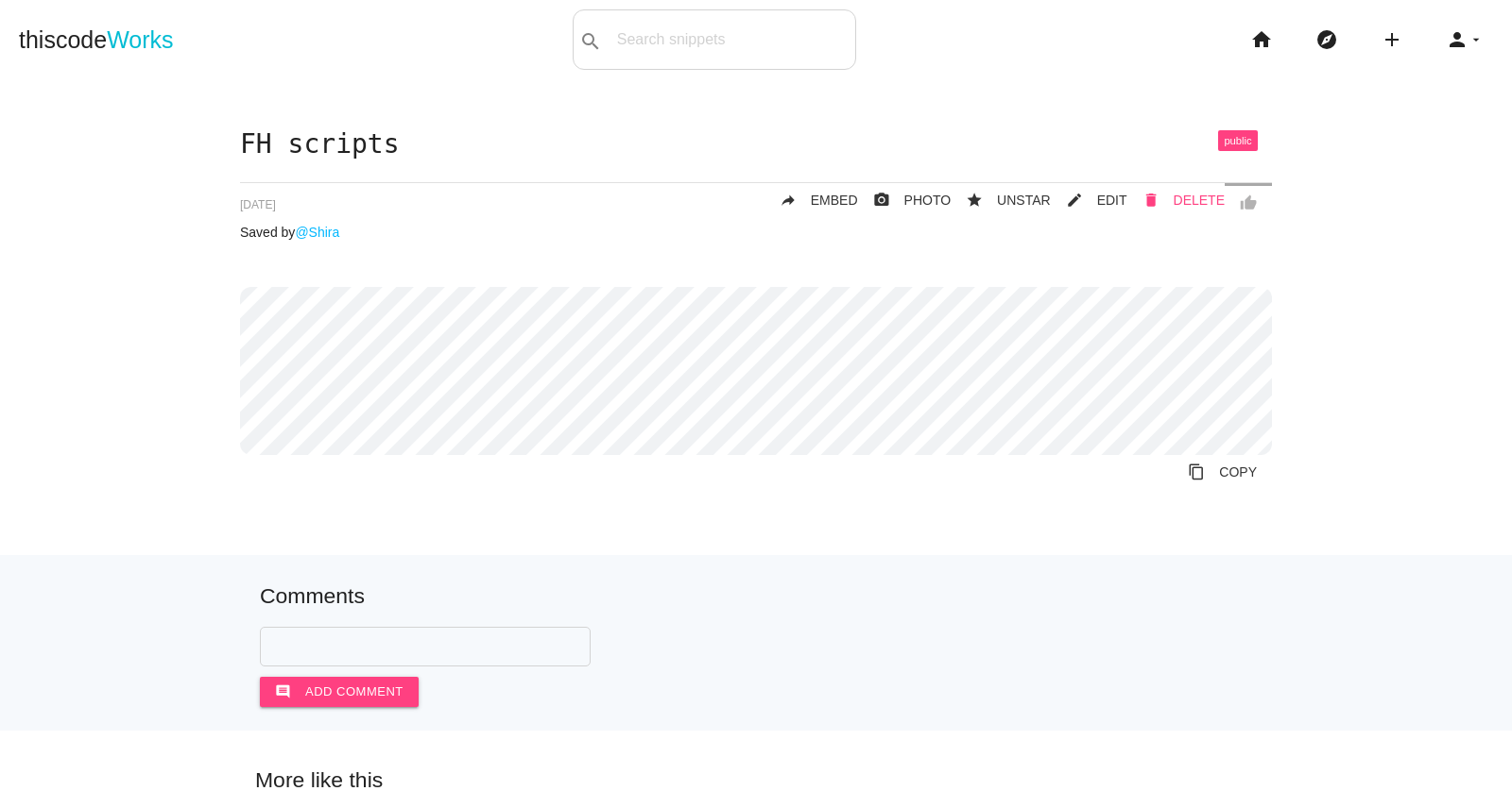
click at [1195, 194] on span "DELETE" at bounding box center [1199, 201] width 51 height 16
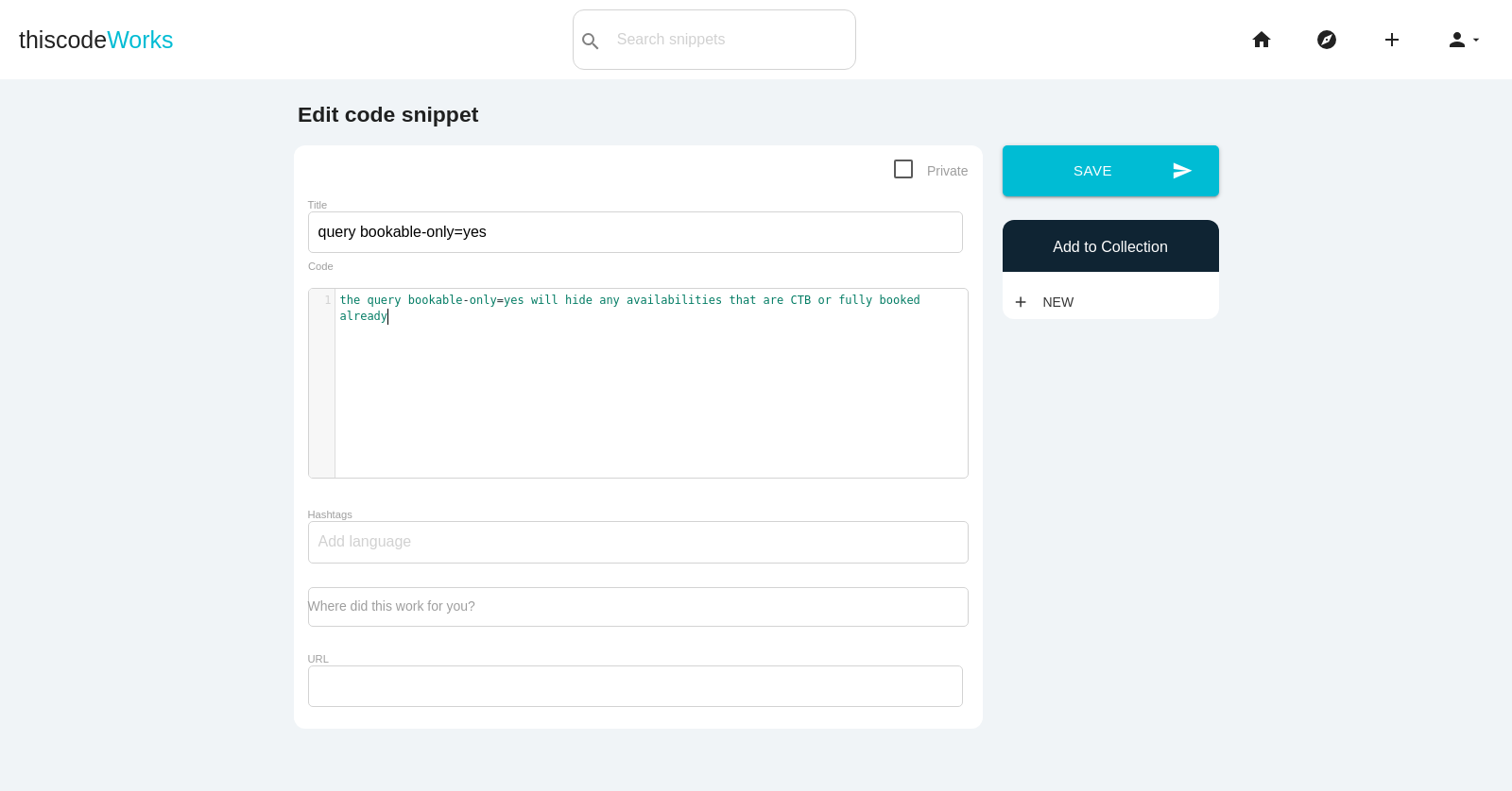
click at [716, 325] on div "1 the query bookable - only = yes will hide any availabilities that are CTB or …" at bounding box center [652, 309] width 632 height 41
type textarea "the query bookable-only=yes will hide any availabilities that are CTB or fully …"
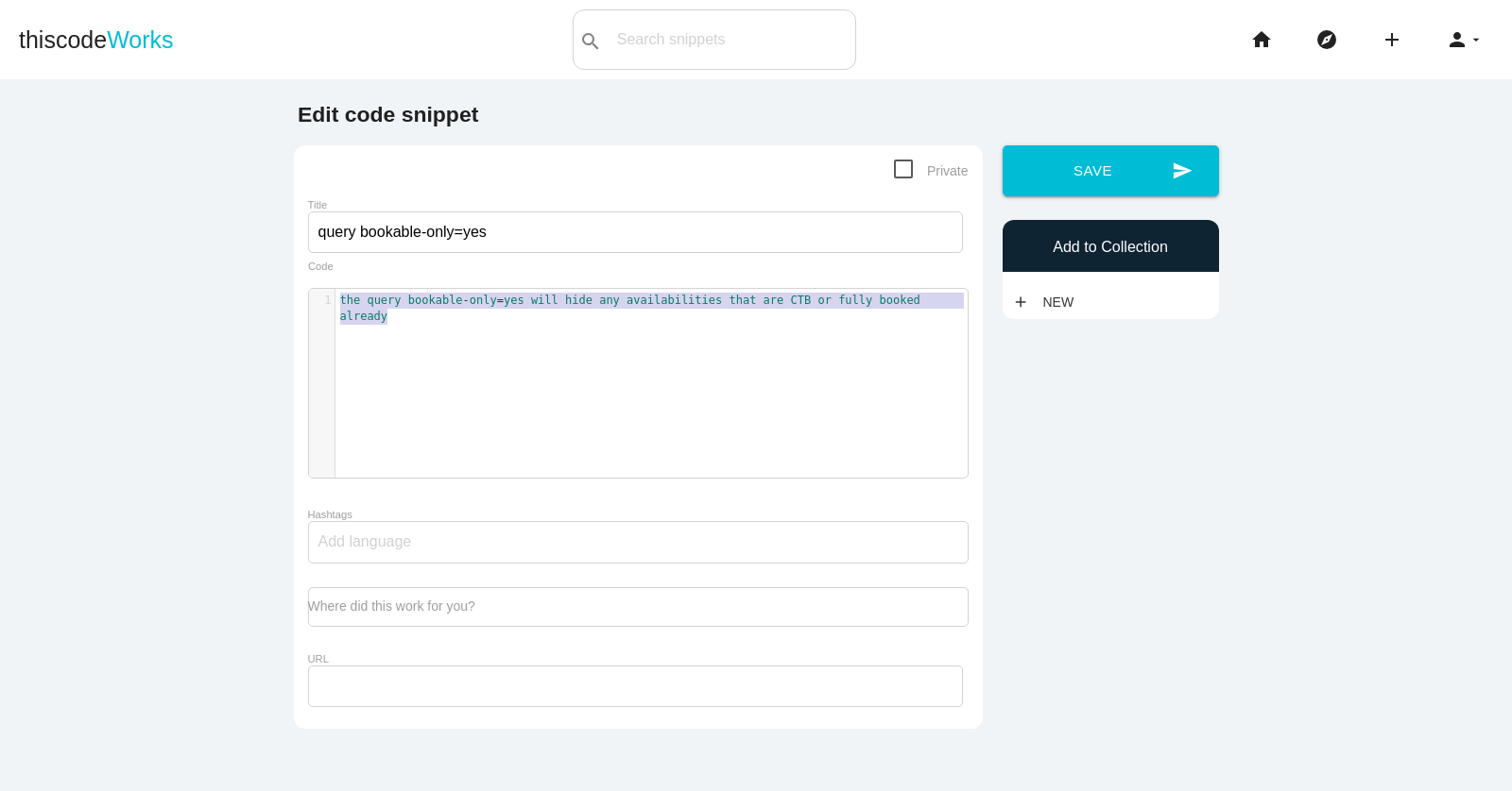
click at [716, 325] on div "x 1 the query bookable - only = yes will hide any availabilities that are CTB o…" at bounding box center [652, 309] width 632 height 41
click at [466, 237] on input "query bookable-only=yes" at bounding box center [635, 232] width 655 height 42
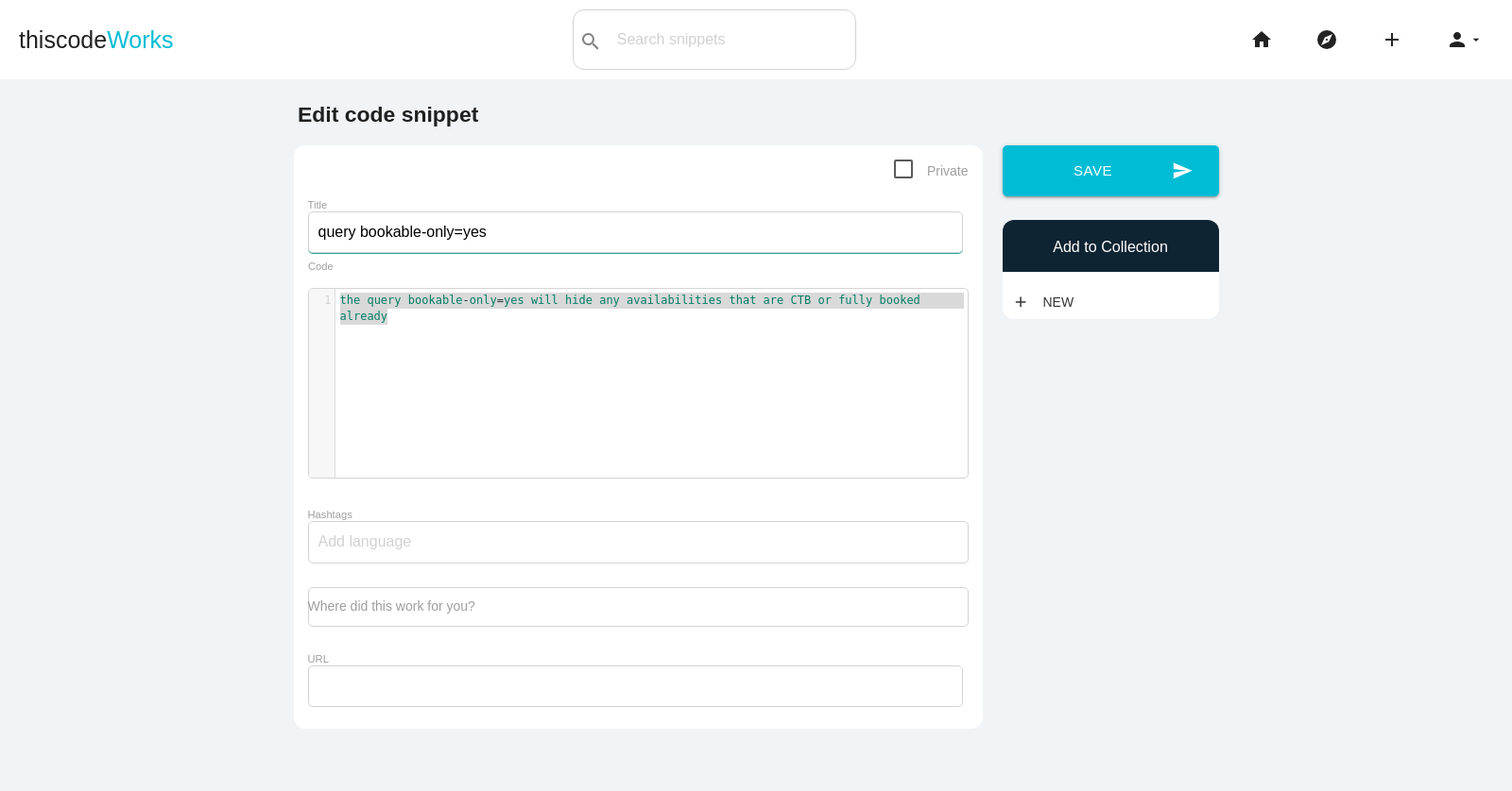
click at [466, 237] on input "query bookable-only=yes" at bounding box center [635, 232] width 655 height 42
click at [422, 317] on pre "the query bookable - only = yes will hide any availabilities that are CTB or fu…" at bounding box center [652, 309] width 632 height 33
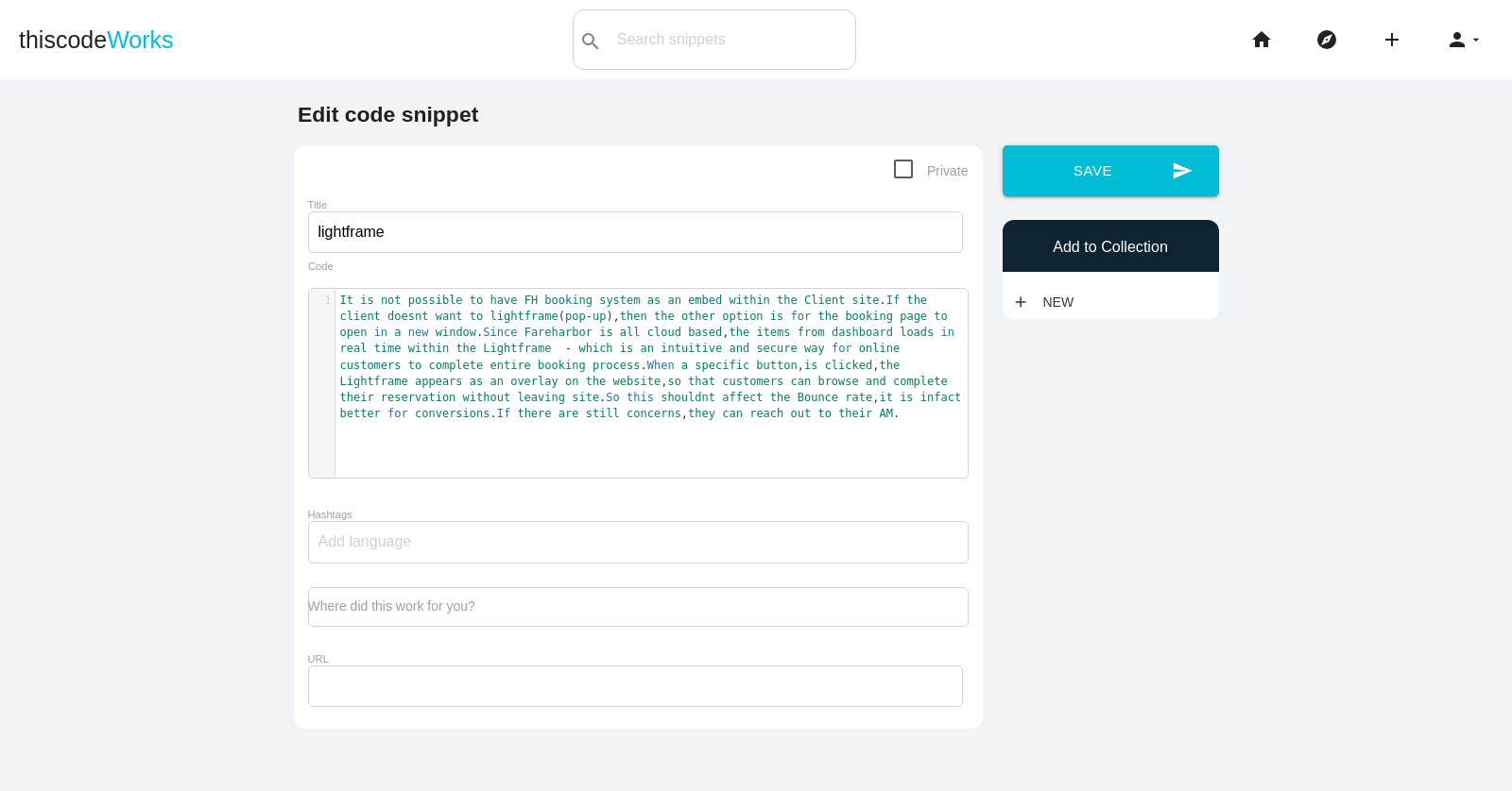
click at [786, 436] on div "1 It is not possible to have FH booking system as an embed within the Client si…" at bounding box center [653, 397] width 687 height 217
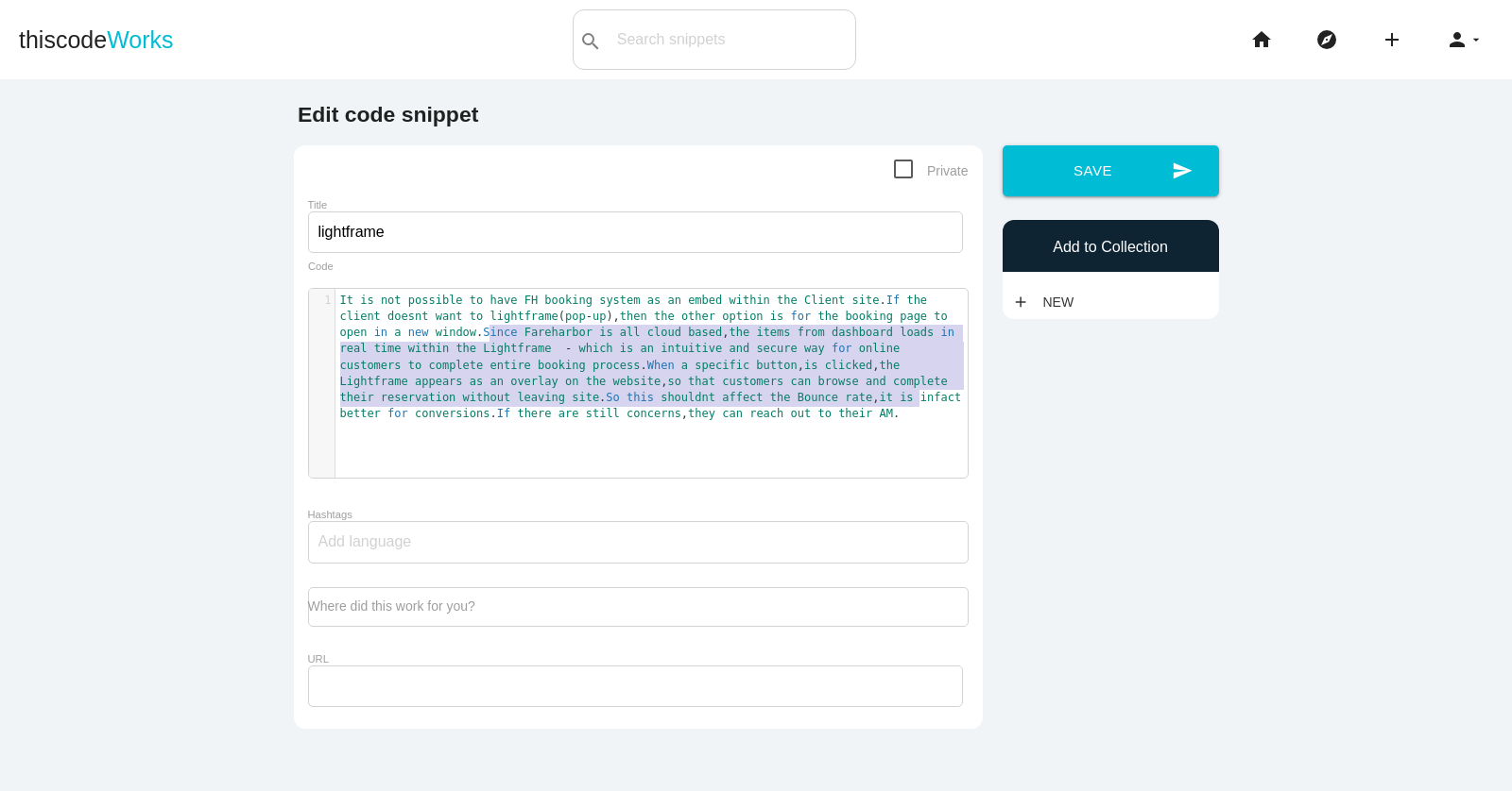
type textarea "Since Fareharbor is all cloud based, the items from dashboard loads in real tim…"
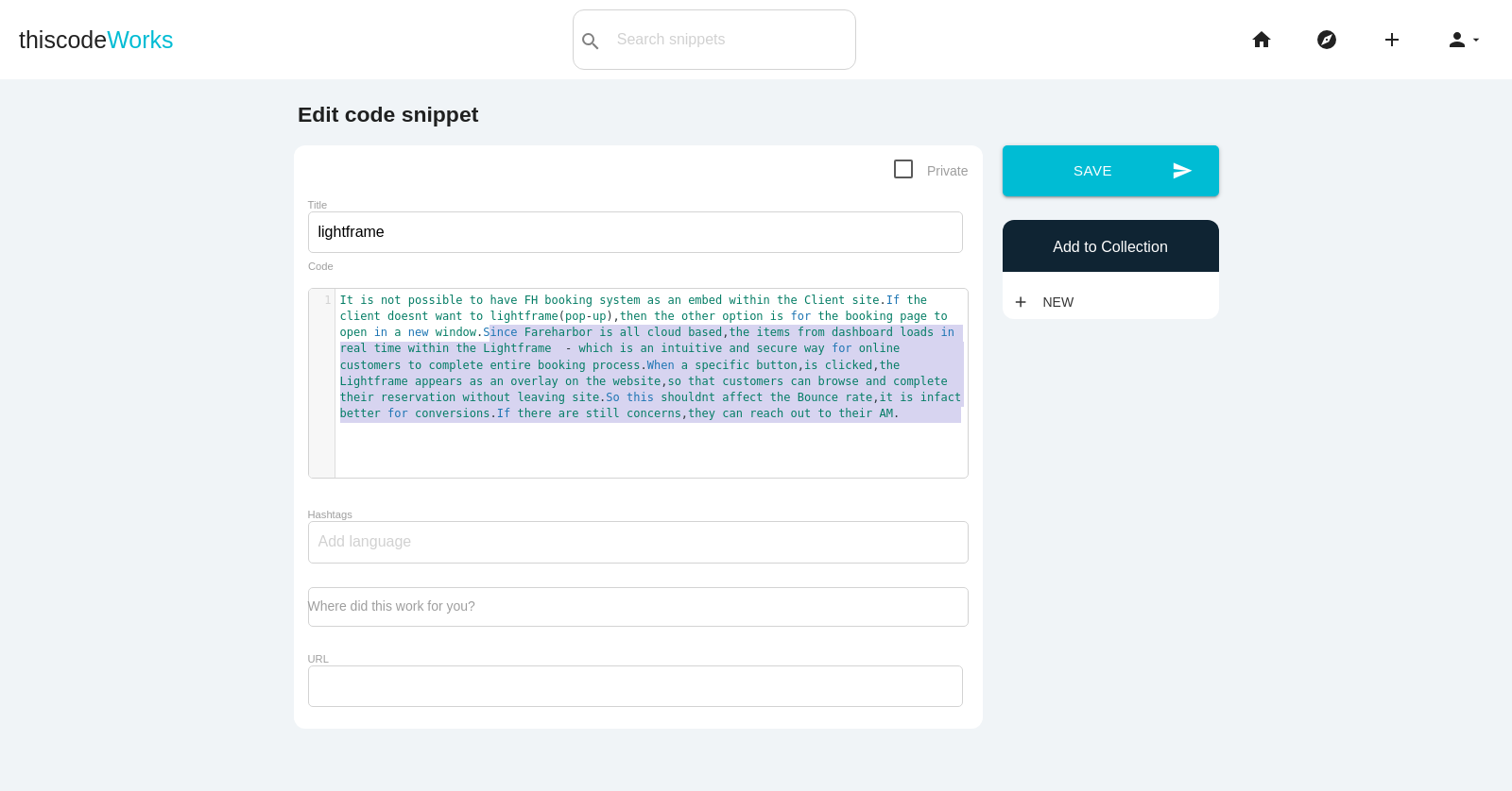
drag, startPoint x: 491, startPoint y: 328, endPoint x: 994, endPoint y: 430, distance: 513.2
click at [995, 430] on div "Edit code snippet Private Title lightframe Since Fareharbor is all cloud based,…" at bounding box center [756, 422] width 945 height 639
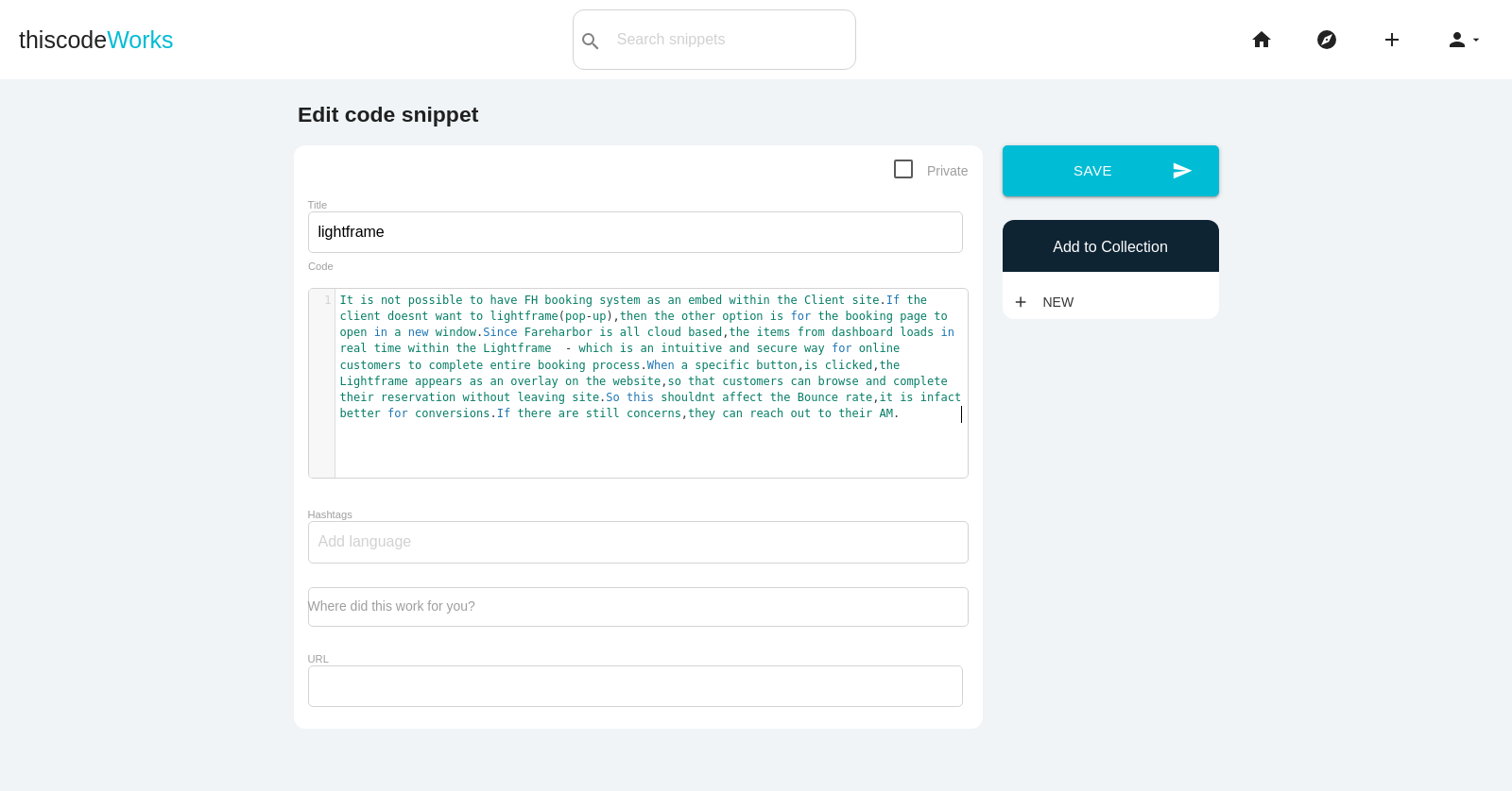
click at [712, 437] on div "x 1 It is not possible to have FH booking system as an embed within the Client …" at bounding box center [653, 397] width 687 height 217
click at [613, 379] on span "website" at bounding box center [637, 382] width 48 height 14
type textarea "website"
click at [613, 379] on span "website" at bounding box center [637, 382] width 48 height 14
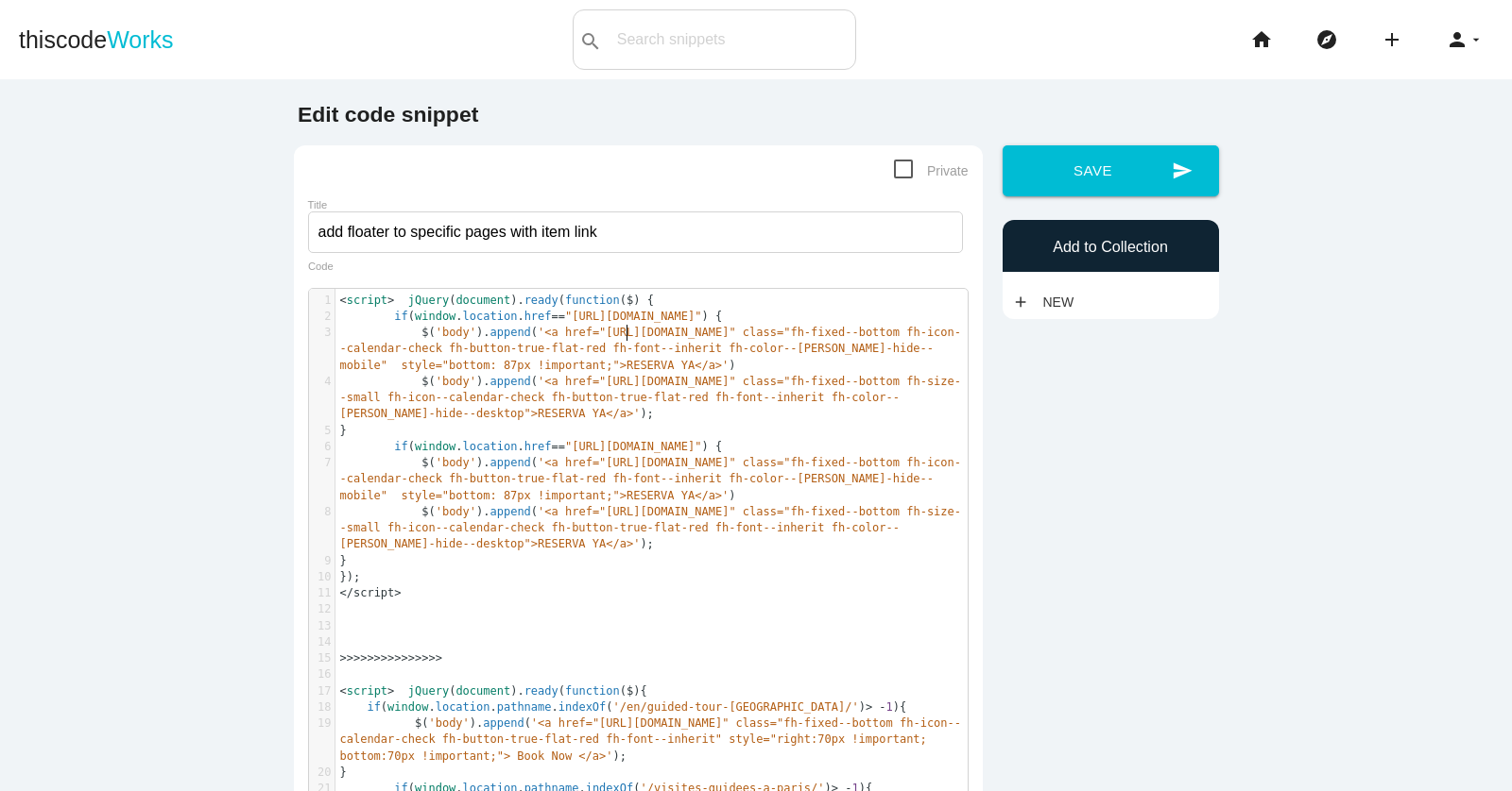
scroll to position [6, 0]
type textarea "<loremi> dOlors(ametcons).adipi(elitsedd ($) { ei (tempor.incididu.utla=="etdol…"
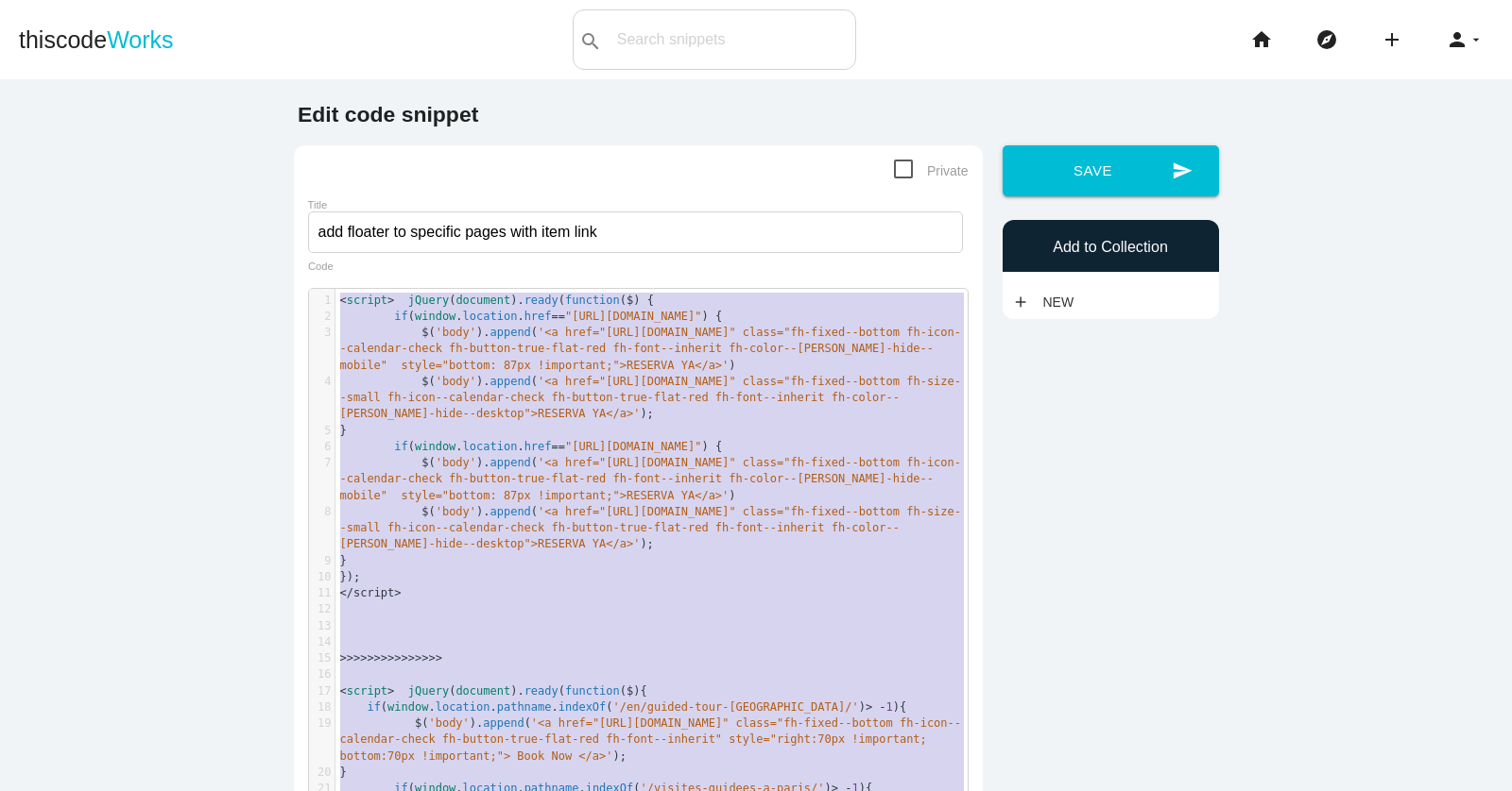
click at [688, 477] on pre "$ ( 'body' ). append ( '<a href="[URL][DOMAIN_NAME]" class="fh-fixed--bottom fh…" at bounding box center [652, 480] width 632 height 49
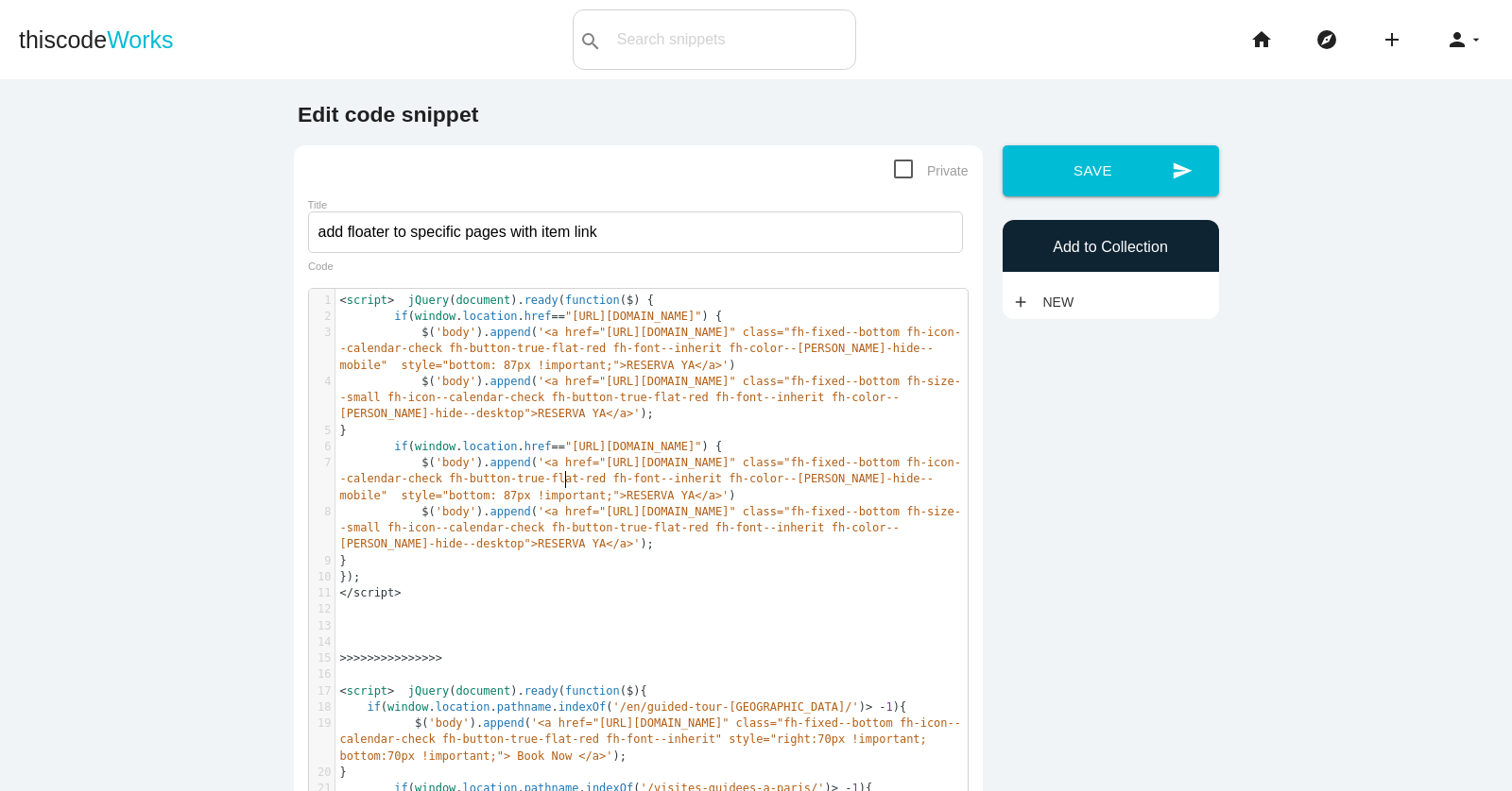
click at [688, 477] on pre "$ ( 'body' ). append ( '<a href="[URL][DOMAIN_NAME]" class="fh-fixed--bottom fh…" at bounding box center [652, 480] width 632 height 49
type textarea "<loremi> dOlors(ametcons).adipi(elitsedd ($) { ei (tempor.incididu.utla=="etdol…"
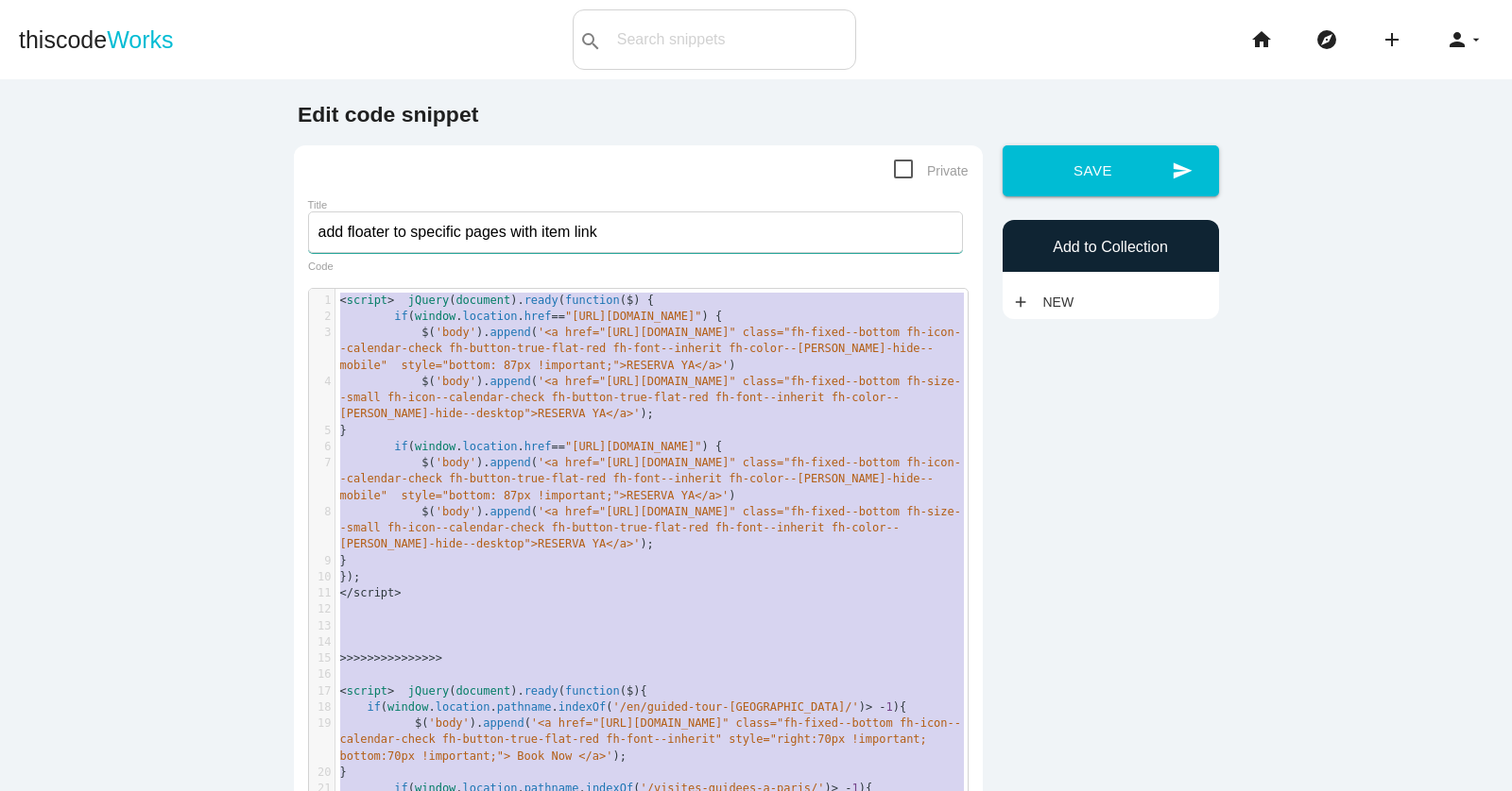
click at [606, 225] on input "add floater to specific pages with item link" at bounding box center [635, 232] width 655 height 42
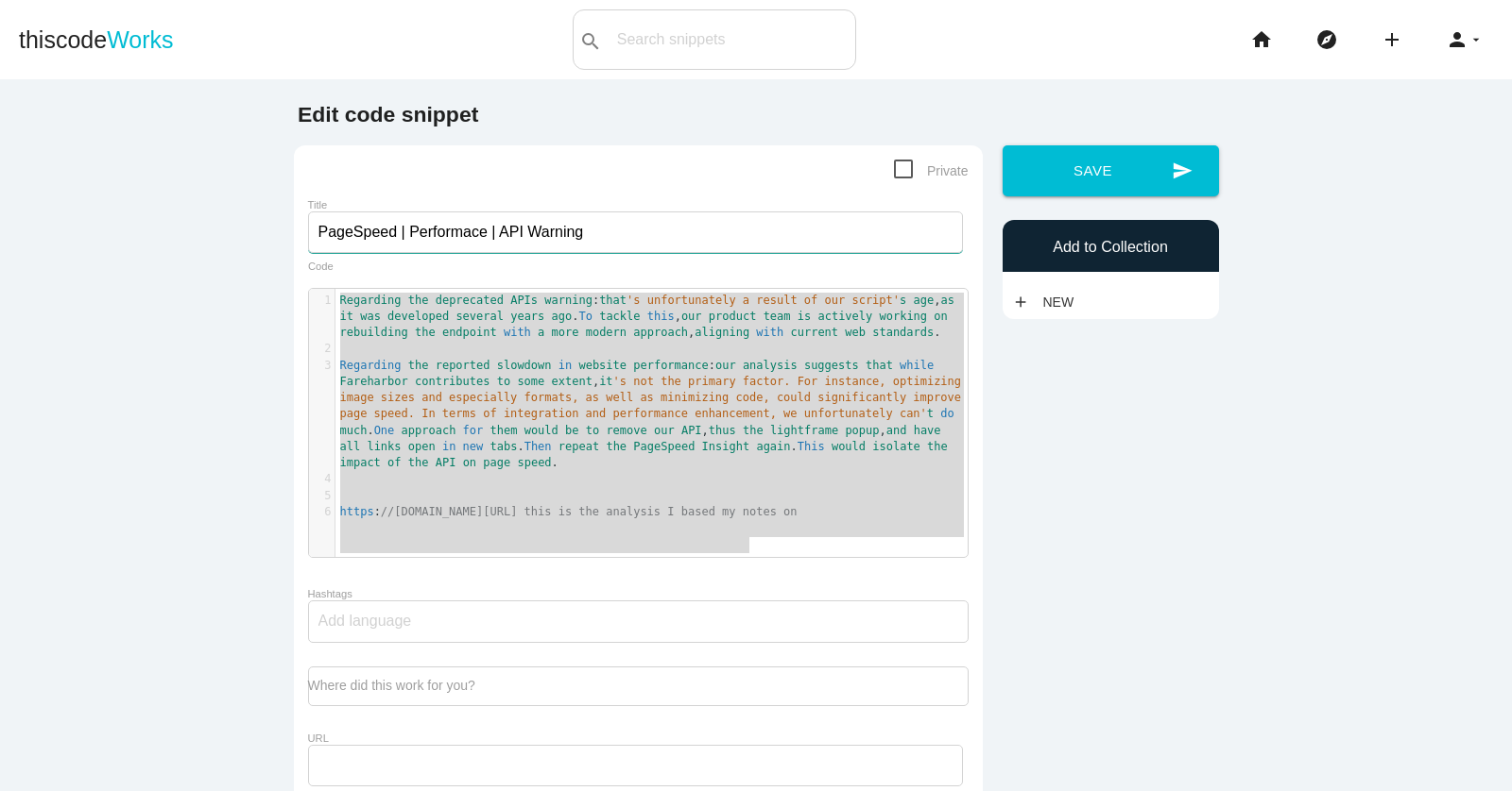
click at [578, 238] on input "PageSpeed | Performace | API Warning" at bounding box center [635, 232] width 655 height 42
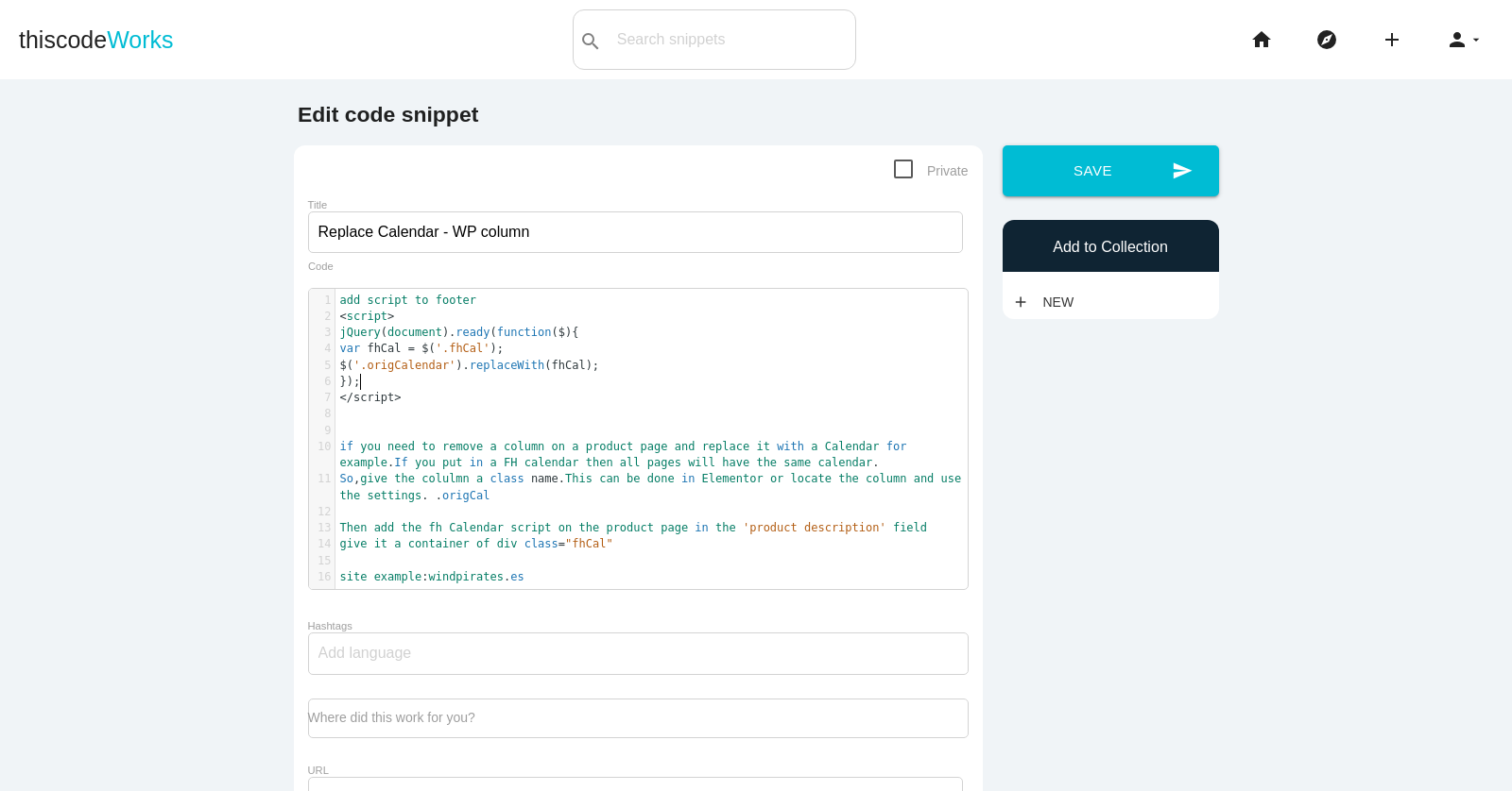
click at [504, 377] on pre "});" at bounding box center [652, 382] width 632 height 16
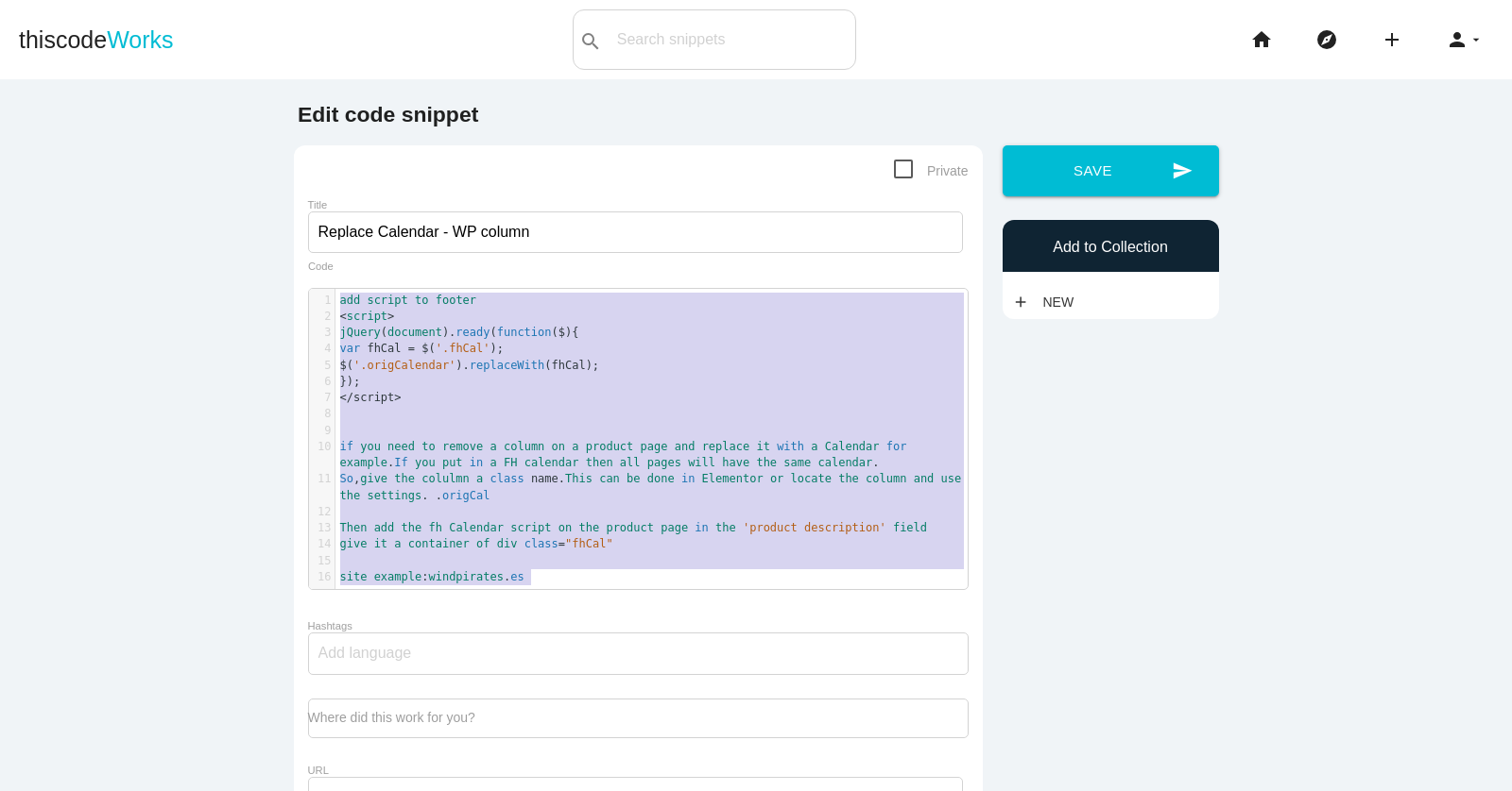
click at [585, 311] on pre "< script >" at bounding box center [652, 317] width 632 height 16
type textarea ">"
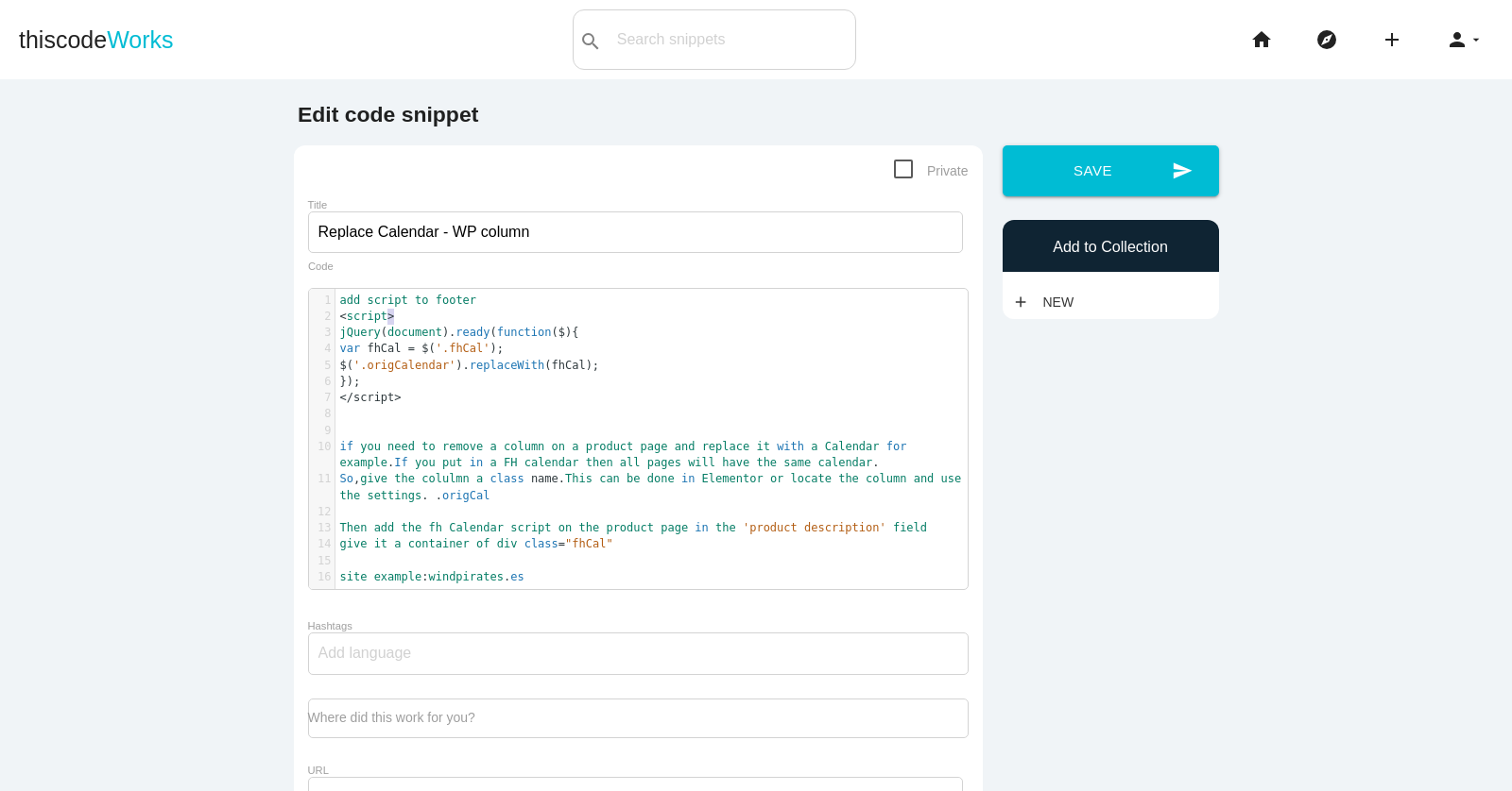
click at [585, 311] on pre "< script >" at bounding box center [652, 317] width 632 height 16
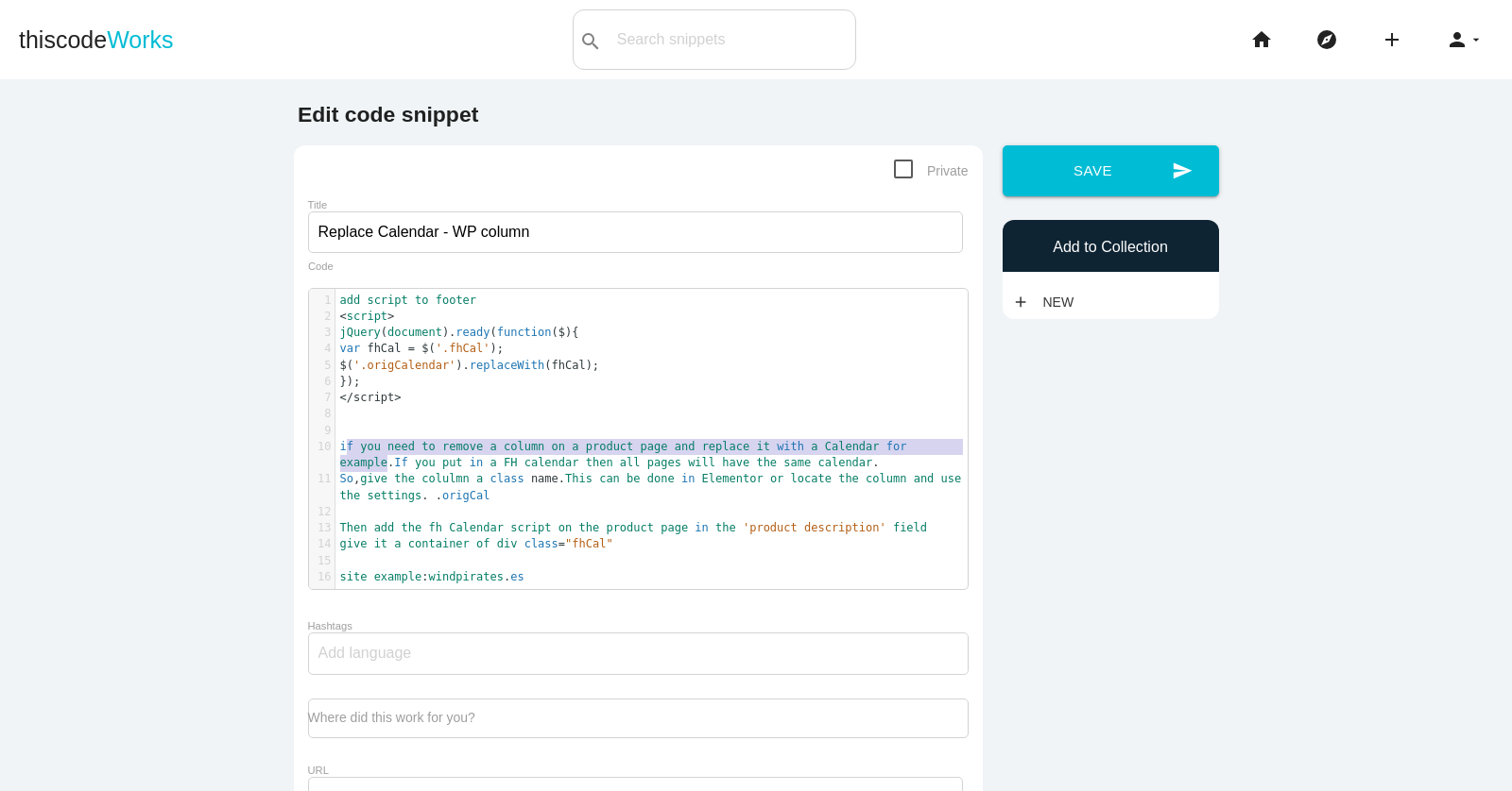
type textarea "if you need to remove a column on a product page and replace it with a Calendar…"
drag, startPoint x: 390, startPoint y: 462, endPoint x: 325, endPoint y: 441, distance: 68.3
click at [336, 441] on div "10 if you need to remove a column on a product page and replace it with a Calen…" at bounding box center [652, 456] width 632 height 33
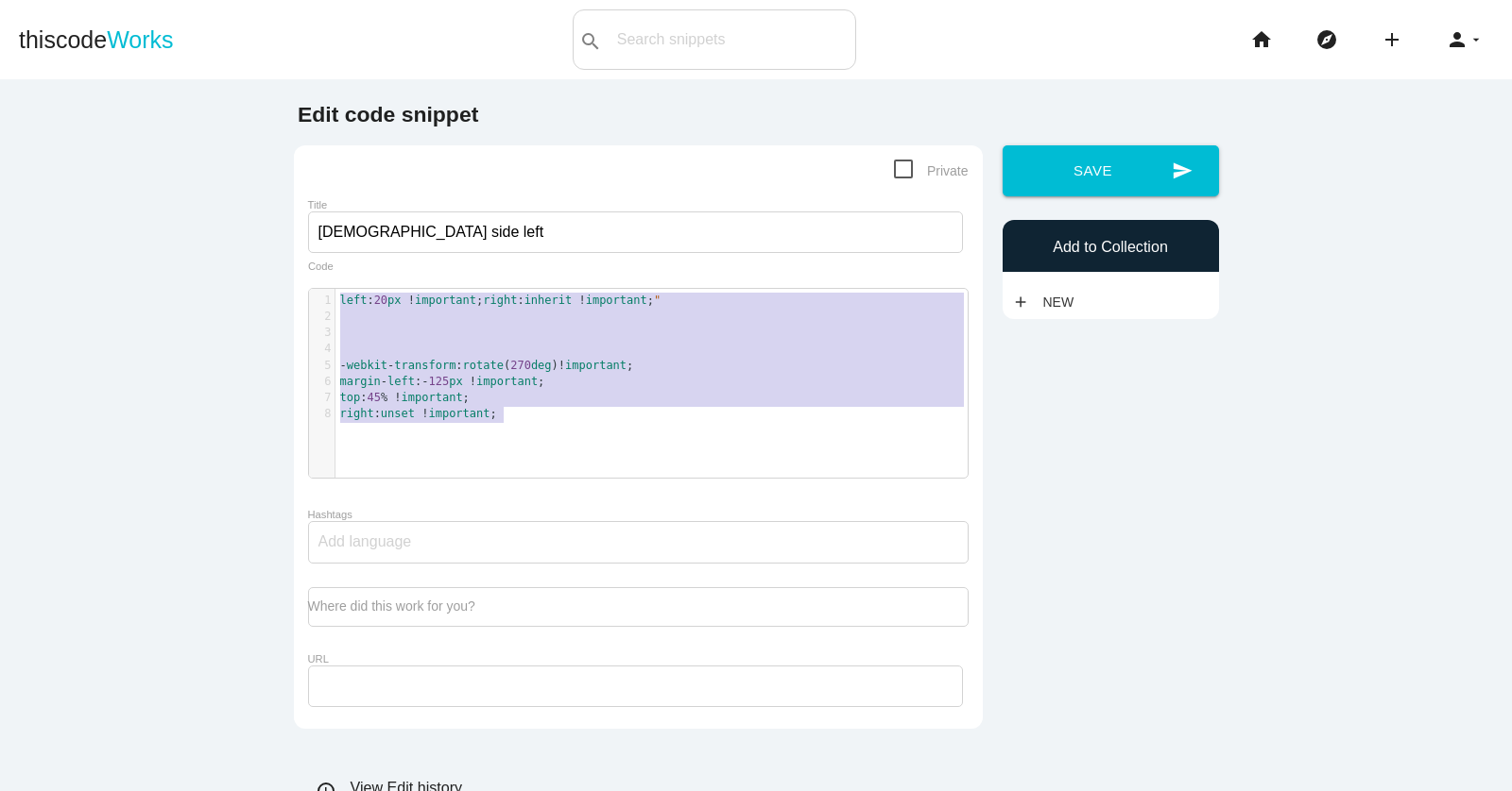
scroll to position [6, 0]
click at [493, 229] on input "Floater side left" at bounding box center [635, 232] width 655 height 42
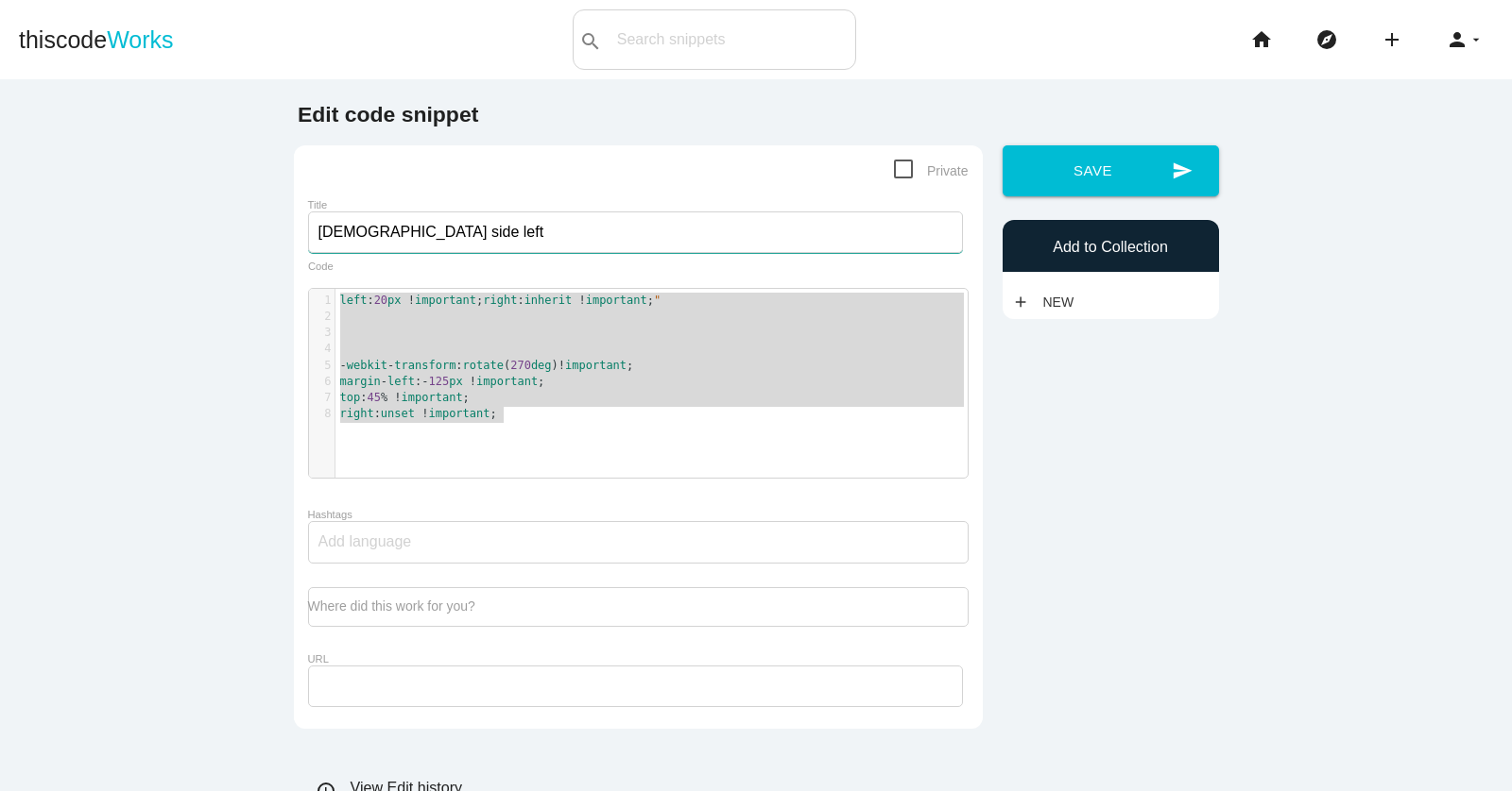
click at [493, 229] on input "Floater side left" at bounding box center [635, 232] width 655 height 42
click at [563, 326] on pre "​" at bounding box center [652, 332] width 632 height 16
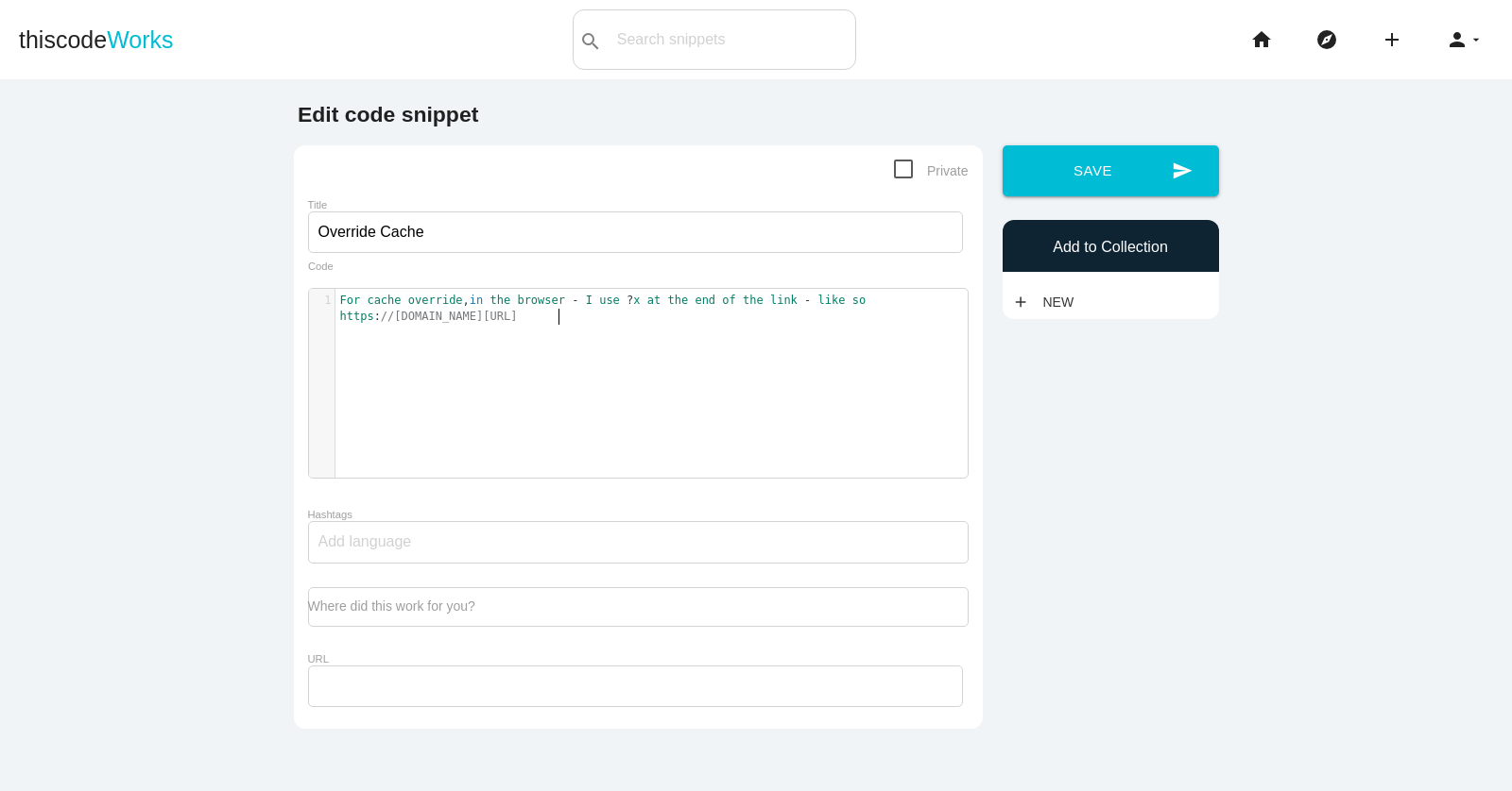
click at [819, 331] on div "1 For cache override , in the browser - I use ? x at the end of the link - like…" at bounding box center [653, 397] width 687 height 217
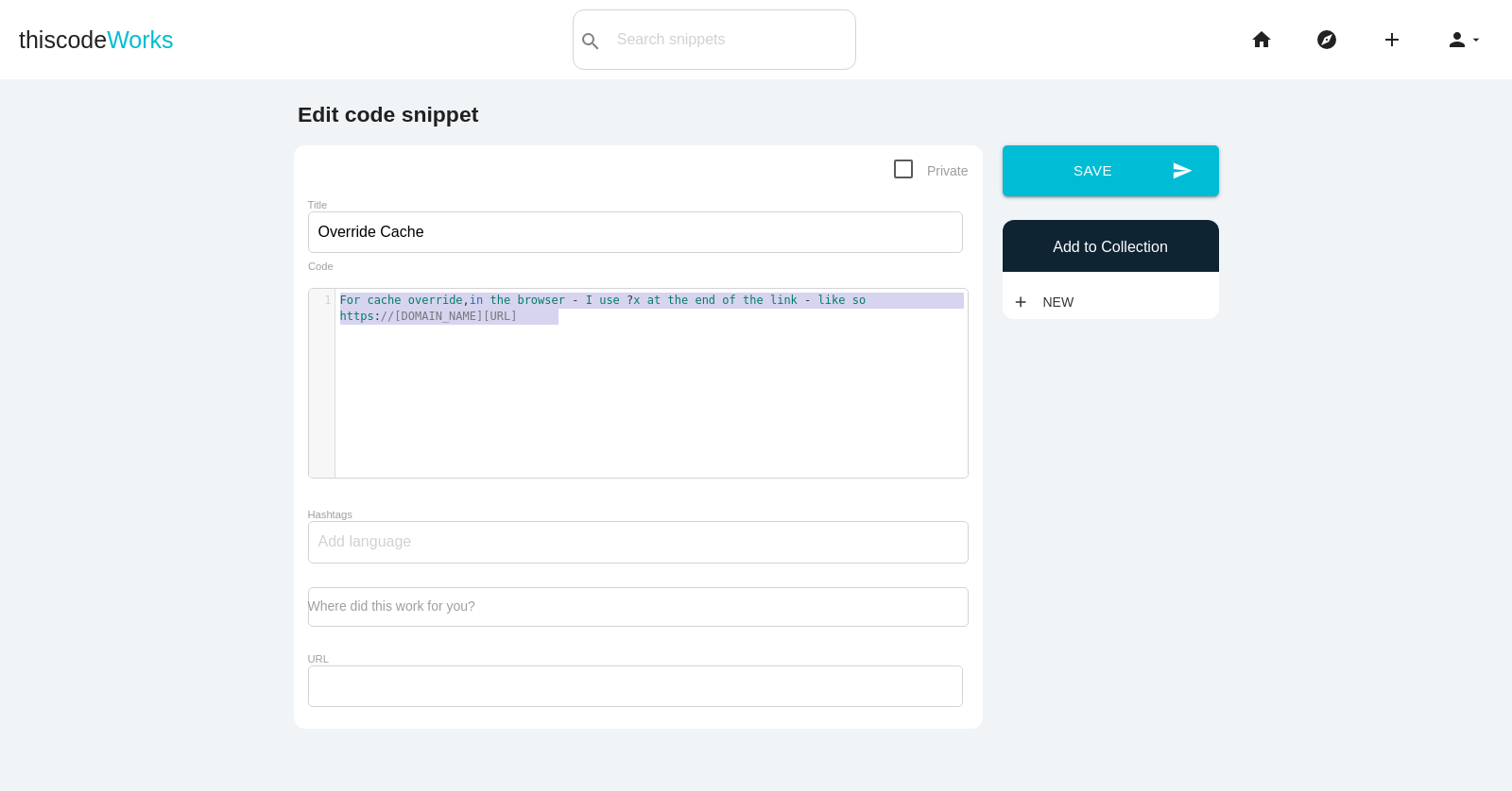
click at [536, 328] on div "x 1 For cache override , in the browser - I use ? x at the end of the link - li…" at bounding box center [653, 397] width 687 height 217
type textarea "a"
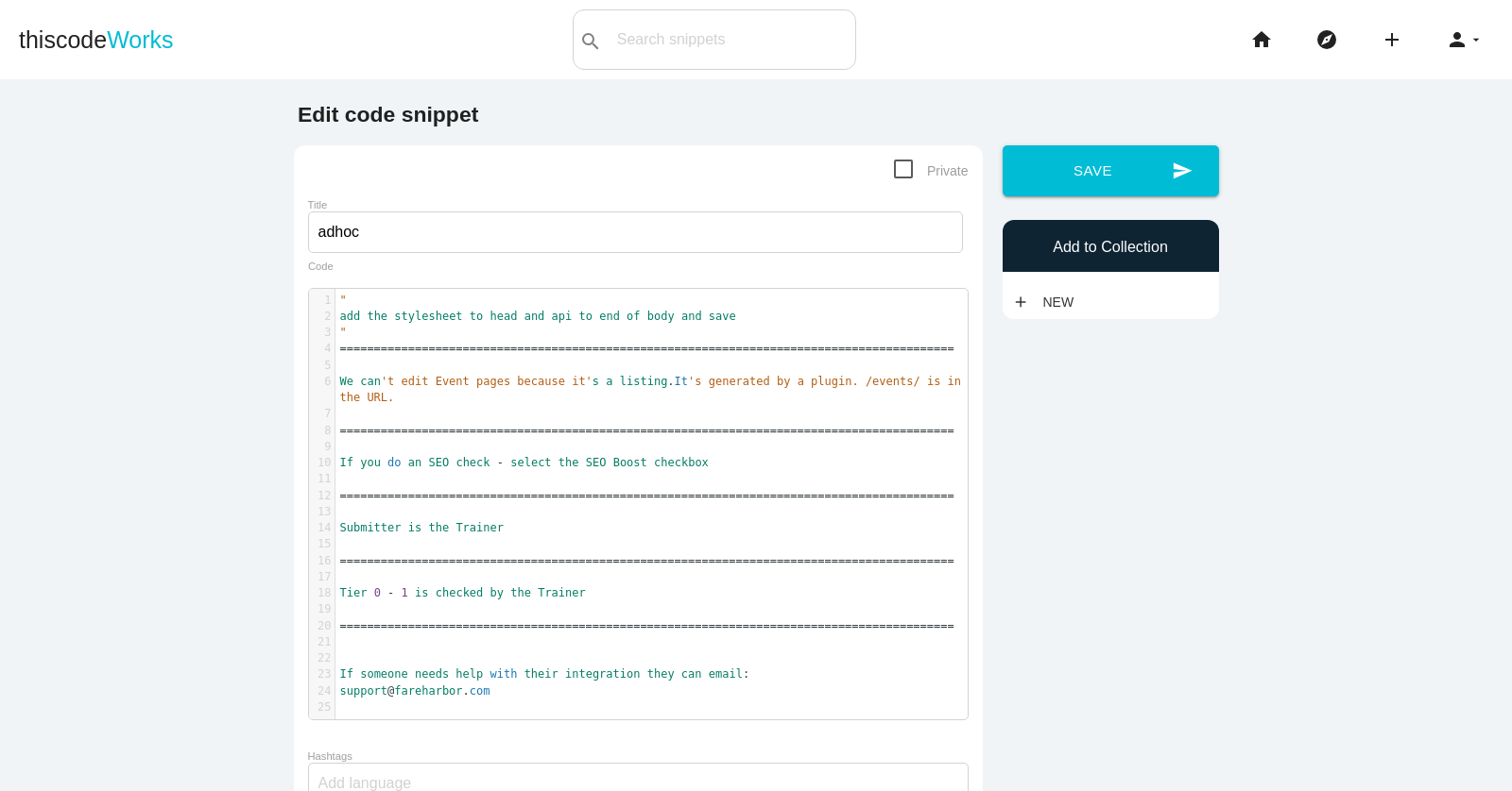
scroll to position [6, 0]
type textarea "We can't edit Event pages because it's a listing. It's generated by a plugin. /…"
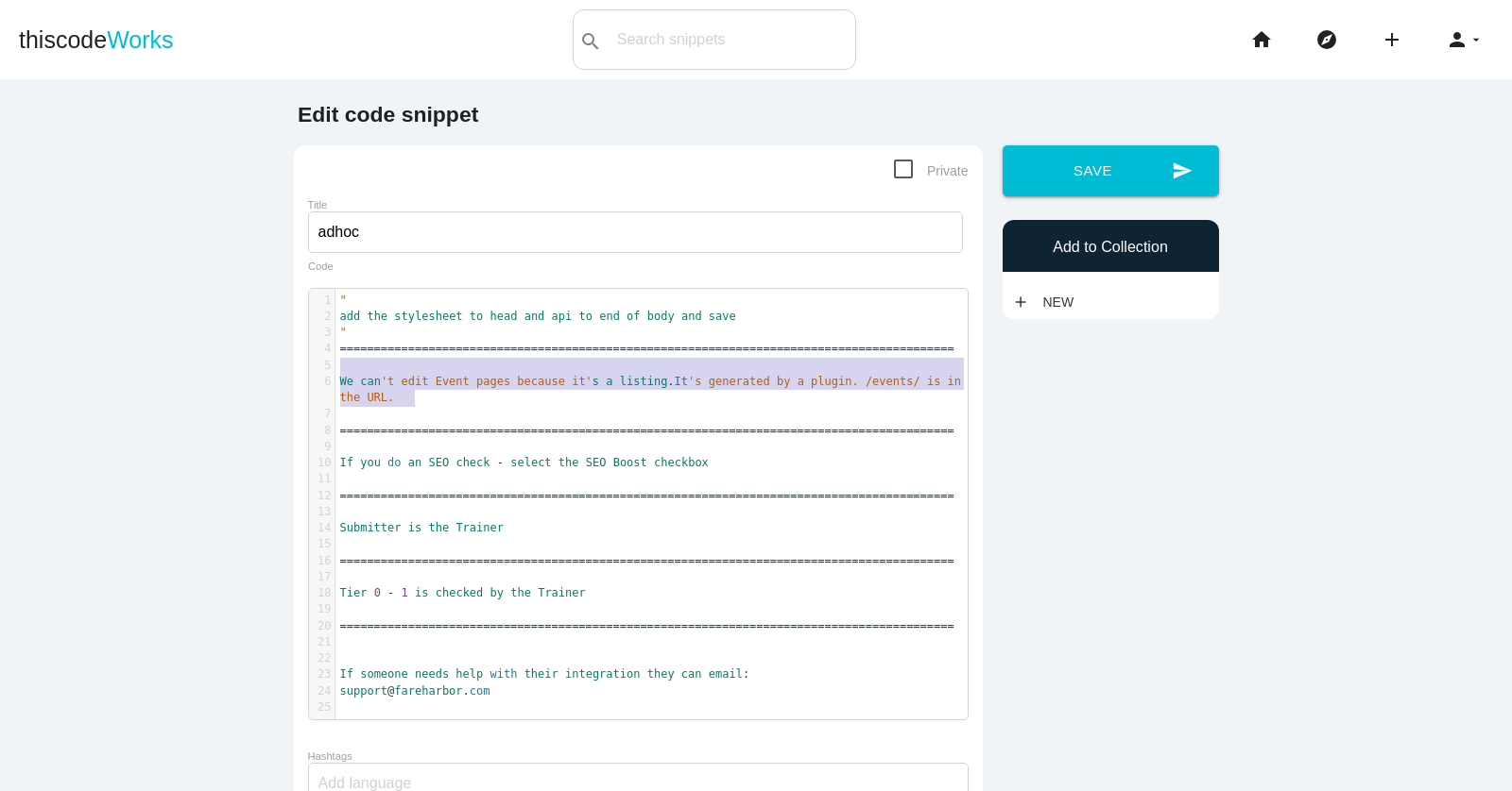
drag, startPoint x: 439, startPoint y: 402, endPoint x: 326, endPoint y: 369, distance: 117.7
click at [336, 369] on div "1 " 2 add the stylesheet to head and api to end of body and save 3 " 4 ========…" at bounding box center [652, 504] width 632 height 424
